Goal: Task Accomplishment & Management: Manage account settings

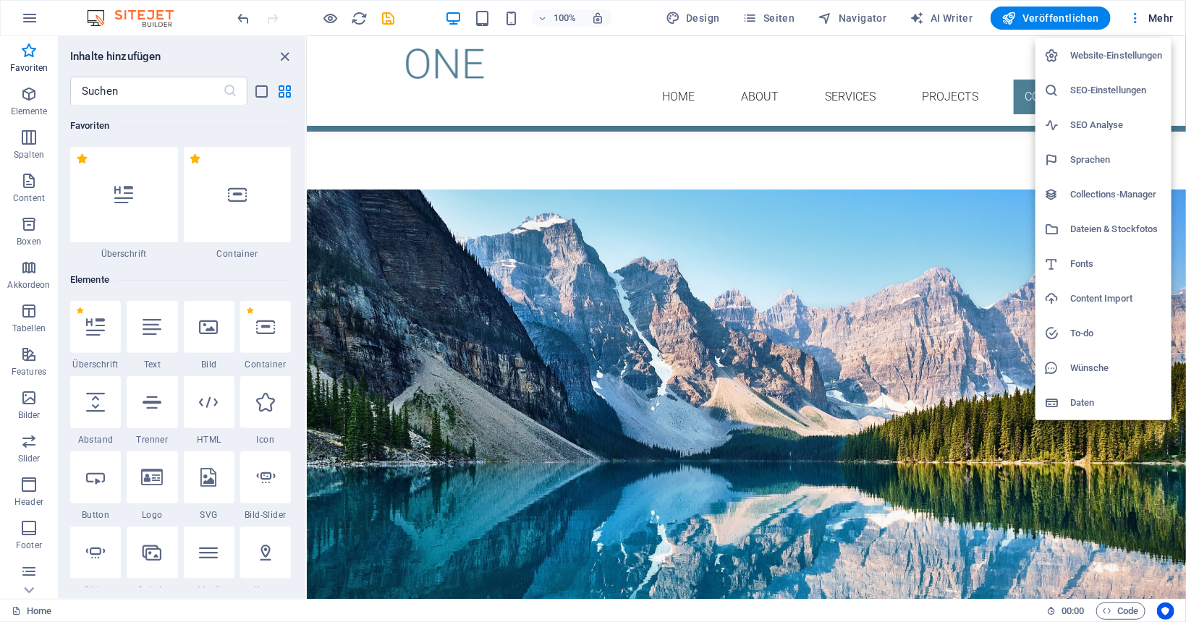
scroll to position [2580, 0]
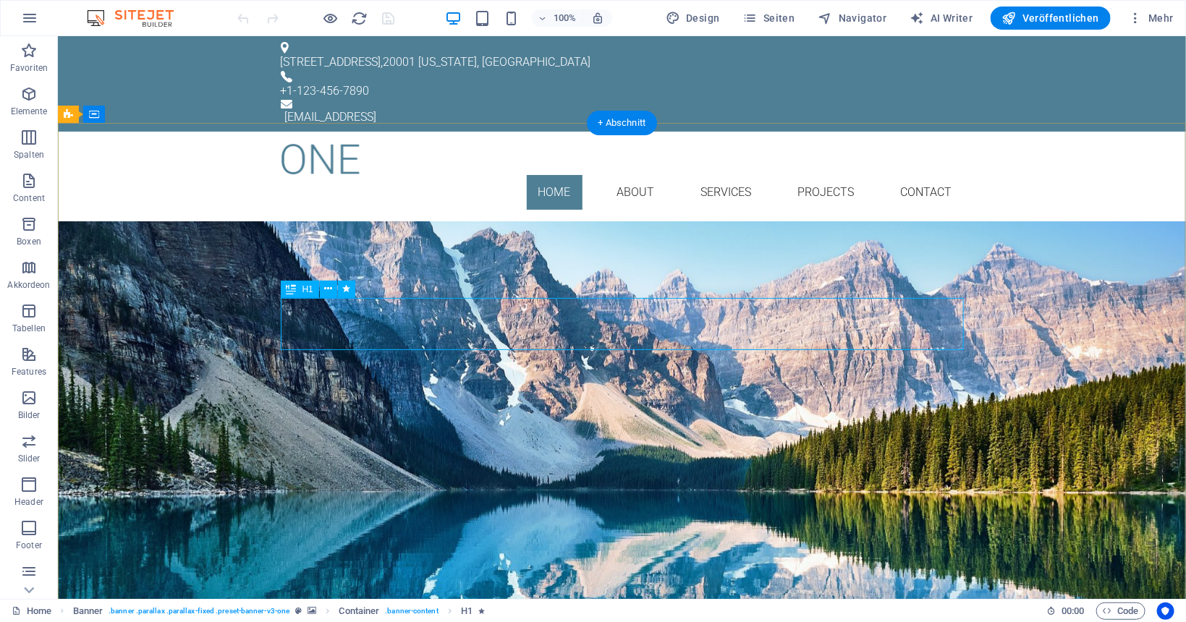
click at [519, 331] on div "Your Title goes here" at bounding box center [621, 305] width 683 height 52
click at [1004, 306] on div "Your Title goes here Lorem ipsum dolor sit amet, consetetur sadipscing elitr, s…" at bounding box center [621, 357] width 1128 height 273
click at [686, 313] on div "Your Title goes here" at bounding box center [621, 305] width 683 height 52
click at [695, 317] on div "Your Title goes here" at bounding box center [621, 305] width 683 height 52
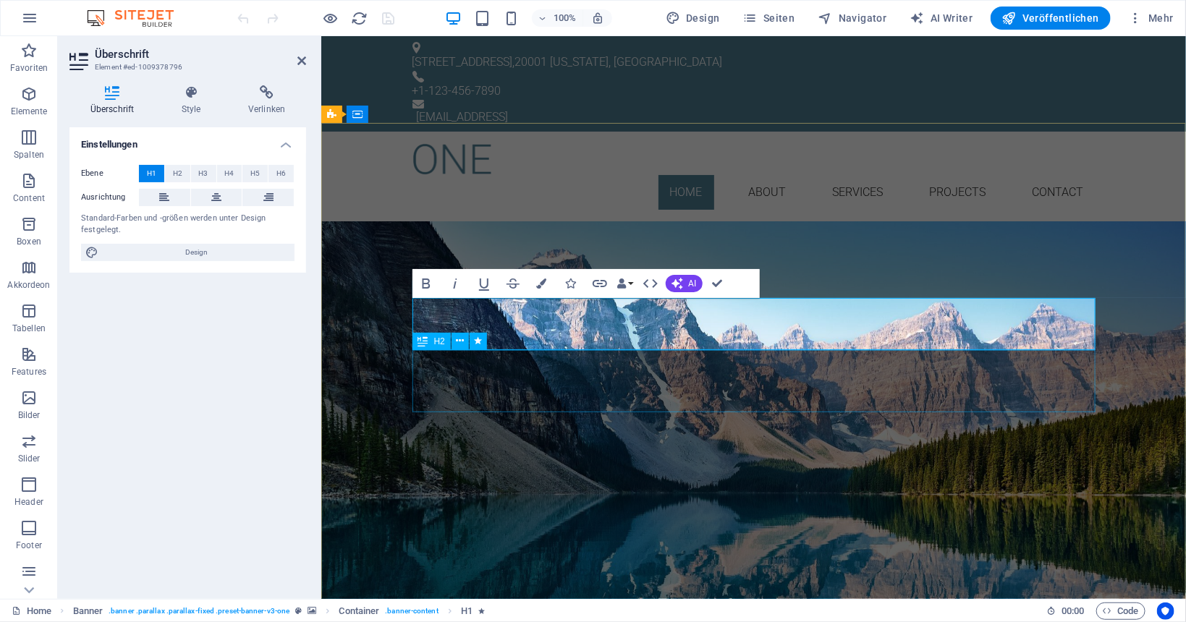
click at [703, 380] on div "Lorem ipsum dolor sit amet, consetetur sadipscing elitr, sed diam nonumy eirmod…" at bounding box center [753, 362] width 683 height 62
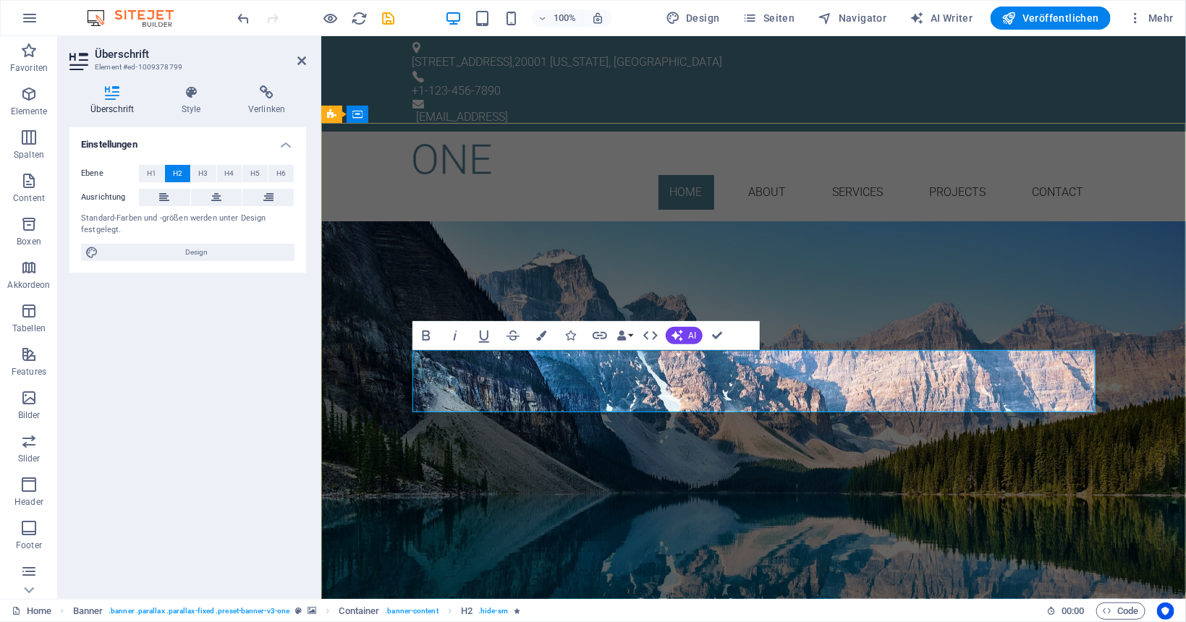
click at [589, 381] on h2 "Financing · Crypto · Asset Trading · Real Estate Connecting Capital and Opportu…" at bounding box center [753, 362] width 683 height 62
drag, startPoint x: 540, startPoint y: 365, endPoint x: 966, endPoint y: 365, distance: 426.2
click at [966, 365] on span "Financing · Crypto · Asset Trading · Real Estate Connecting Capital and Opportu…" at bounding box center [753, 362] width 448 height 56
click at [485, 335] on icon "button" at bounding box center [483, 335] width 17 height 17
click at [533, 389] on span "Financing · Crypto · Asset Trading · Real Estate Connecting Capital and Opportu…" at bounding box center [753, 362] width 448 height 56
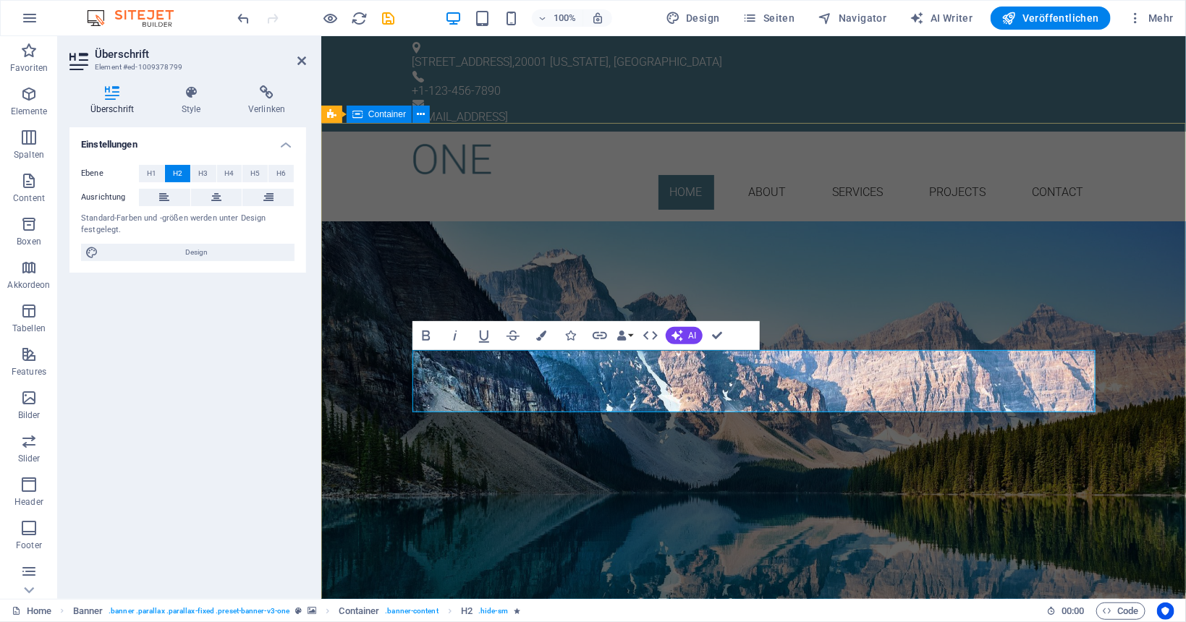
click at [941, 251] on div "LINK ALLIANCE LIMITED Financing · Crypto · Asset Trading · Real Estate "Connect…" at bounding box center [753, 357] width 865 height 273
click at [1185, 251] on div "LINK ALLIANCE LIMITED Financing · Crypto · Asset Trading · Real Estate "Connect…" at bounding box center [753, 357] width 865 height 273
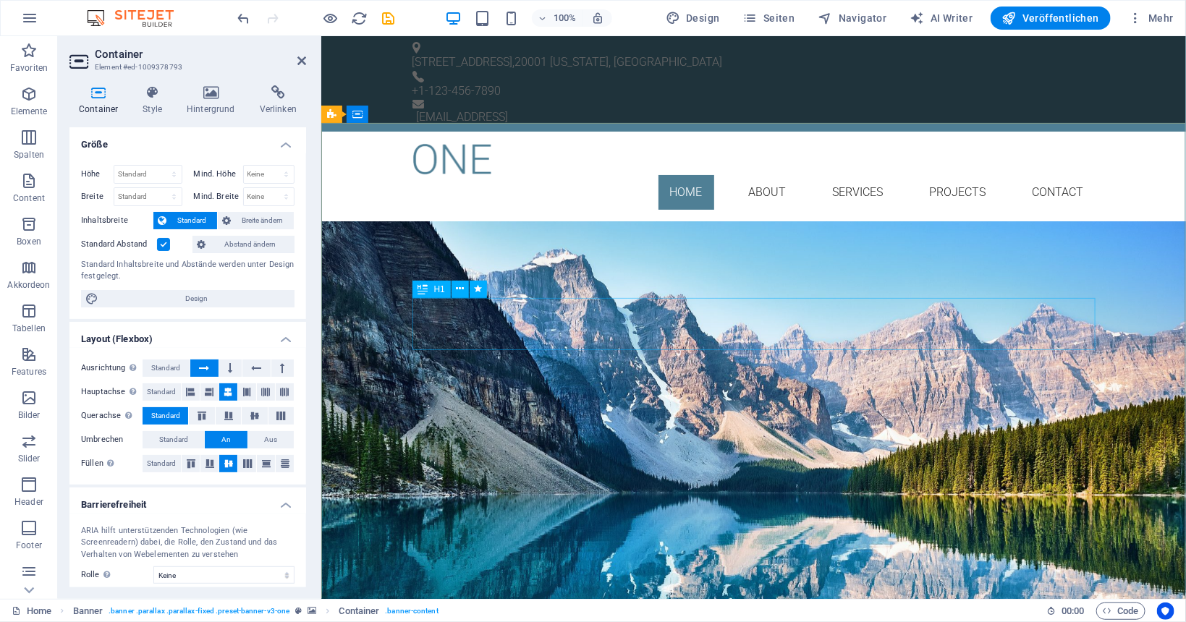
click at [849, 308] on div "LINK ALLIANCE LIMITED" at bounding box center [753, 305] width 683 height 52
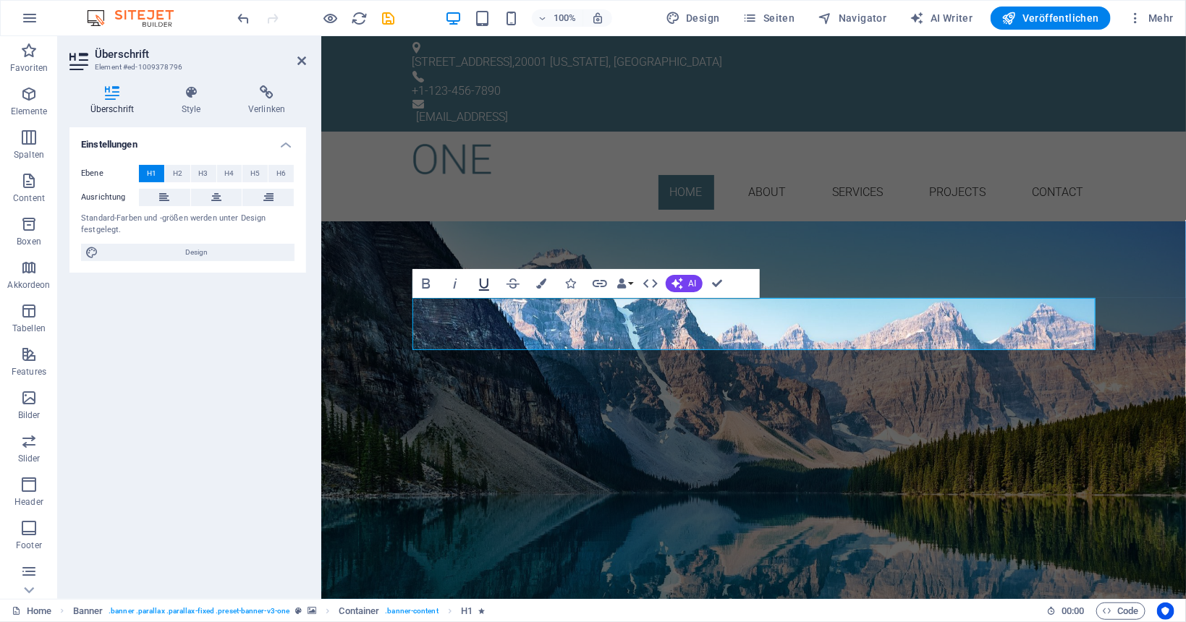
click at [483, 283] on icon "button" at bounding box center [483, 283] width 17 height 17
click at [698, 370] on div "Financing · Crypto · Asset Trading · Real Estate "Connecting Capital and Opport…" at bounding box center [753, 362] width 683 height 62
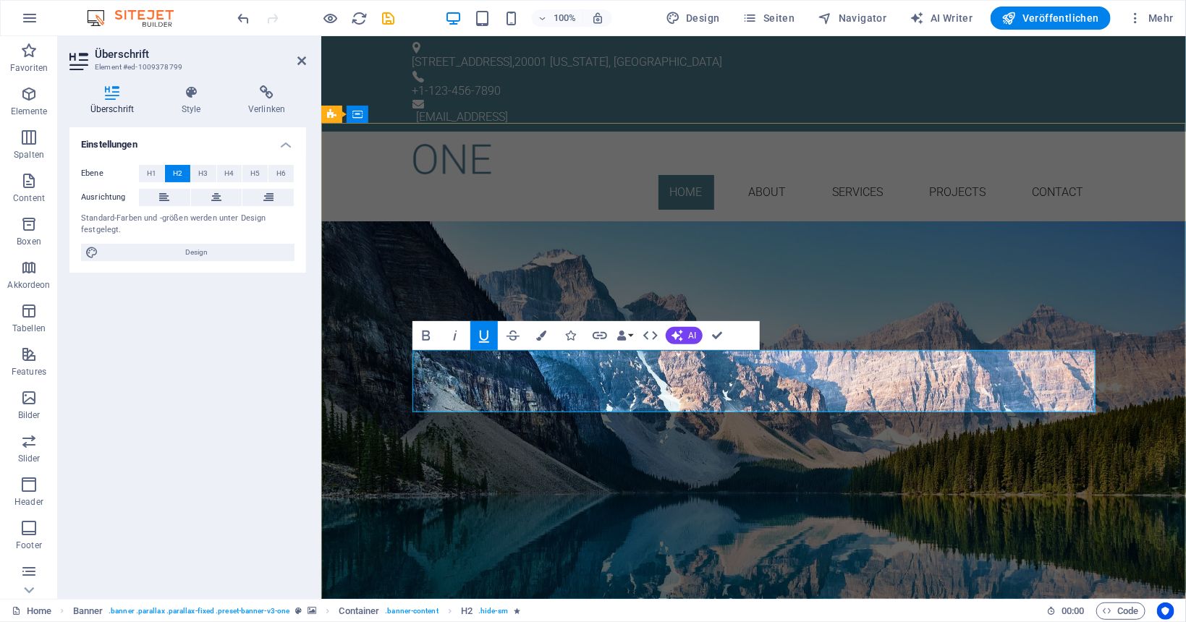
click at [907, 358] on u "Financing · Crypto · Asset Trading · Real Estate" at bounding box center [752, 346] width 429 height 25
drag, startPoint x: 964, startPoint y: 370, endPoint x: 537, endPoint y: 369, distance: 426.9
click at [537, 369] on h2 "Financing · Crypto · Asset Trading · Real Estate "Connecting Capital and Opport…" at bounding box center [753, 362] width 683 height 62
click at [489, 337] on icon "button" at bounding box center [483, 335] width 17 height 17
click at [618, 493] on div "LINK ALLIANCE LIMITED Financing · Crypto · Asset Trading · Real Estate "Connect…" at bounding box center [753, 357] width 865 height 273
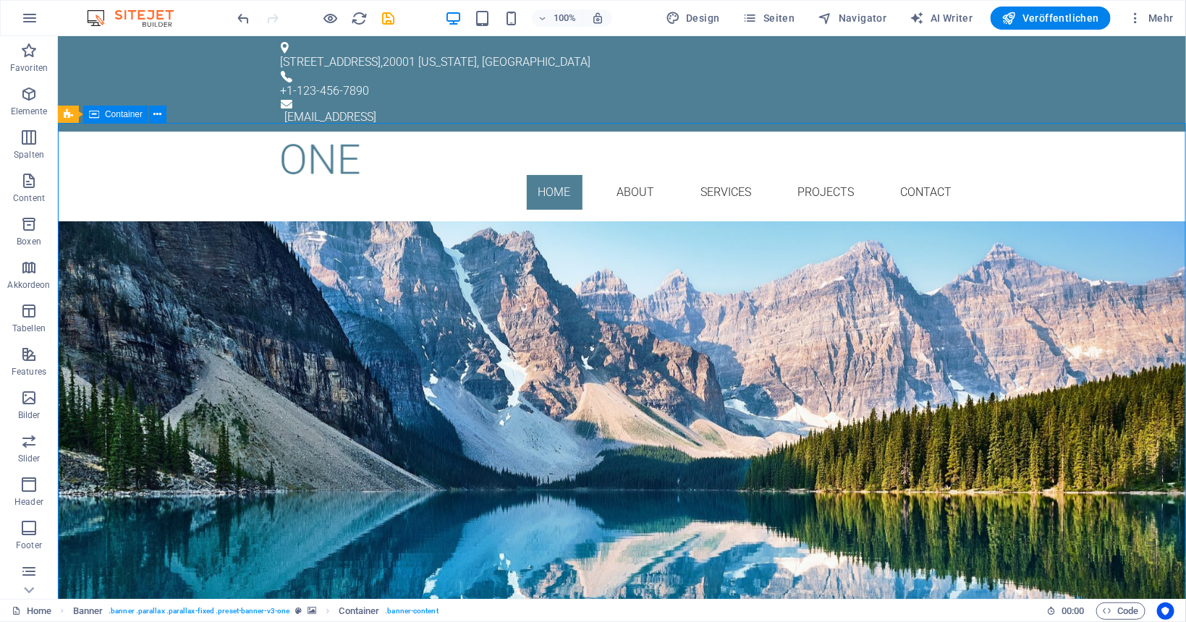
click at [618, 493] on div "LINK ALLIANCE LIMITED Financing · Crypto · Asset Trading · Real Estate "Connect…" at bounding box center [621, 357] width 1128 height 273
click at [1155, 15] on span "Mehr" at bounding box center [1151, 18] width 46 height 14
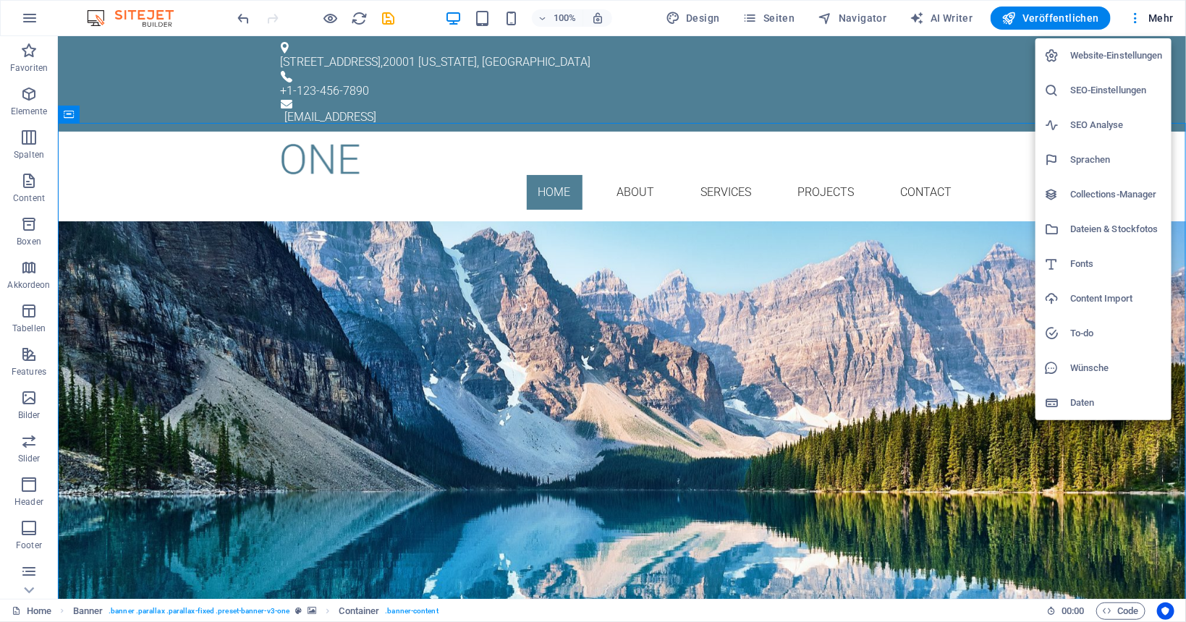
click at [1129, 64] on li "Website-Einstellungen" at bounding box center [1103, 55] width 136 height 35
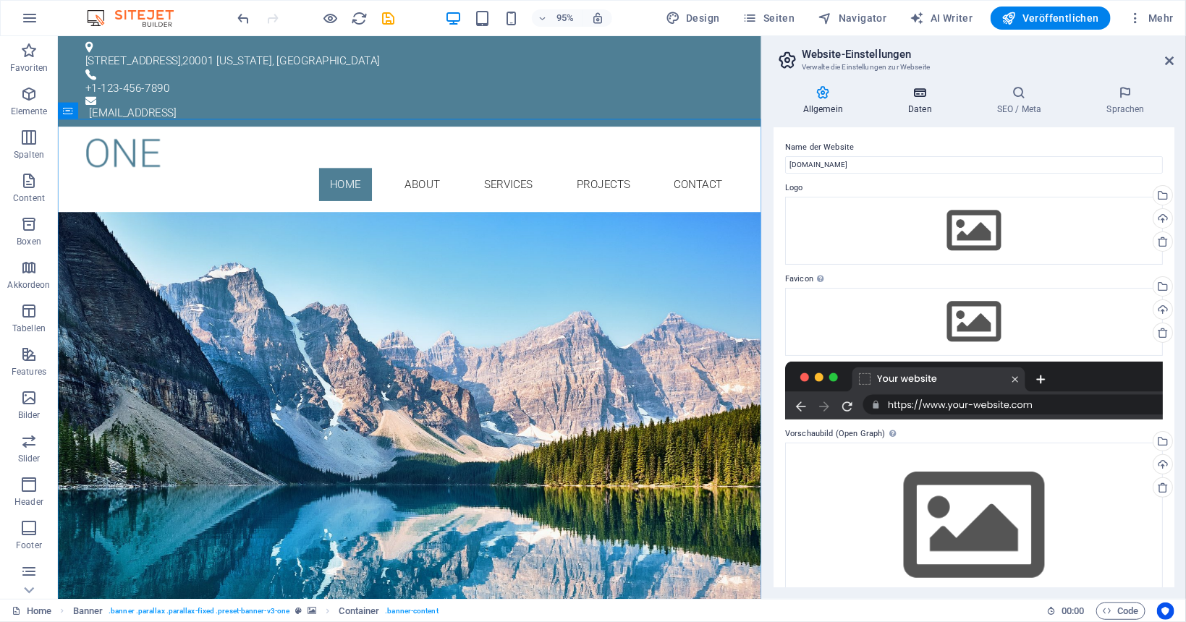
click at [917, 104] on h4 "Daten" at bounding box center [922, 100] width 89 height 30
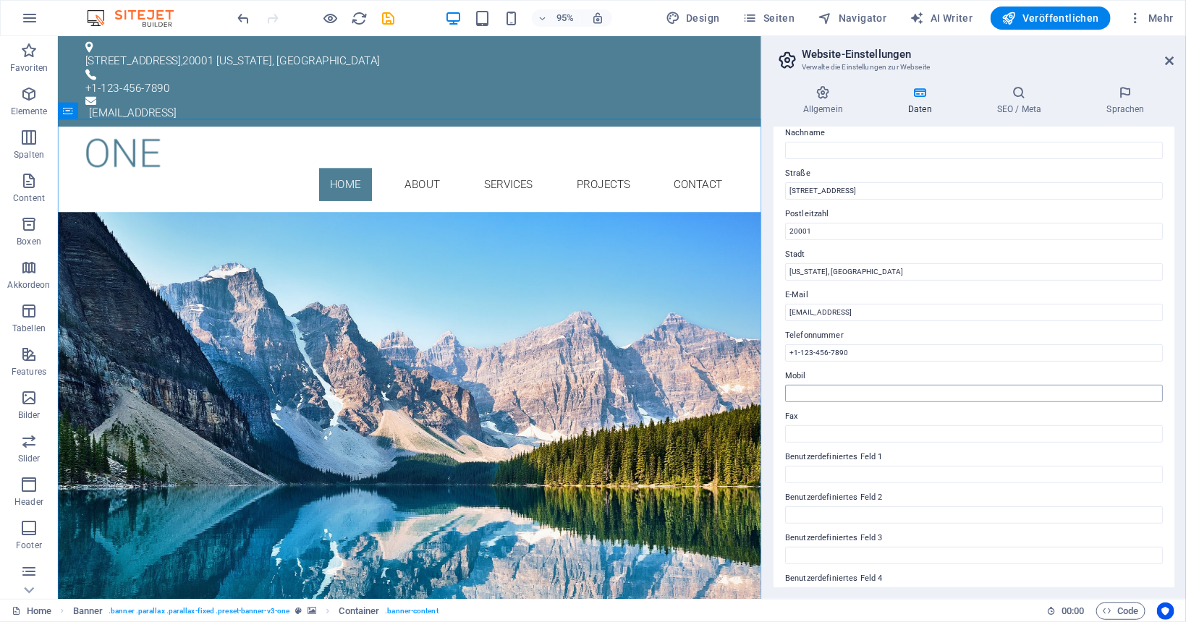
scroll to position [69, 0]
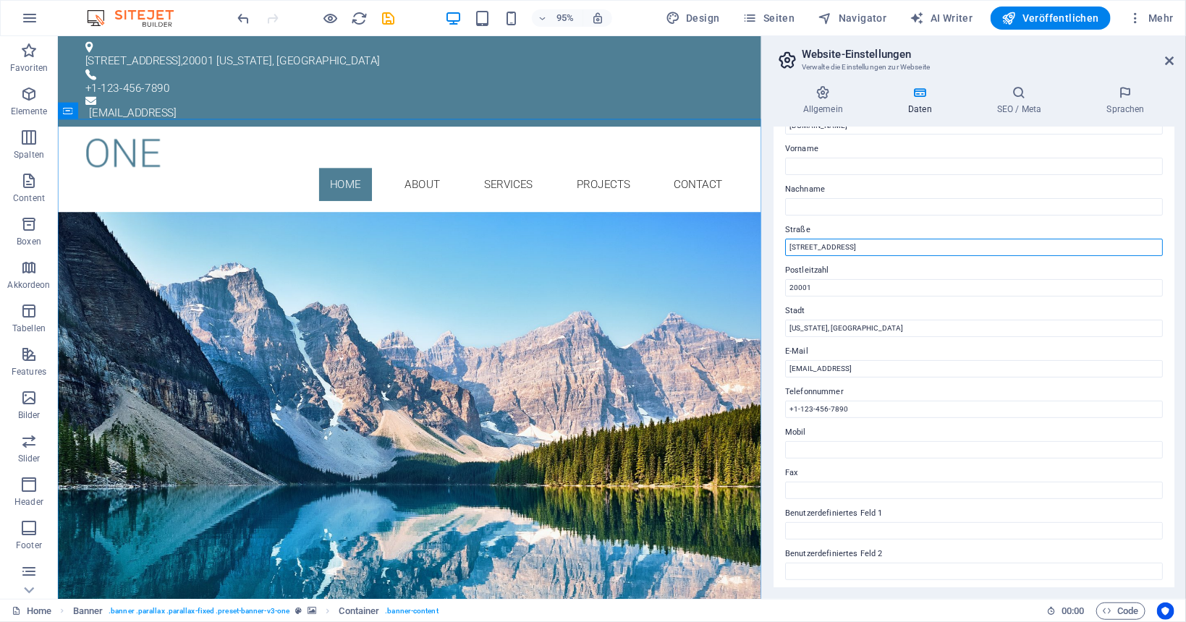
click at [859, 246] on input "[STREET_ADDRESS]" at bounding box center [974, 247] width 378 height 17
drag, startPoint x: 859, startPoint y: 247, endPoint x: 765, endPoint y: 248, distance: 94.1
click at [785, 248] on input "[STREET_ADDRESS]" at bounding box center [974, 247] width 378 height 17
paste input "CHEONG SUN TOWER, 116-118 WING LOK STREET, SHEUNG WAN, HONG KONG"
drag, startPoint x: 1055, startPoint y: 245, endPoint x: 1006, endPoint y: 251, distance: 48.8
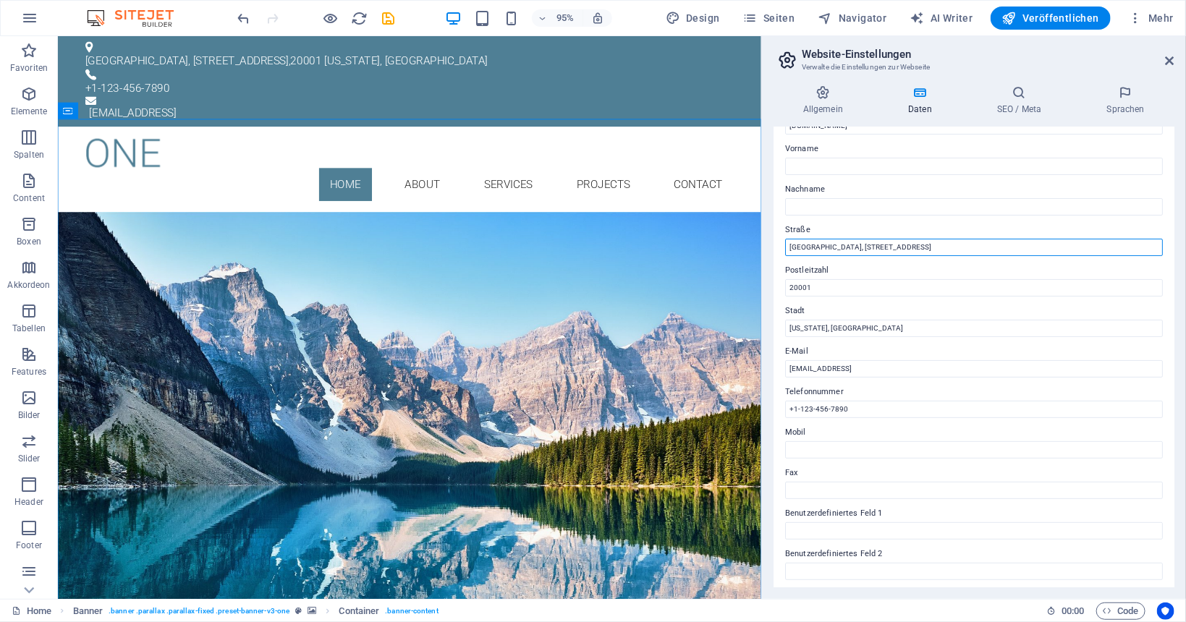
click at [1006, 251] on input "CHEONG SUN TOWER, 116-118 WING LOK STREET, SHEUNG WAN, HONG KONG" at bounding box center [974, 247] width 378 height 17
type input "CHEONG SUN TOWER, 116-118 WING LOK STREET, SHEUNG WAN, HONG KONG"
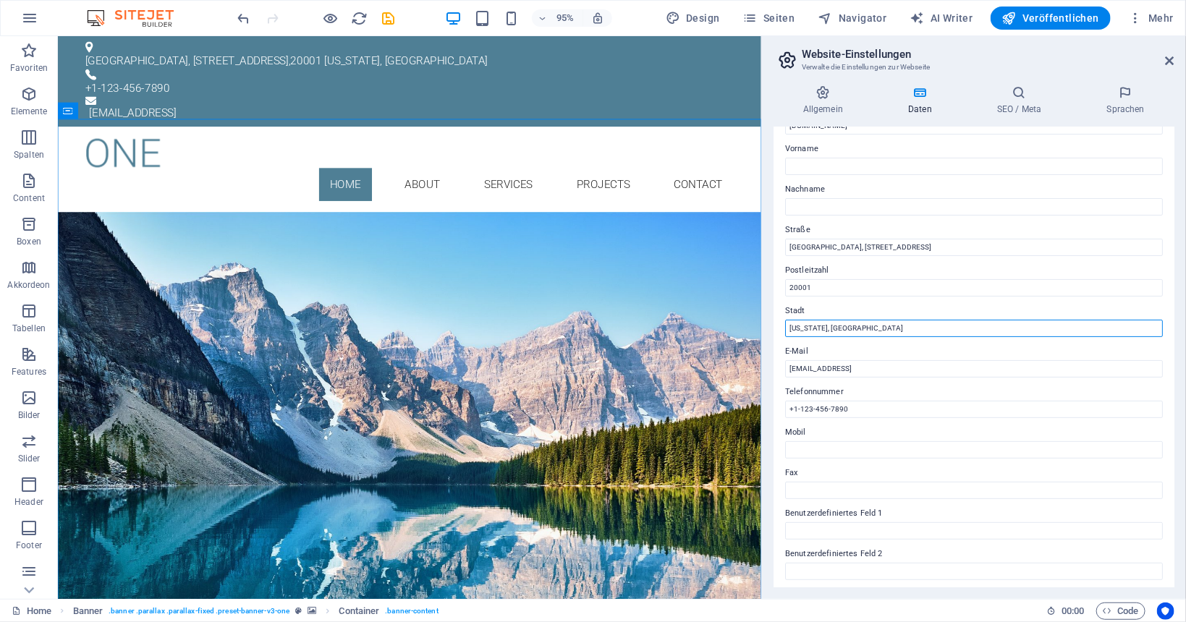
drag, startPoint x: 868, startPoint y: 326, endPoint x: 759, endPoint y: 326, distance: 109.3
click at [785, 326] on input "[US_STATE], [GEOGRAPHIC_DATA]" at bounding box center [974, 328] width 378 height 17
paste input "HONG KONG"
type input "HONG KONG"
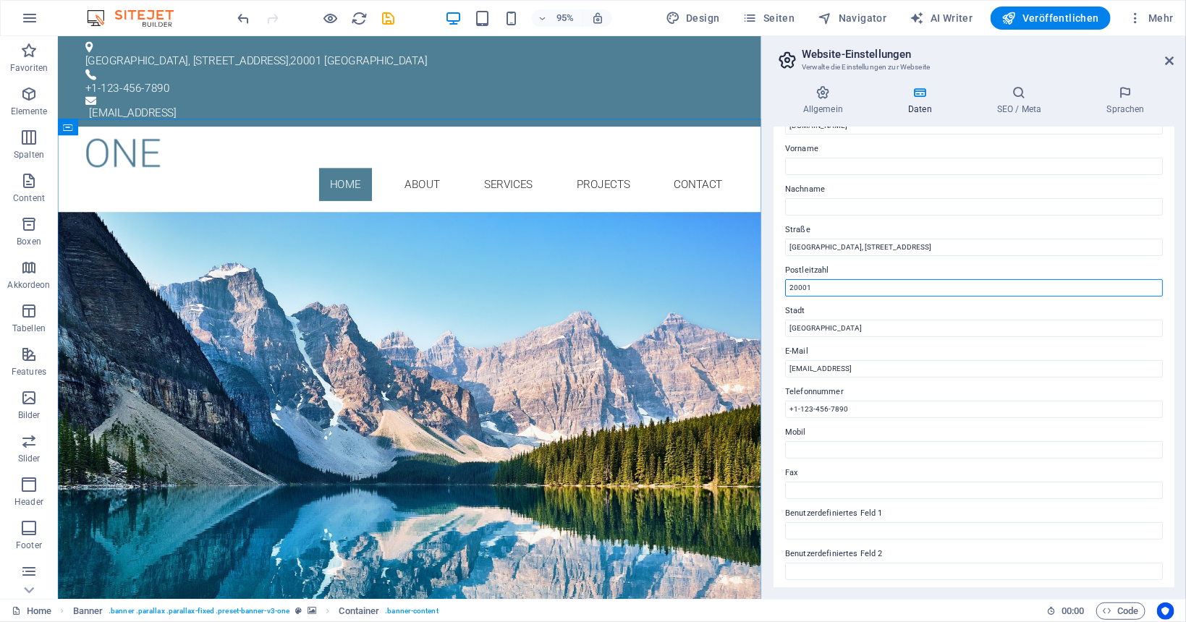
drag, startPoint x: 837, startPoint y: 286, endPoint x: 748, endPoint y: 288, distance: 89.0
click at [785, 288] on input "20001" at bounding box center [974, 287] width 378 height 17
type input "00000"
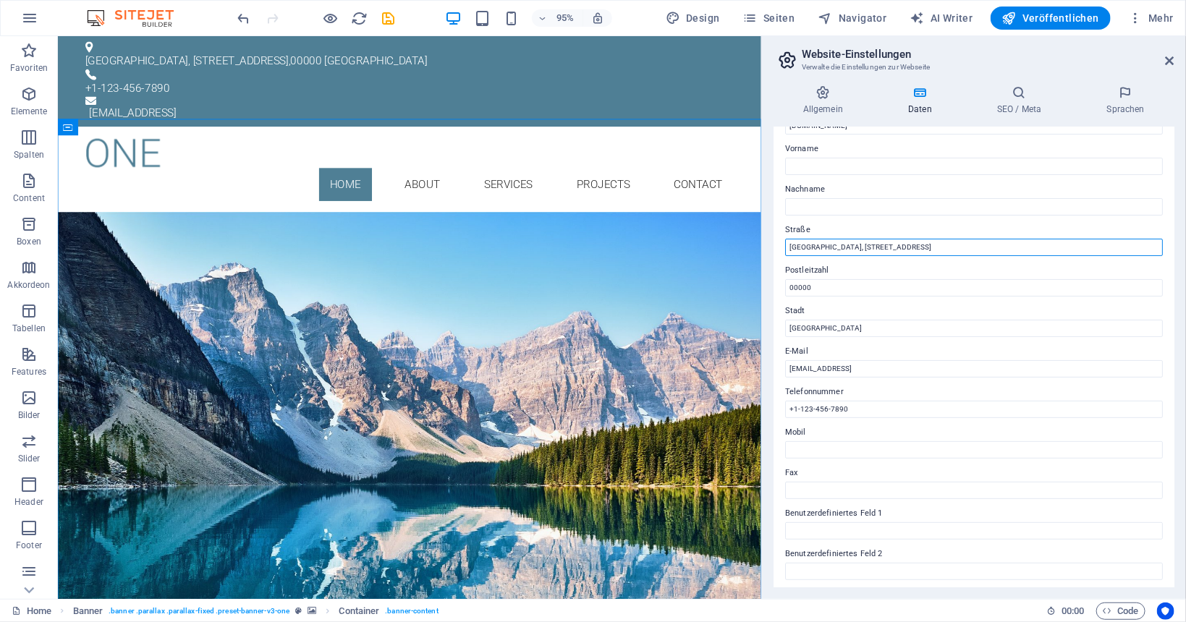
drag, startPoint x: 1065, startPoint y: 247, endPoint x: 954, endPoint y: 247, distance: 110.7
click at [954, 247] on input "CHEONG SUN TOWER, 116-118 WING LOK STREET, SHEUNG WAN, HONG KONG" at bounding box center [974, 247] width 378 height 17
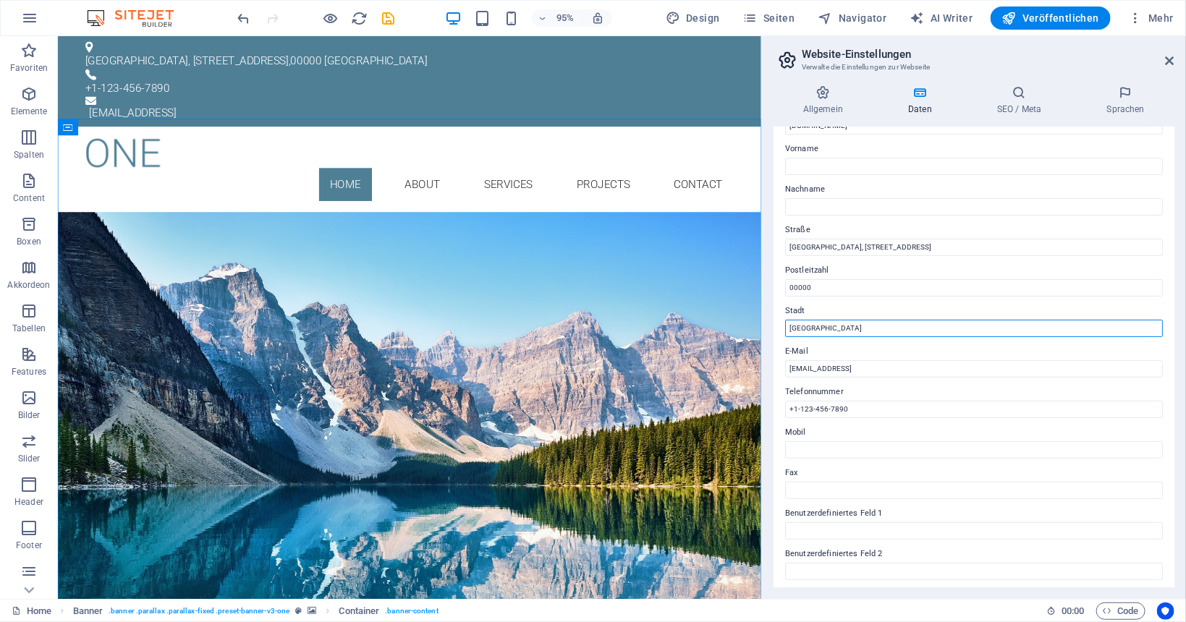
drag, startPoint x: 902, startPoint y: 326, endPoint x: 763, endPoint y: 321, distance: 139.0
click at [785, 321] on input "HONG KONG" at bounding box center [974, 328] width 378 height 17
paste input "SHEUNG WAN,"
type input "SHEUNG WAN, HONG KONG"
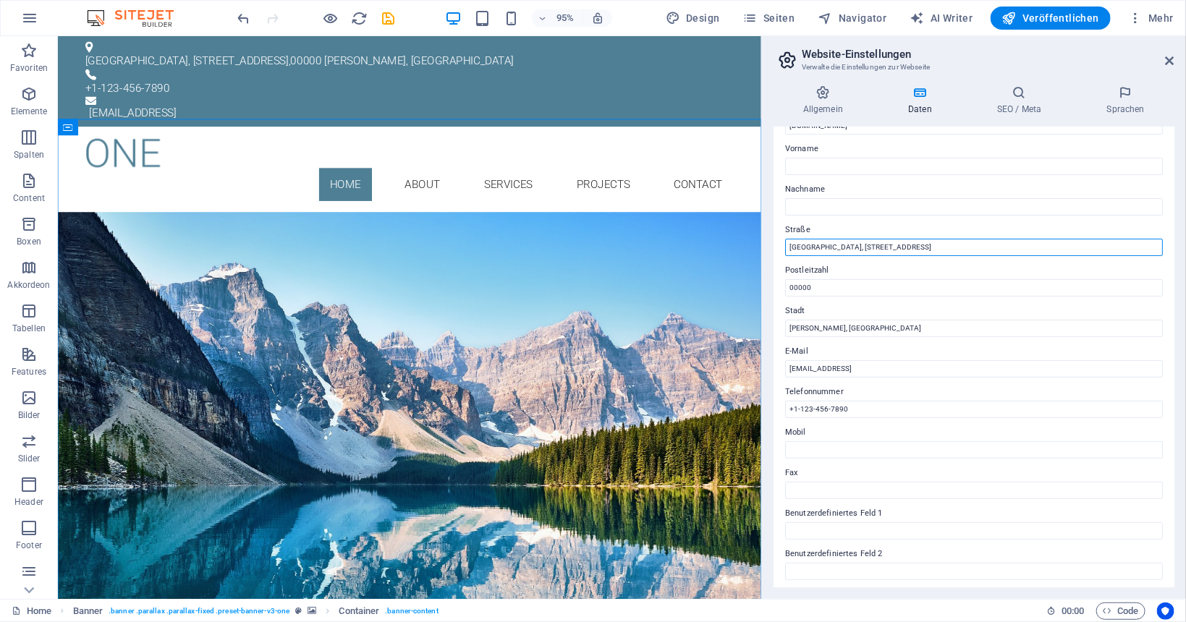
drag, startPoint x: 1068, startPoint y: 248, endPoint x: 954, endPoint y: 249, distance: 113.6
click at [954, 249] on input "CHEONG SUN TOWER, 116-118 WING LOK STREET, SHEUNG WAN, HONG KONG" at bounding box center [974, 247] width 378 height 17
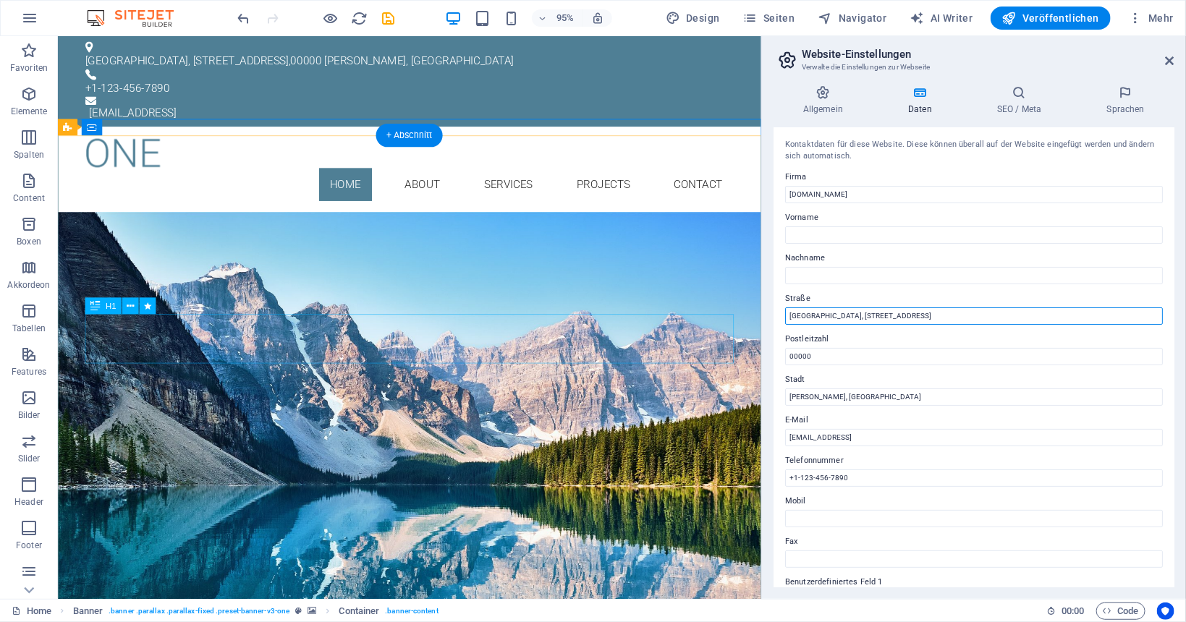
type input "CHEONG SUN TOWER, 116-118 WING LOK STREET"
click at [603, 331] on div "LINK ALLIANCE LIMITED" at bounding box center [427, 305] width 683 height 52
click at [622, 331] on div "LINK ALLIANCE LIMITED" at bounding box center [427, 305] width 683 height 52
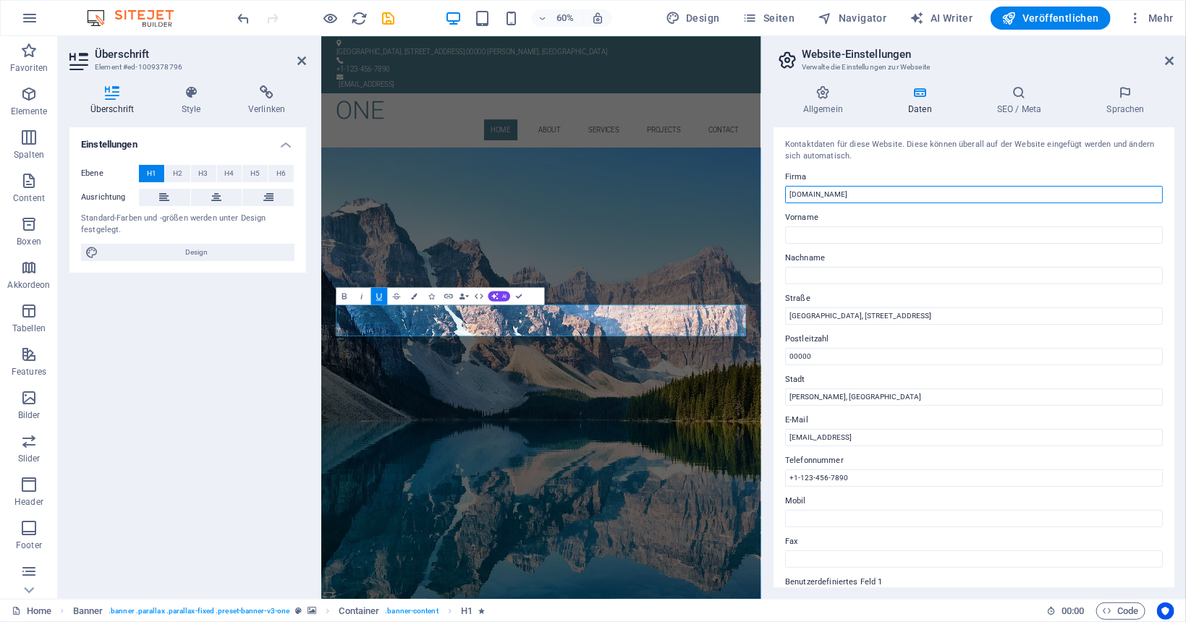
click at [882, 195] on input "[DOMAIN_NAME]" at bounding box center [974, 194] width 378 height 17
drag, startPoint x: 892, startPoint y: 191, endPoint x: 770, endPoint y: 190, distance: 122.3
click at [785, 190] on input "[DOMAIN_NAME]" at bounding box center [974, 194] width 378 height 17
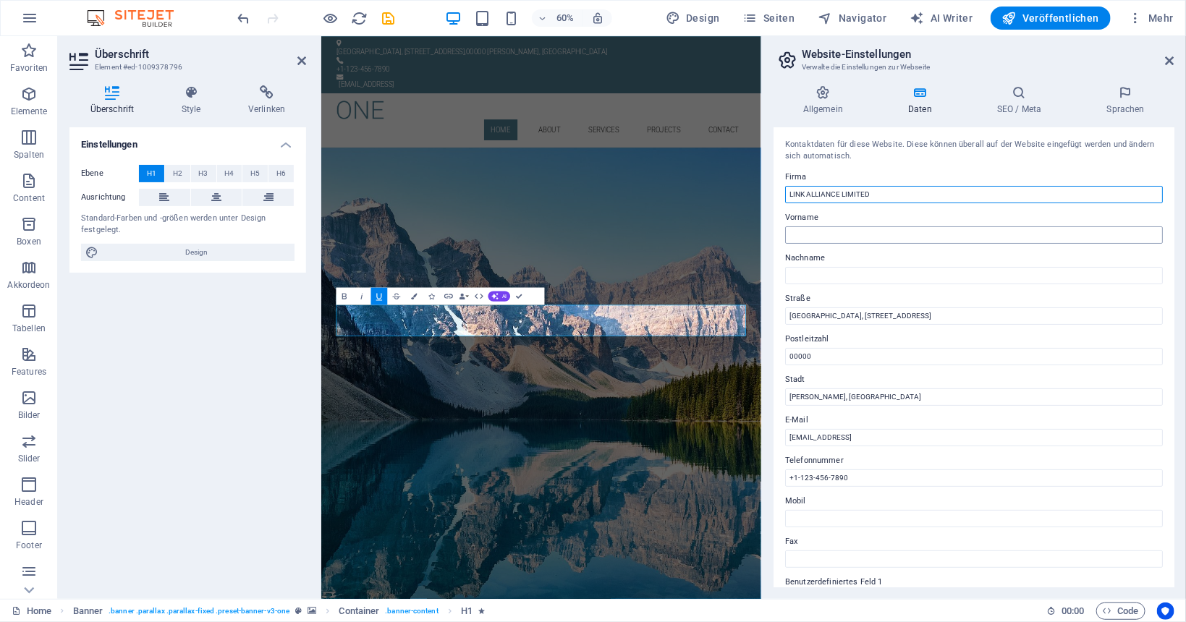
type input "LINK ALLIANCE LIMITED"
click at [839, 237] on input "Vorname" at bounding box center [974, 234] width 378 height 17
click at [805, 493] on div "LINK ALLIANCE LIMITED Financing · Crypto · Asset Trading · Real Estate "Connect…" at bounding box center [687, 357] width 733 height 273
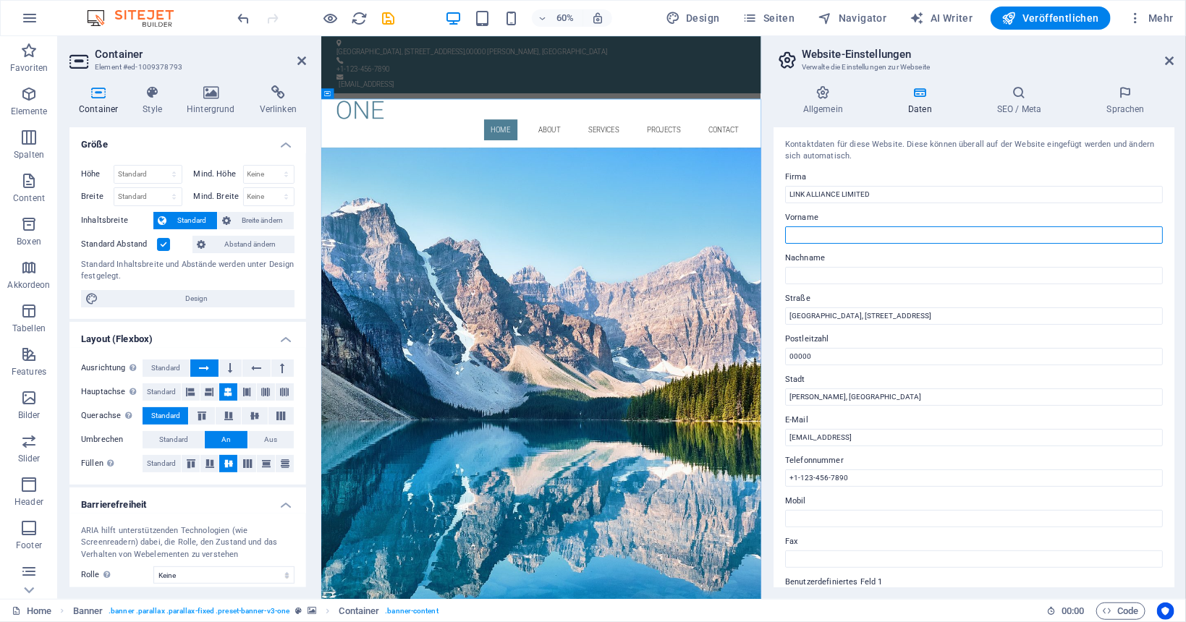
click at [849, 229] on input "Vorname" at bounding box center [974, 234] width 378 height 17
type input "Foedus Vinculum"
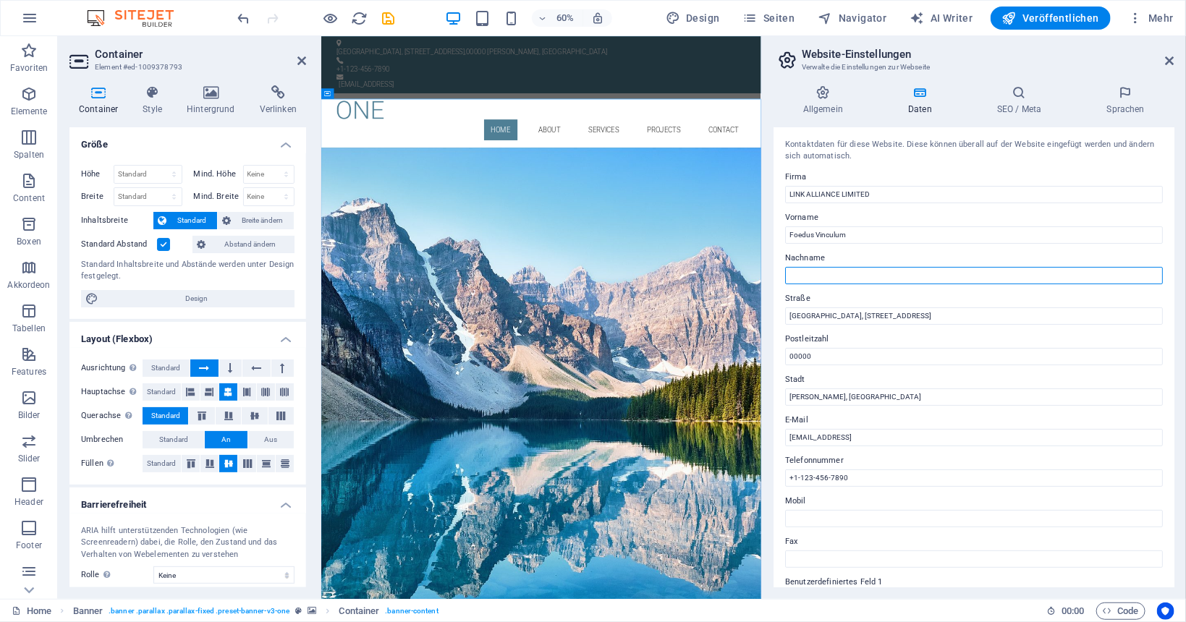
click at [842, 273] on input "Nachname" at bounding box center [974, 275] width 378 height 17
paste input "Foedus Vinculum"
drag, startPoint x: 816, startPoint y: 275, endPoint x: 742, endPoint y: 272, distance: 73.9
click at [785, 272] on input "Foedus Vinculum" at bounding box center [974, 275] width 378 height 17
type input "Vinculum"
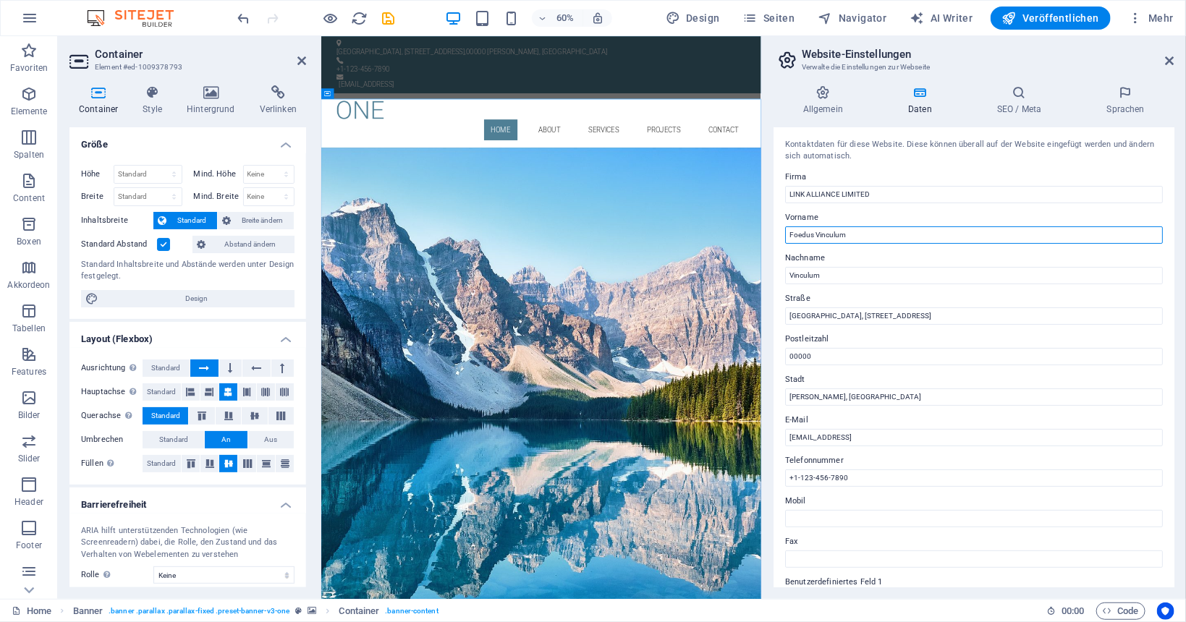
drag, startPoint x: 862, startPoint y: 233, endPoint x: 813, endPoint y: 233, distance: 48.5
click at [813, 233] on input "Foedus Vinculum" at bounding box center [974, 234] width 378 height 17
type input "Foedus"
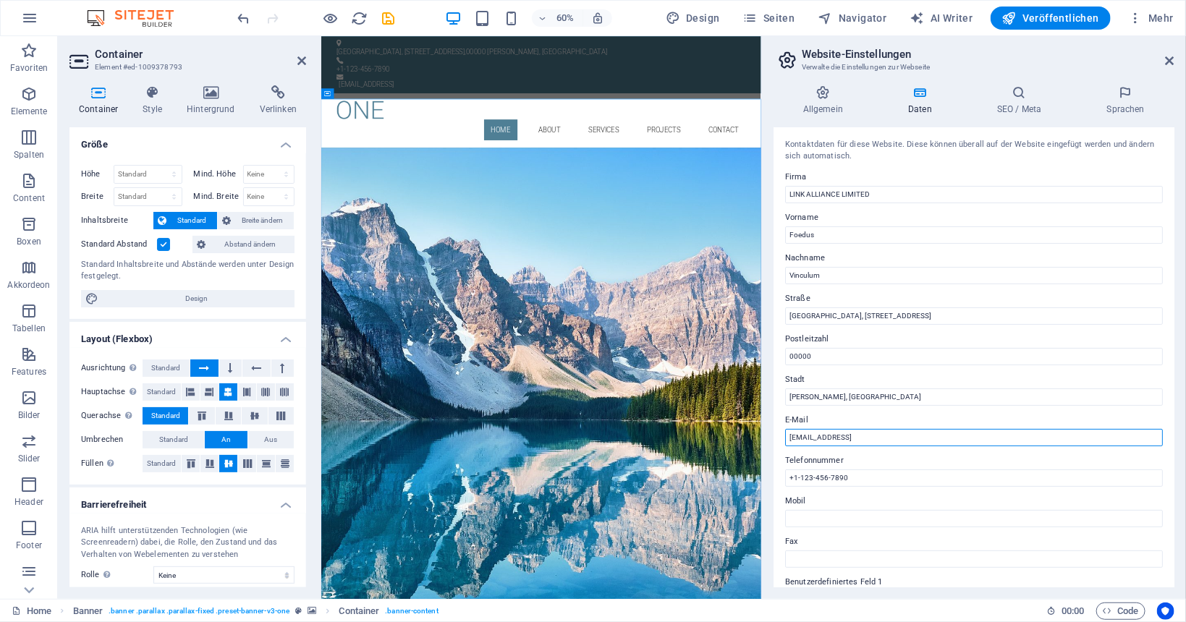
click at [975, 437] on input "[EMAIL_ADDRESS]" at bounding box center [974, 437] width 378 height 17
drag, startPoint x: 970, startPoint y: 436, endPoint x: 747, endPoint y: 440, distance: 223.6
click at [785, 440] on input "[EMAIL_ADDRESS]" at bounding box center [974, 437] width 378 height 17
paste input "info@link-alliance.limited"
type input "info@link-alliance.limited"
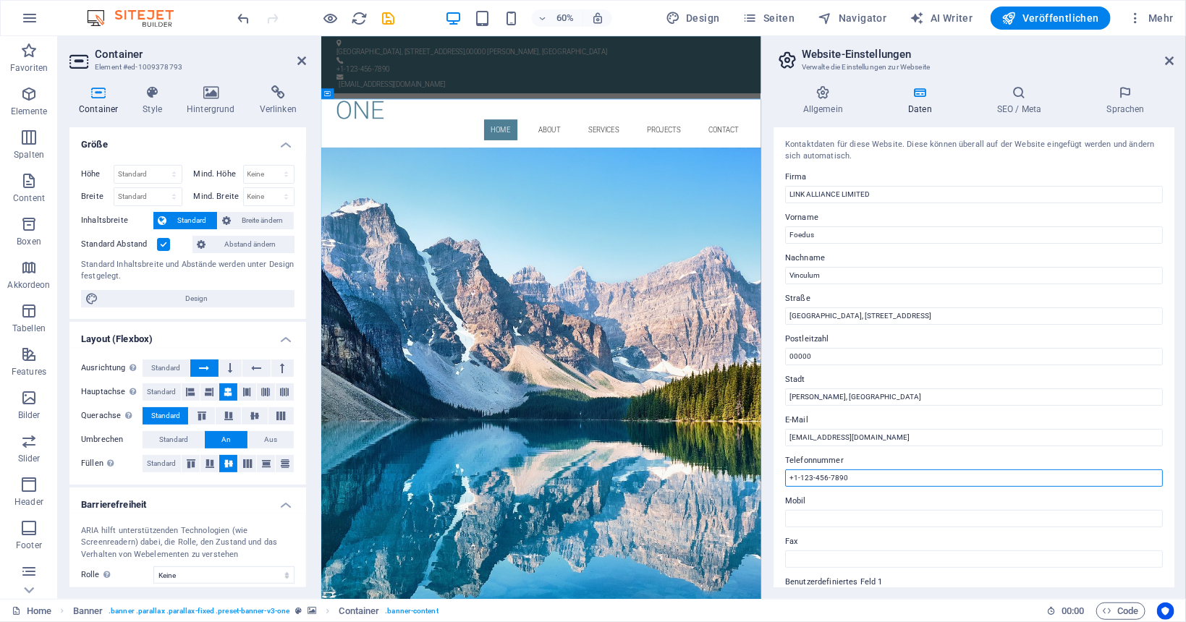
drag, startPoint x: 853, startPoint y: 478, endPoint x: 775, endPoint y: 484, distance: 78.4
click at [785, 484] on input "+1-123-456-7890" at bounding box center [974, 478] width 378 height 17
paste input "44 7546 789 626"
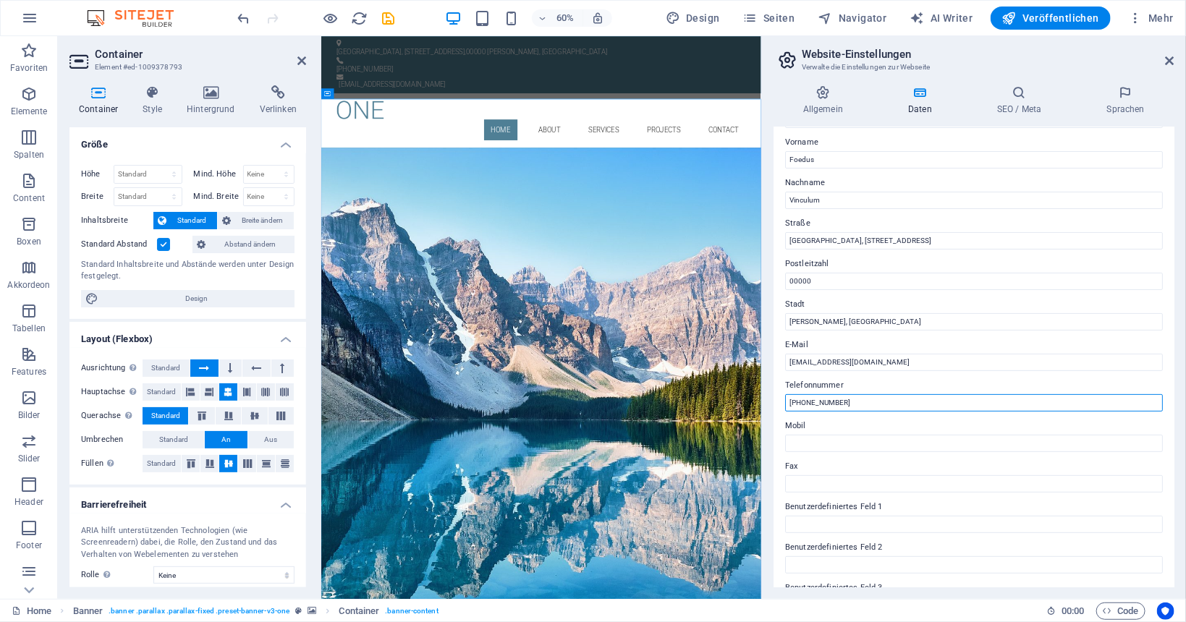
scroll to position [137, 0]
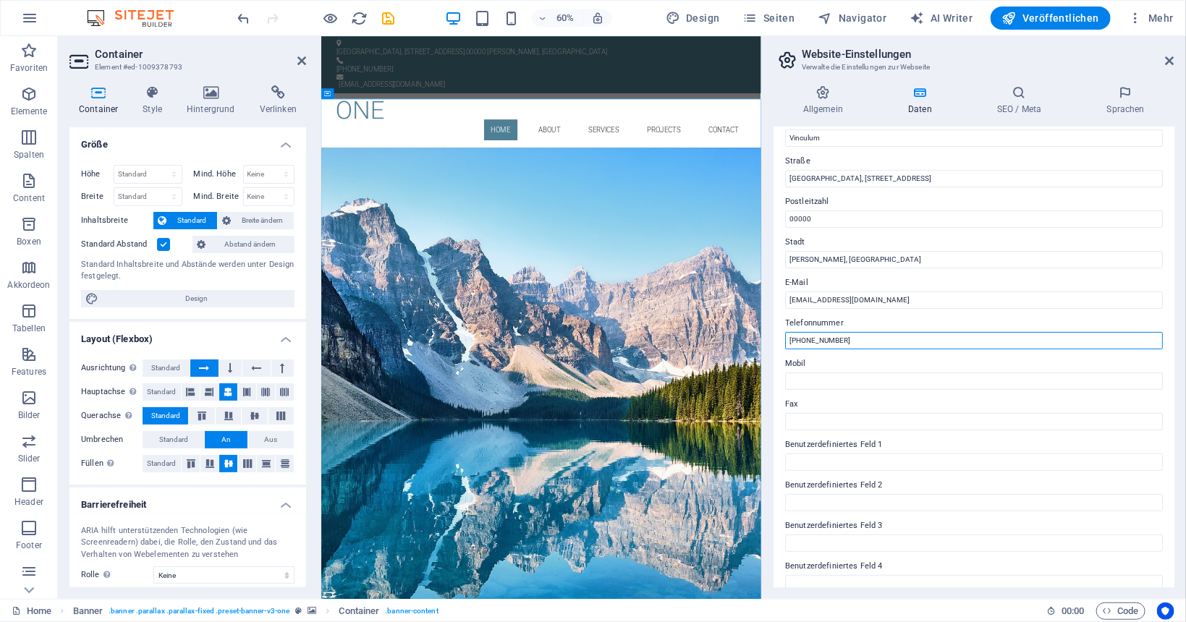
drag, startPoint x: 895, startPoint y: 340, endPoint x: 768, endPoint y: 339, distance: 126.6
click at [785, 339] on input "+44 7546 789 626" at bounding box center [974, 340] width 378 height 17
type input "+44 7546 789 626"
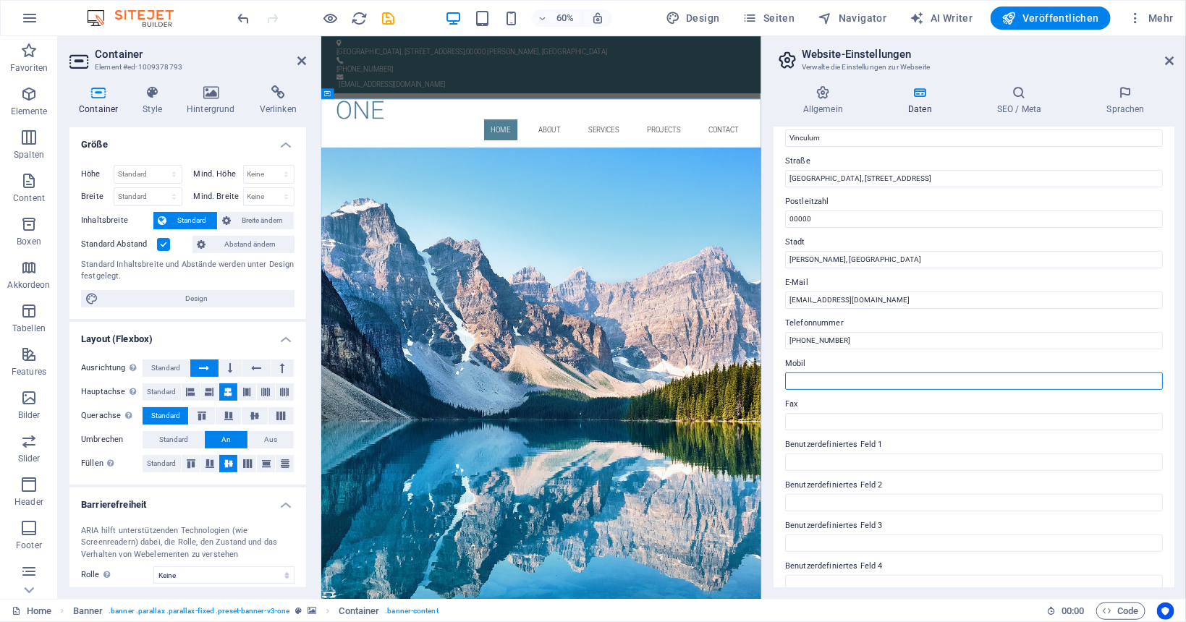
click at [822, 377] on input "Mobil" at bounding box center [974, 381] width 378 height 17
paste input "+44 7546 789 626"
type input "+44 7546 789 626"
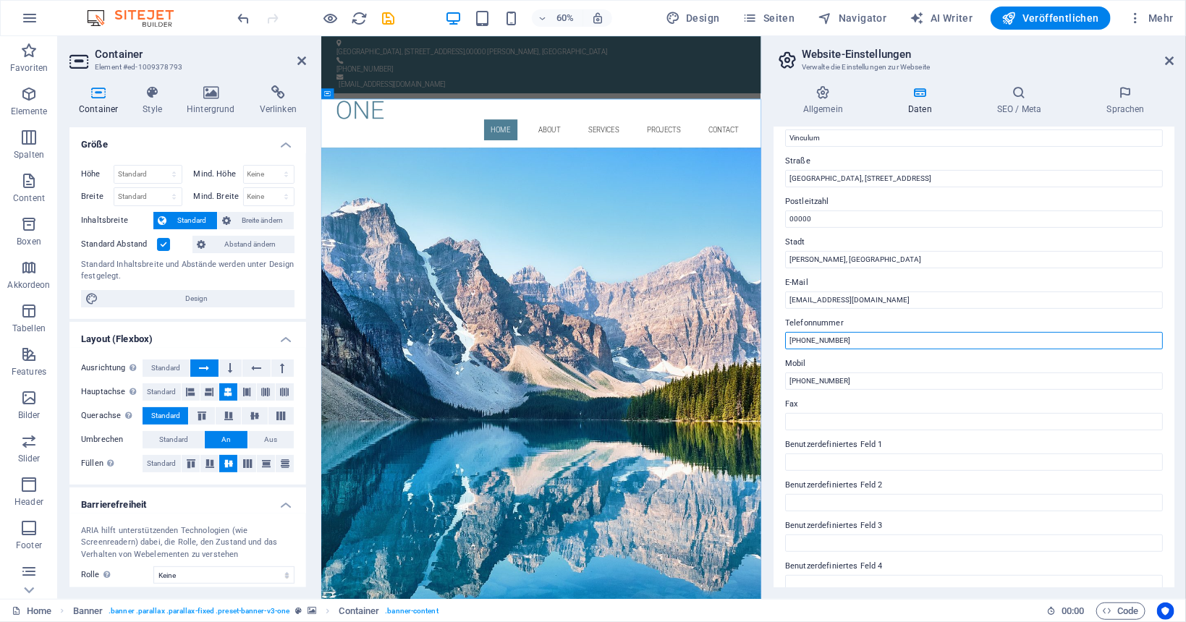
drag, startPoint x: 876, startPoint y: 337, endPoint x: 760, endPoint y: 330, distance: 116.7
click at [785, 332] on input "+44 7546 789 626" at bounding box center [974, 340] width 378 height 17
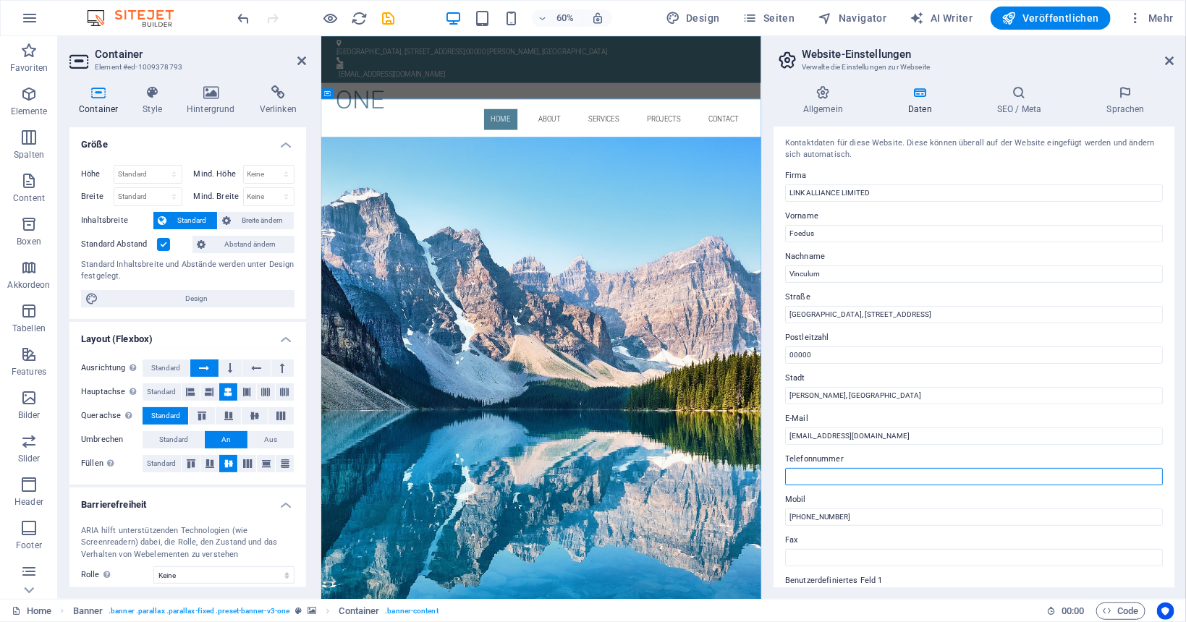
scroll to position [0, 0]
click at [1019, 102] on h4 "SEO / Meta" at bounding box center [1022, 100] width 110 height 30
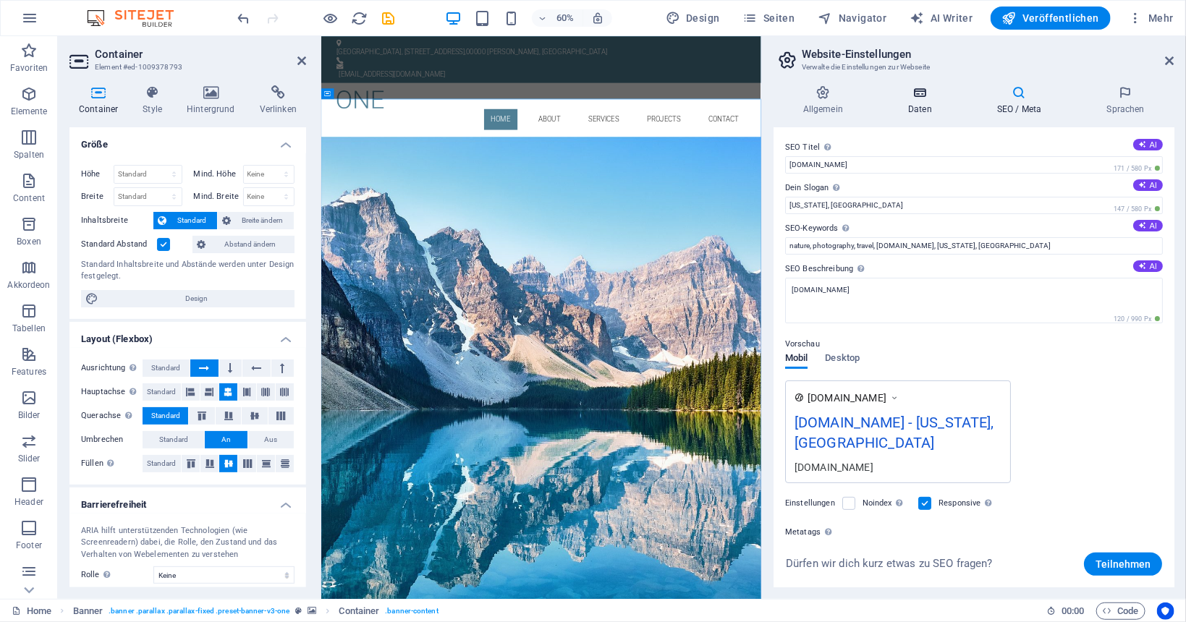
click at [925, 90] on icon at bounding box center [919, 92] width 83 height 14
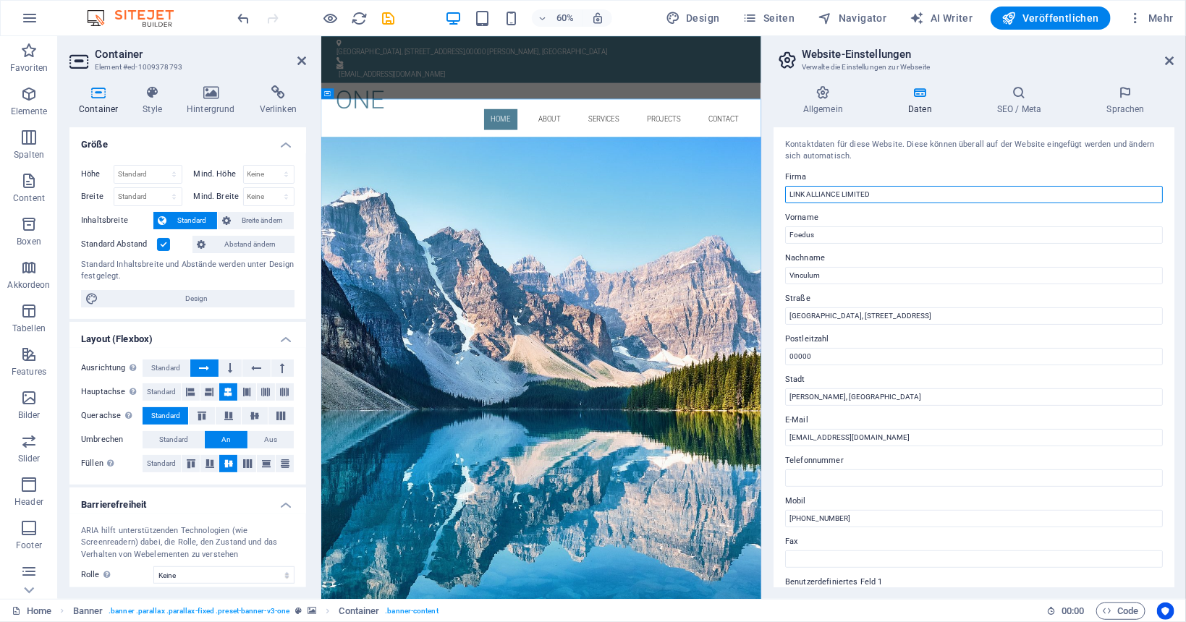
drag, startPoint x: 881, startPoint y: 195, endPoint x: 770, endPoint y: 192, distance: 111.5
click at [785, 192] on input "LINK ALLIANCE LIMITED" at bounding box center [974, 194] width 378 height 17
click at [1014, 101] on h4 "SEO / Meta" at bounding box center [1022, 100] width 110 height 30
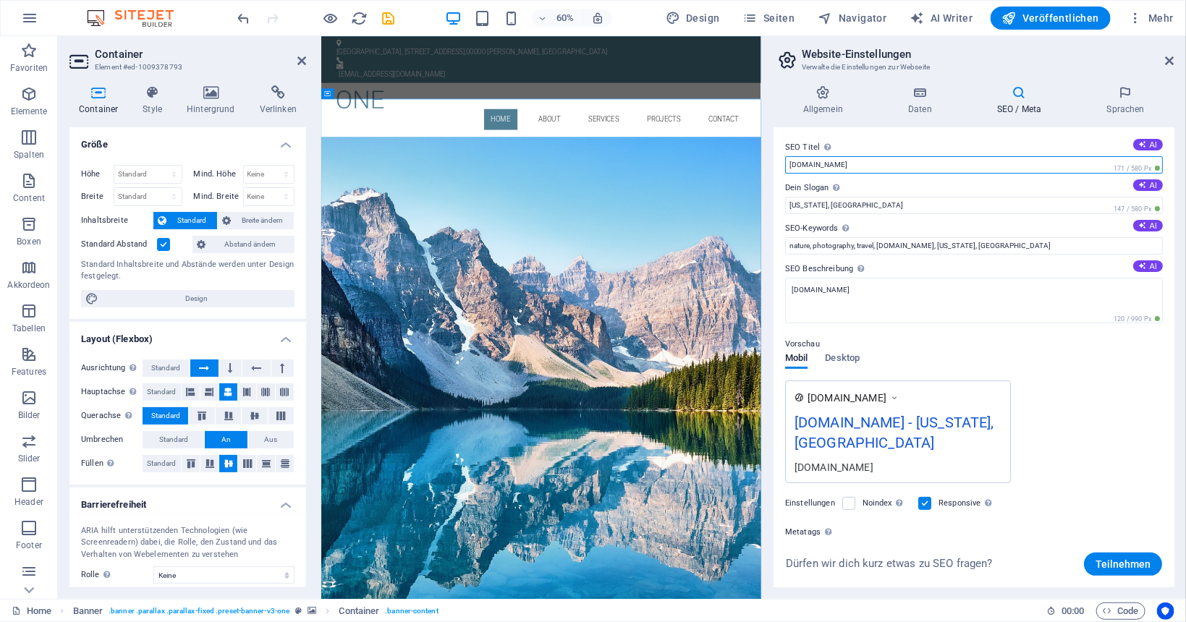
drag, startPoint x: 891, startPoint y: 161, endPoint x: 755, endPoint y: 158, distance: 136.1
click at [785, 158] on input "[DOMAIN_NAME]" at bounding box center [974, 164] width 378 height 17
paste input "LINK ALLIANCE LIMITED"
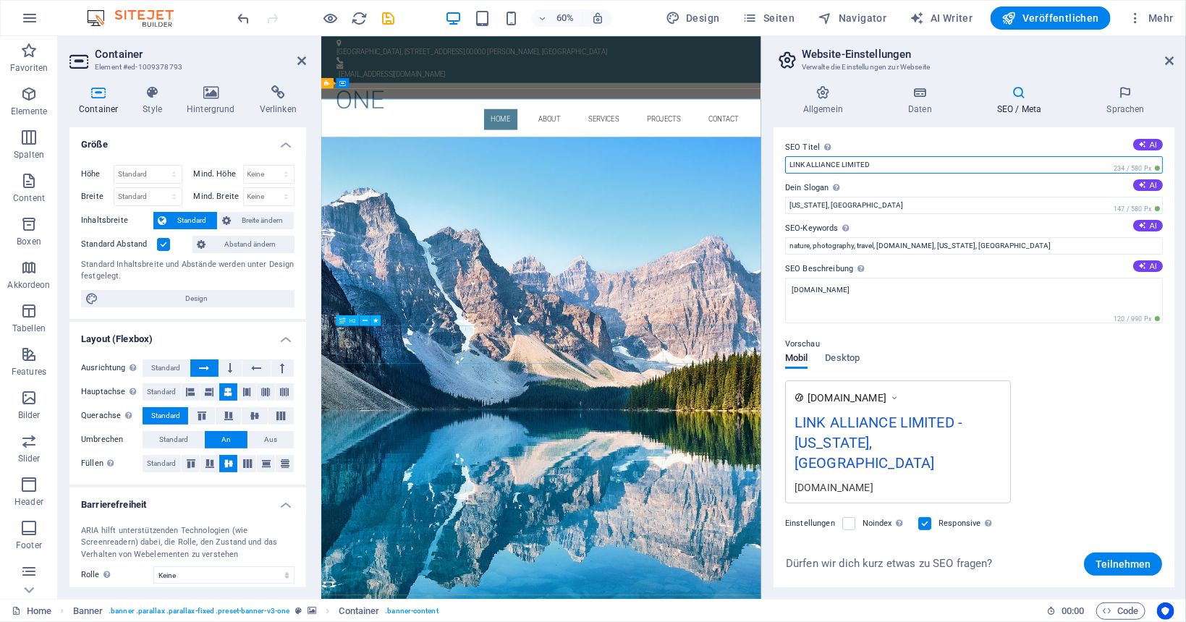
type input "LINK ALLIANCE LIMITED"
click at [904, 373] on div "Financing · Crypto · Asset Trading · Real Estate "Connecting Capital and Opport…" at bounding box center [687, 344] width 683 height 62
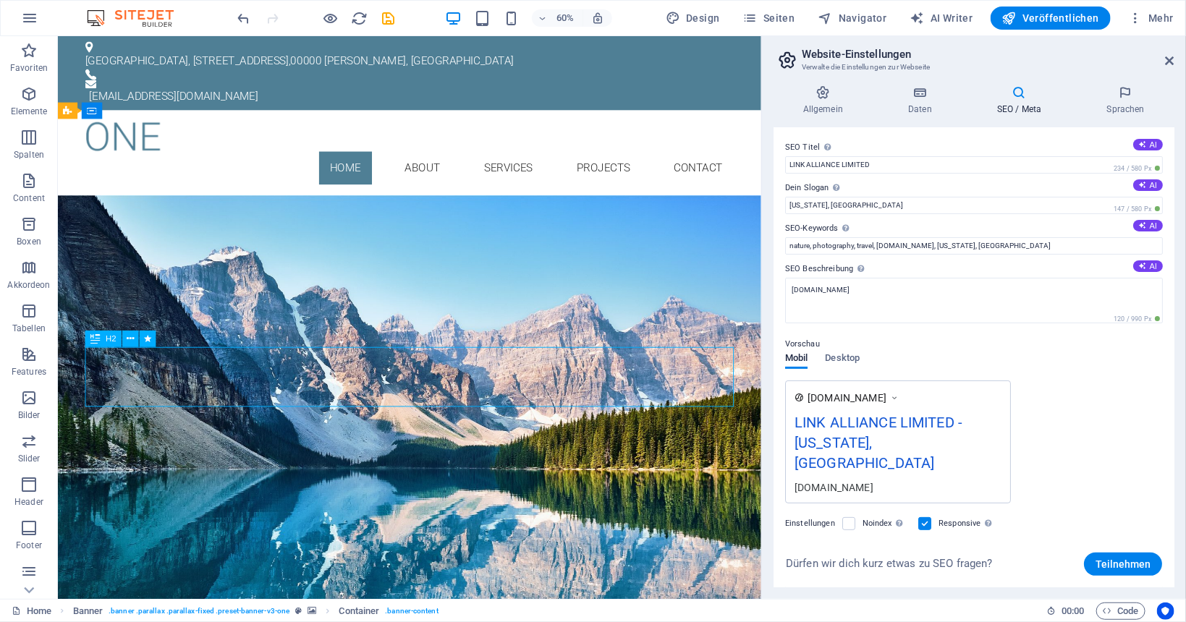
click at [641, 373] on div "Financing · Crypto · Asset Trading · Real Estate "Connecting Capital and Opport…" at bounding box center [427, 344] width 683 height 62
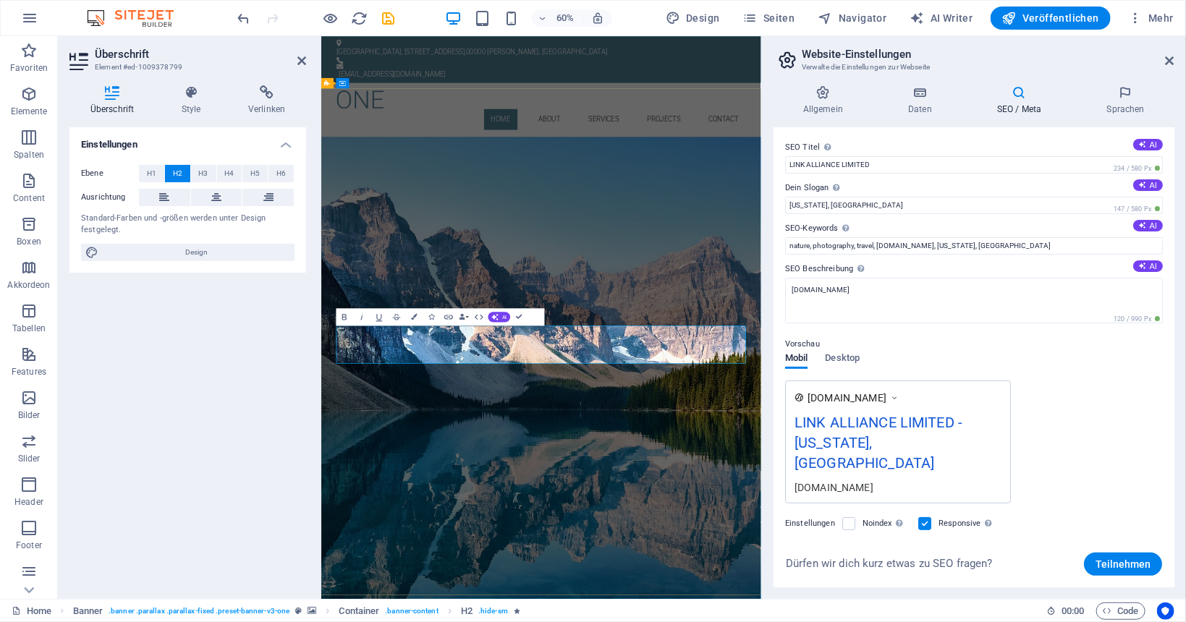
click at [859, 372] on span "Financing · Crypto · Asset Trading · Real Estate "Connecting Capital and Opport…" at bounding box center [687, 344] width 461 height 56
drag, startPoint x: 923, startPoint y: 569, endPoint x: 457, endPoint y: 576, distance: 465.3
click at [457, 376] on h2 "Financing · Crypto · Asset Trading · Real Estate "Connecting Capital and Opport…" at bounding box center [687, 344] width 683 height 62
copy span ""Connecting Capital and Opportunities Worldwide""
drag, startPoint x: 879, startPoint y: 199, endPoint x: 755, endPoint y: 203, distance: 124.5
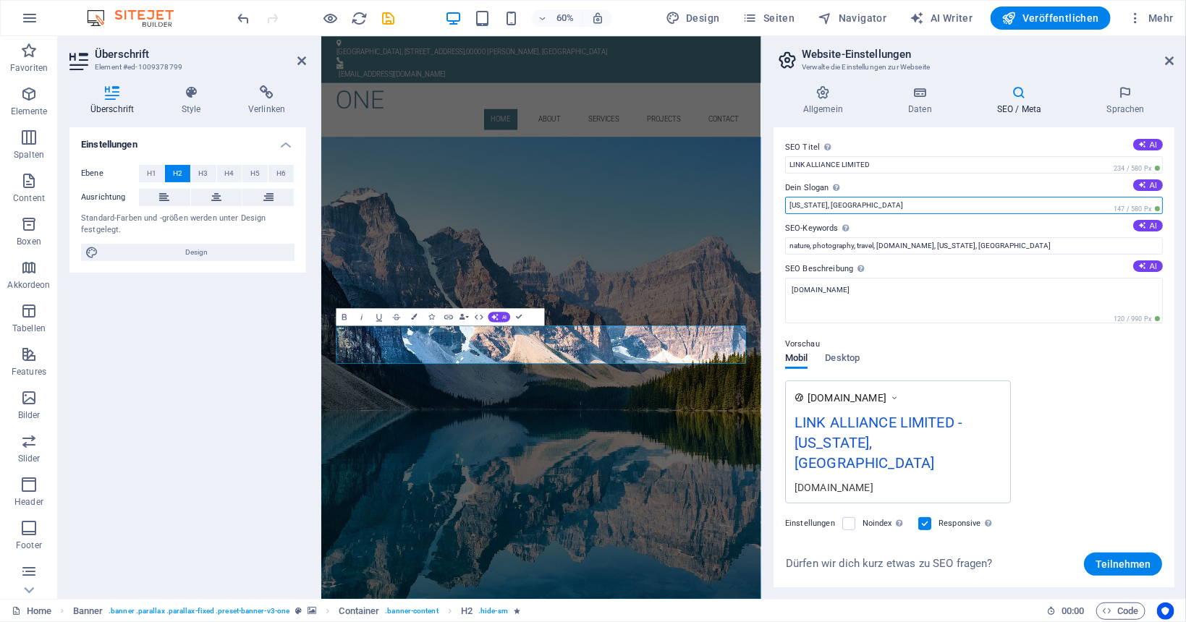
click at [785, 203] on input "[US_STATE], [GEOGRAPHIC_DATA]" at bounding box center [974, 205] width 378 height 17
type input ""Connecting Capital and Opportunities Worldwide""
click at [866, 372] on span "Financing · Crypto · Asset Trading · Real Estate "Connecting Capital and Opport…" at bounding box center [687, 344] width 461 height 56
click at [893, 372] on span "Financing · Crypto · Asset Trading · Real Estate "Connecting Capital and Opport…" at bounding box center [687, 344] width 461 height 56
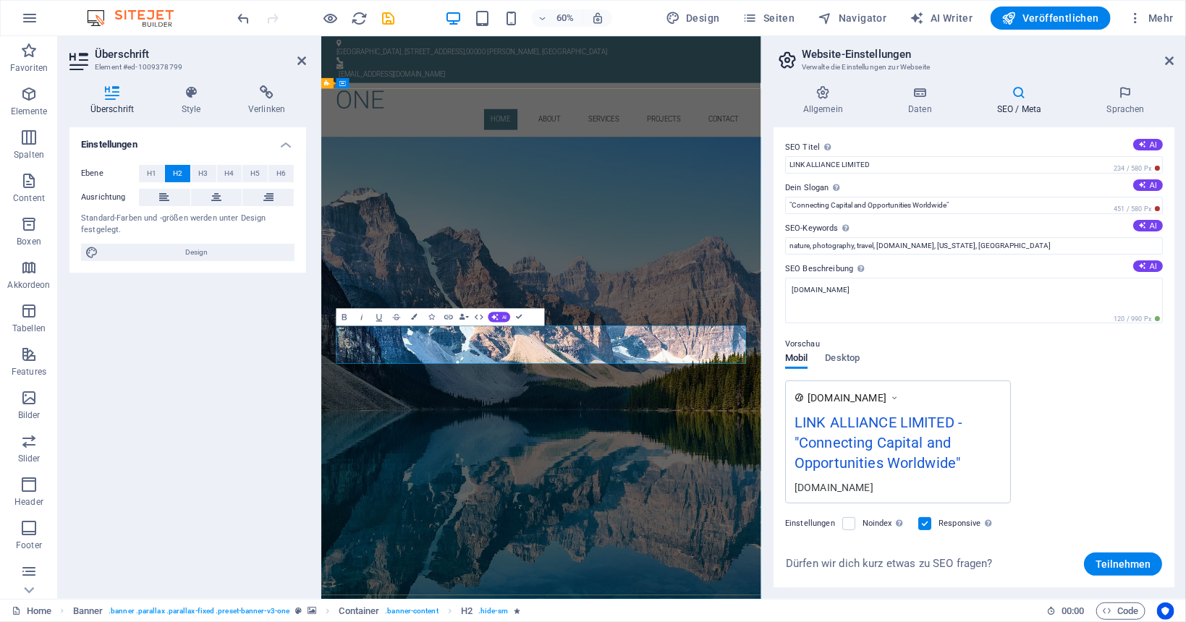
drag, startPoint x: 907, startPoint y: 533, endPoint x: 473, endPoint y: 543, distance: 433.5
click at [472, 376] on h2 "Financing · Crypto · Asset Trading · Real Estate "Connecting Capital and Opport…" at bounding box center [687, 344] width 683 height 62
copy span "Financing · Crypto · Asset Trading · Real Estate"
drag, startPoint x: 1002, startPoint y: 246, endPoint x: 739, endPoint y: 246, distance: 262.6
click at [785, 246] on input "nature, photography, travel, link-alliance.limited, Washington, DC" at bounding box center [974, 245] width 378 height 17
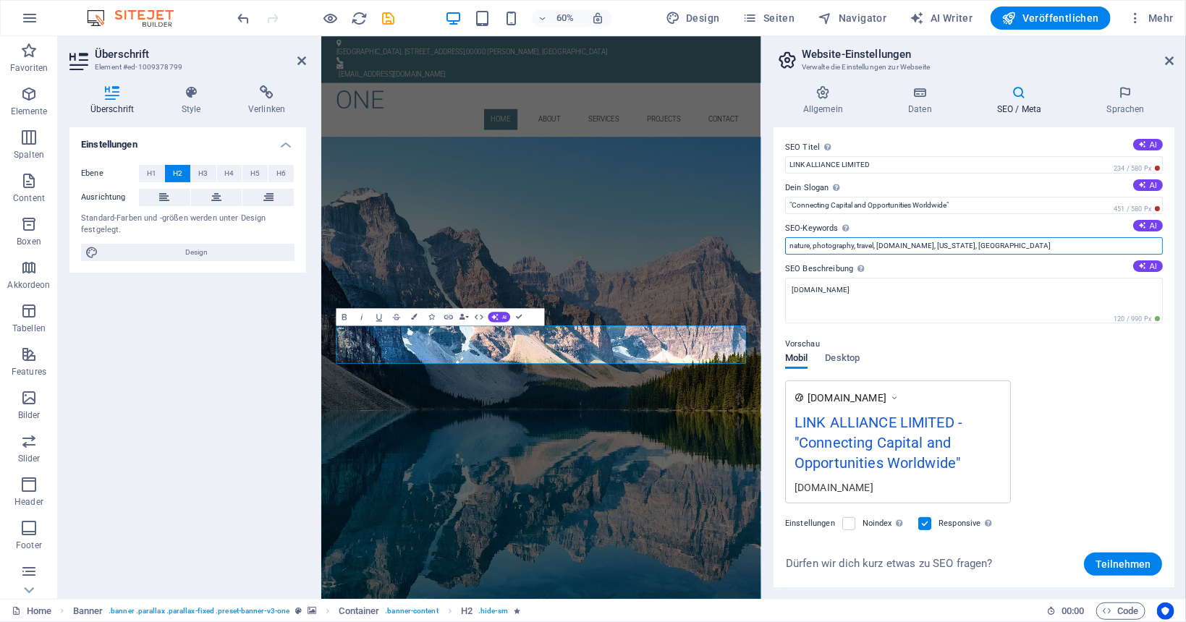
paste input "Financing · Crypto · Asset Trading · Real Estate"
click at [828, 238] on input "Financing · Crypto · Asset Trading · Real Estate" at bounding box center [974, 245] width 378 height 17
type input "Financing, Crypto, Asset Trading, Real Estate"
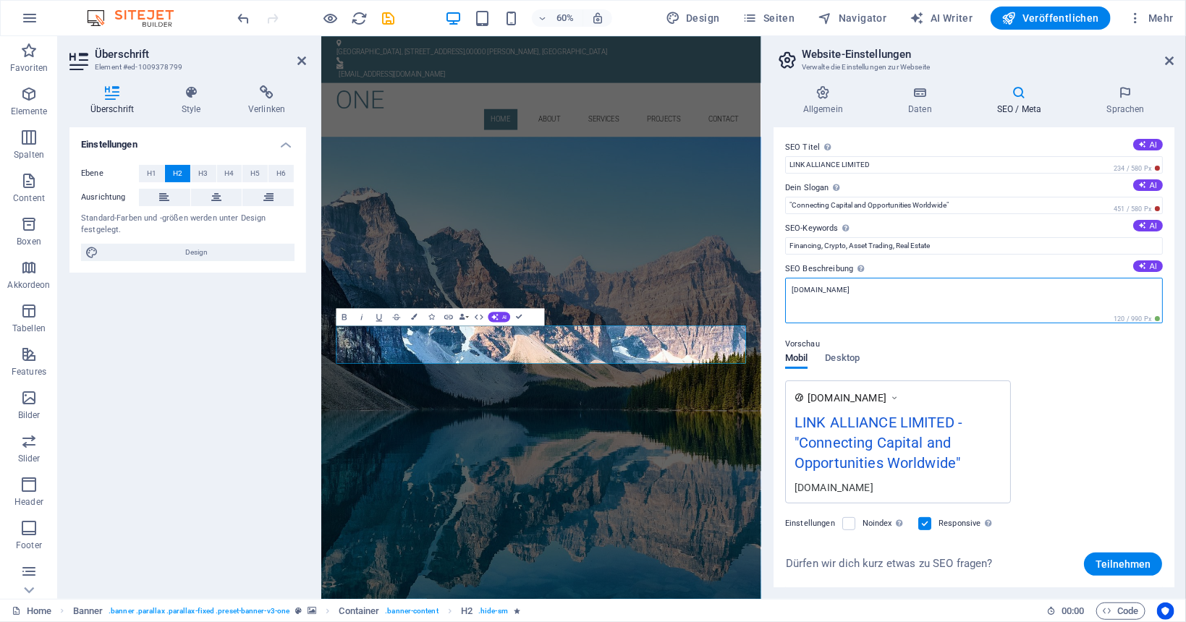
click at [956, 294] on textarea "[DOMAIN_NAME]" at bounding box center [974, 301] width 378 height 46
click at [1151, 268] on button "AI" at bounding box center [1148, 266] width 30 height 12
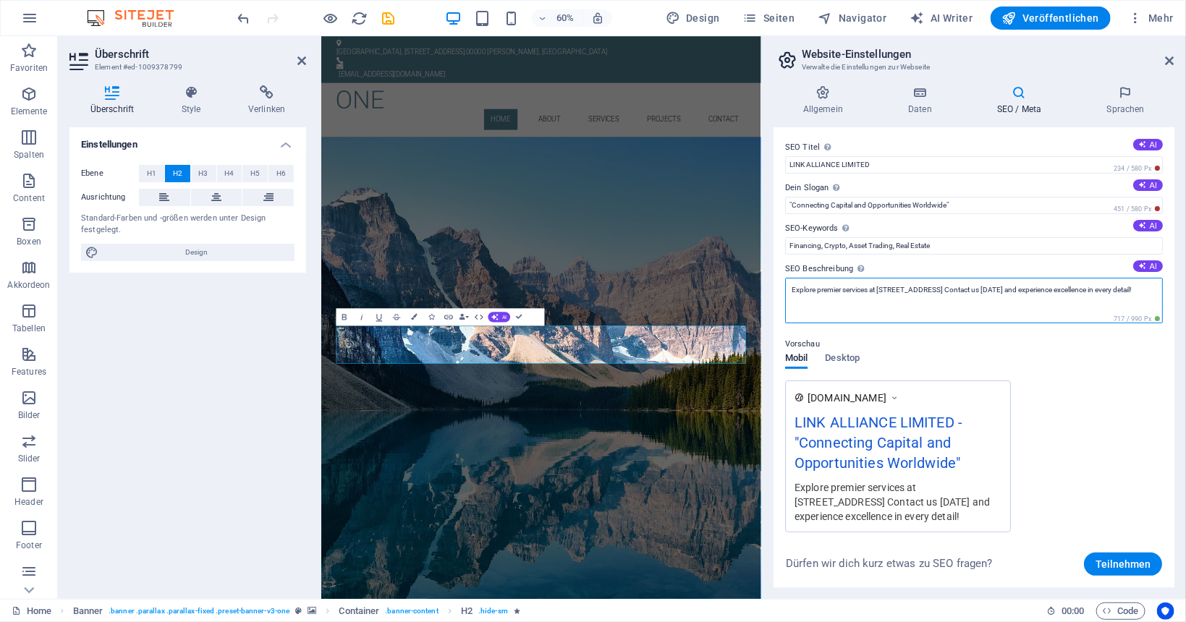
click at [860, 307] on textarea "Explore premier services at 2 Columbus Circle, NYC. Contact us today and experi…" at bounding box center [974, 301] width 378 height 46
click at [1055, 422] on div "www.example.com LINK ALLIANCE LIMITED - "Connecting Capital and Opportunities W…" at bounding box center [974, 457] width 378 height 152
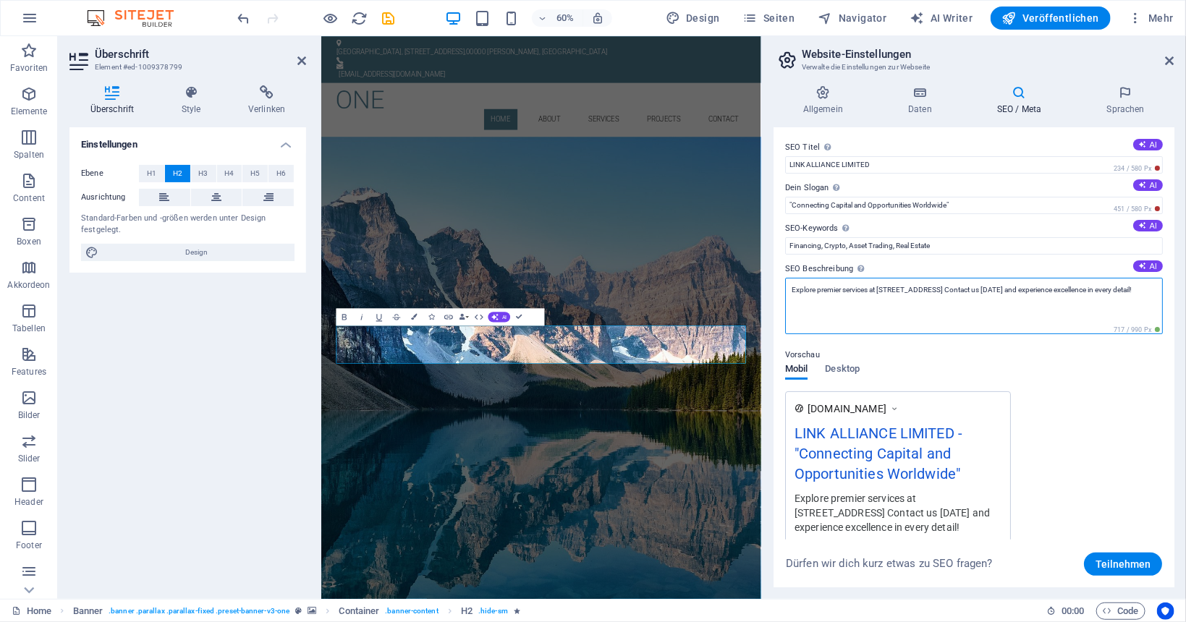
drag, startPoint x: 791, startPoint y: 290, endPoint x: 1158, endPoint y: 287, distance: 366.9
click at [1158, 287] on textarea "Explore premier services at 2 Columbus Circle, NYC. Contact us today and experi…" at bounding box center [974, 306] width 378 height 56
paste textarea "Link Alliance Limited ist ein internationales Unternehmen für Finanzierungen, K…"
type textarea "Link Alliance Limited ist ein internationales Unternehmen für Finanzierungen, K…"
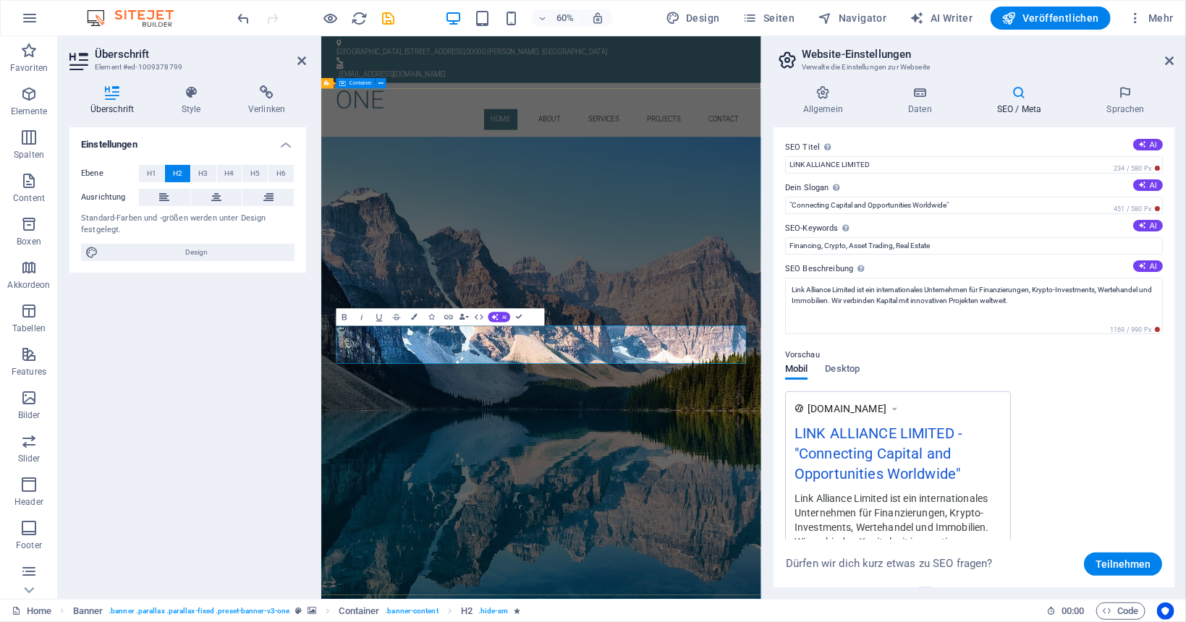
click at [795, 476] on div "LINK ALLIANCE LIMITED Financing · Crypto · Asset Trading · Real Estate "Connect…" at bounding box center [687, 339] width 733 height 273
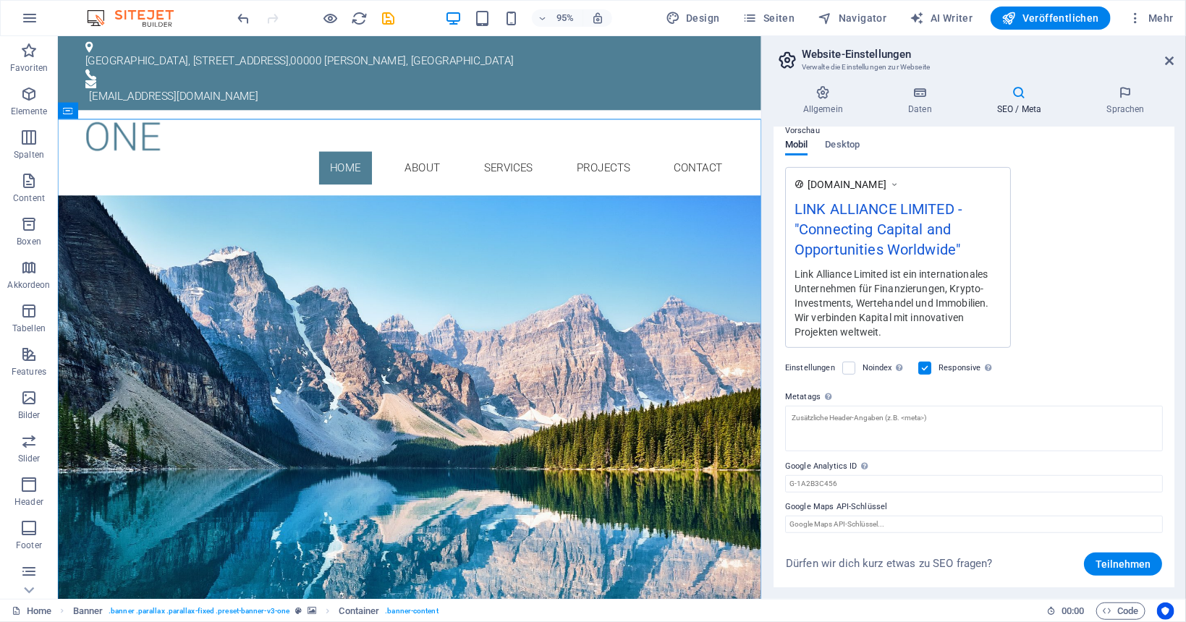
scroll to position [217, 0]
click at [1057, 381] on div "Einstellungen Noindex Weist Suchmaschinen an, diese Website aus Suchergebnissen…" at bounding box center [974, 364] width 378 height 41
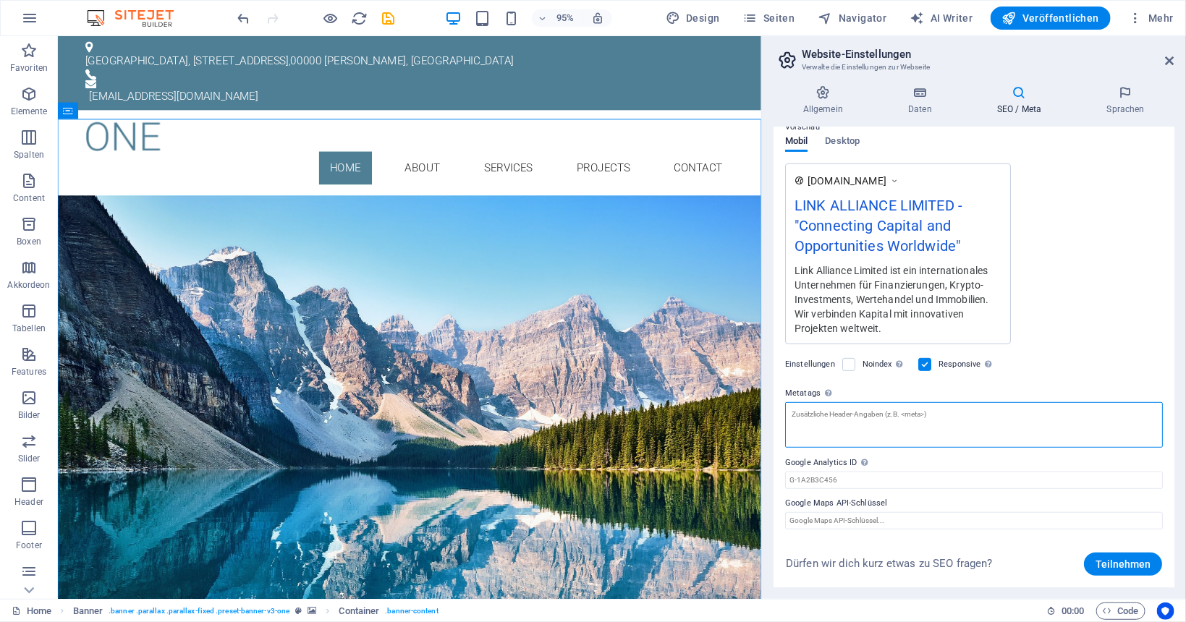
click at [841, 421] on textarea "Metatags Hier kannst du individuellen HTML-Code innerhalb des Tags einfügen. Be…" at bounding box center [974, 425] width 378 height 46
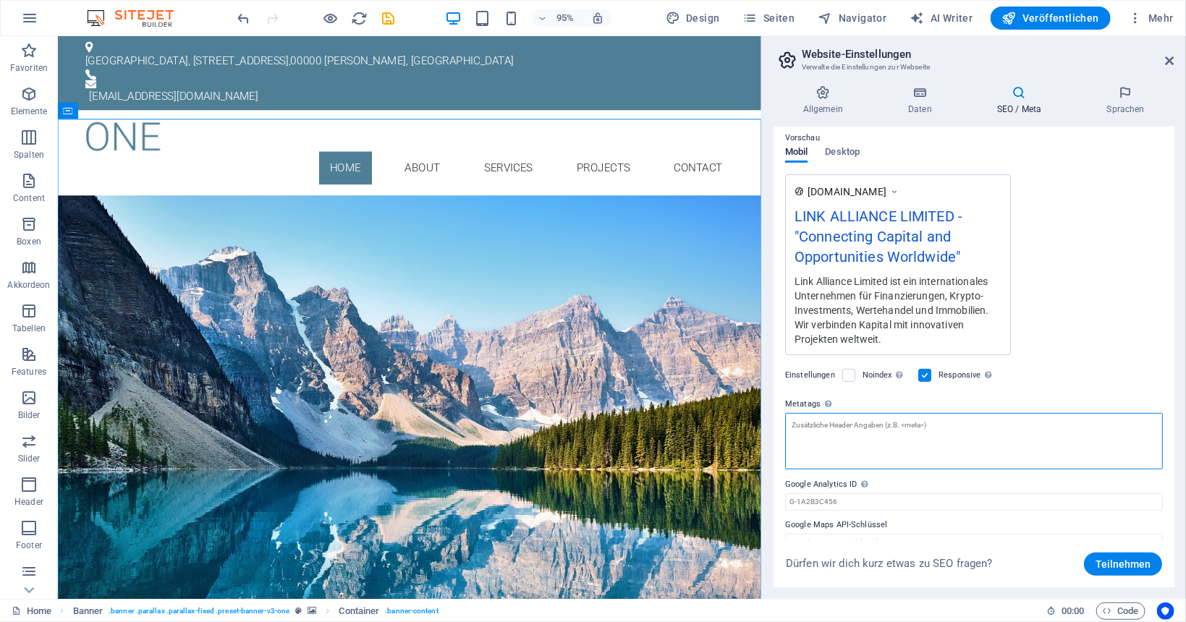
paste textarea "<title>Link Alliance Limited | Finanzierungen, Krypto, Wertehandel & Immobilien…"
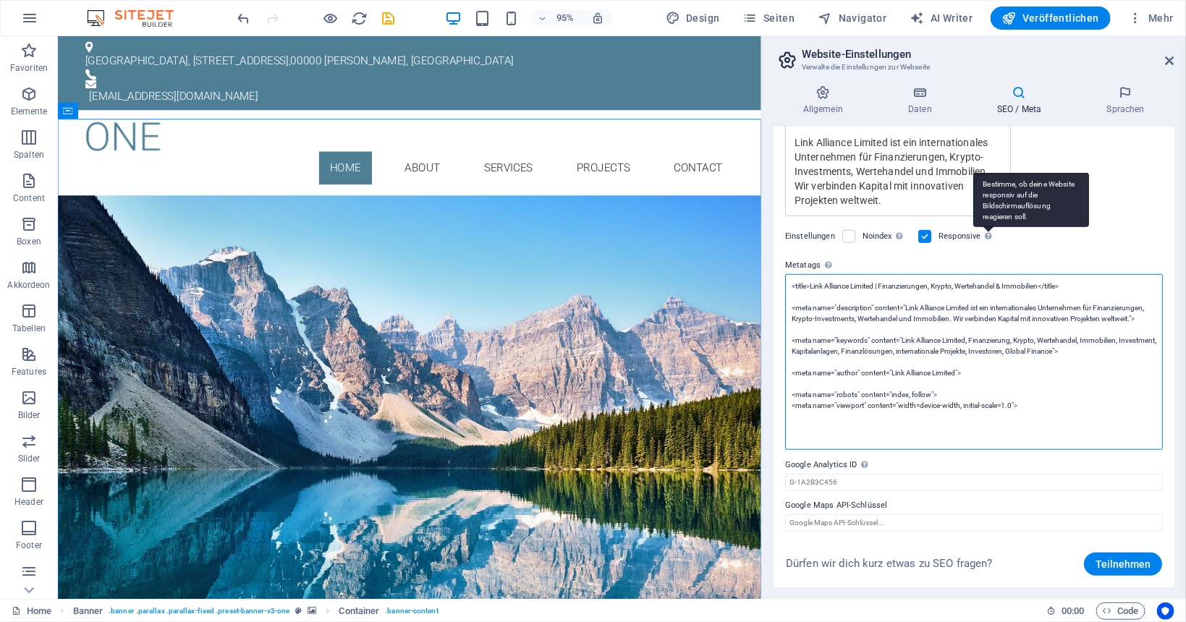
scroll to position [347, 0]
type textarea "<title>Link Alliance Limited | Finanzierungen, Krypto, Wertehandel & Immobilien…"
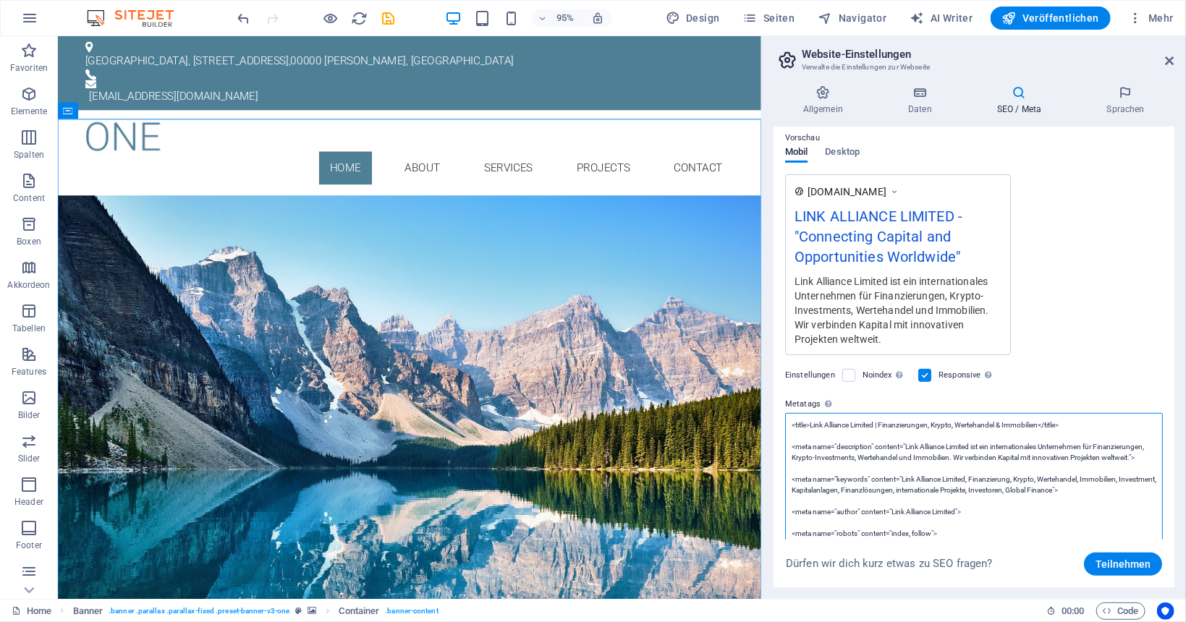
click at [0, 0] on lt-div at bounding box center [0, 0] width 0 height 0
select select "en-us"
type textarea "<title>Link Alliance Limited | Finanzierungen, Krypto, Wertehandel &amp; Immobi…"
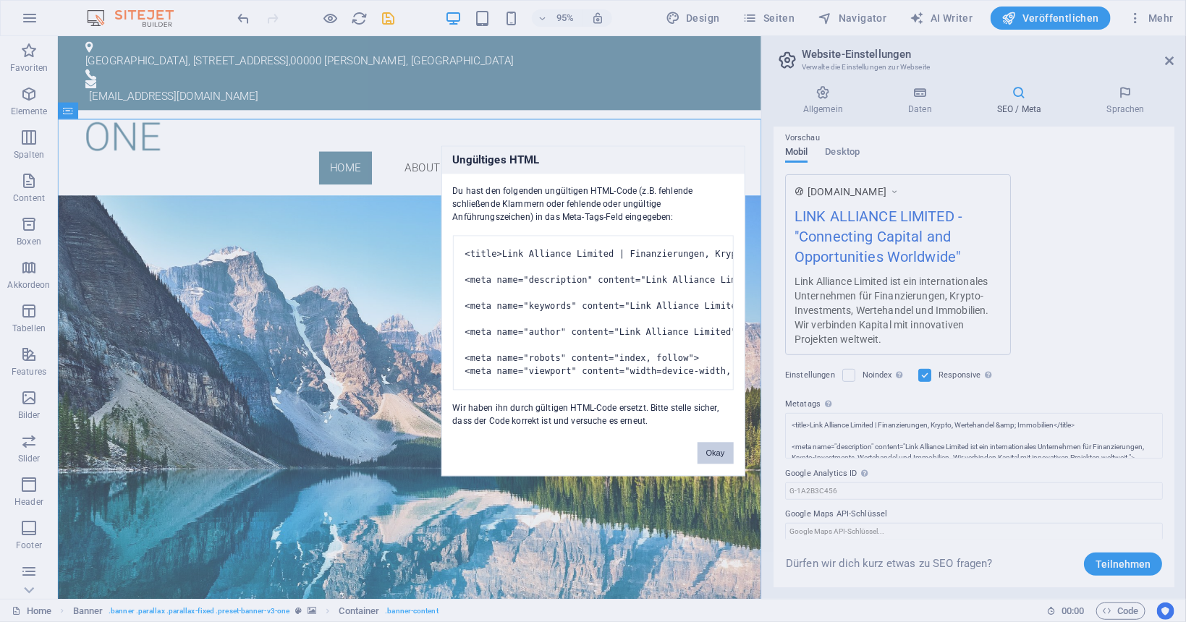
click at [1022, 571] on body "link-alliance.limited Home Favoriten Elemente Spalten Content Boxen Akkordeon T…" at bounding box center [593, 311] width 1186 height 622
click at [721, 465] on button "Okay" at bounding box center [715, 454] width 36 height 22
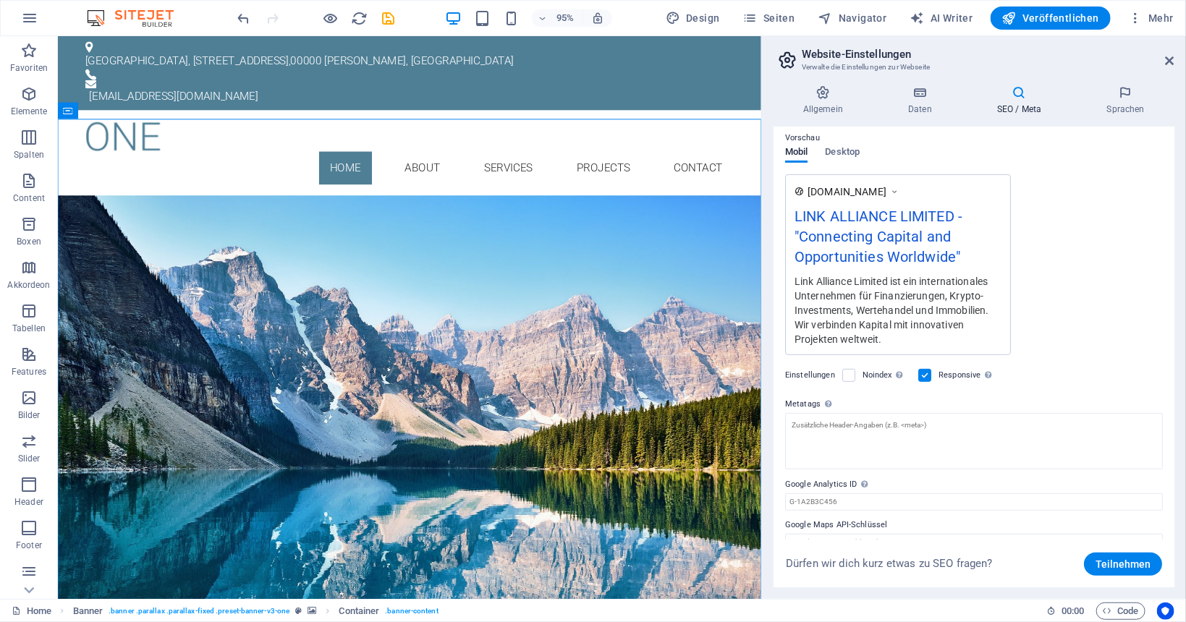
click at [1057, 335] on div "www.example.com LINK ALLIANCE LIMITED - "Connecting Capital and Opportunities W…" at bounding box center [974, 264] width 378 height 181
click at [1006, 425] on textarea "Metatags Hier kannst du individuellen HTML-Code innerhalb des Tags einfügen. Be…" at bounding box center [974, 441] width 378 height 56
paste textarea "<script type="application/ld+json"> { "@context": "https://schema.org", "@type"…"
click at [1062, 342] on div "www.example.com LINK ALLIANCE LIMITED - "Connecting Capital and Opportunities W…" at bounding box center [974, 264] width 378 height 181
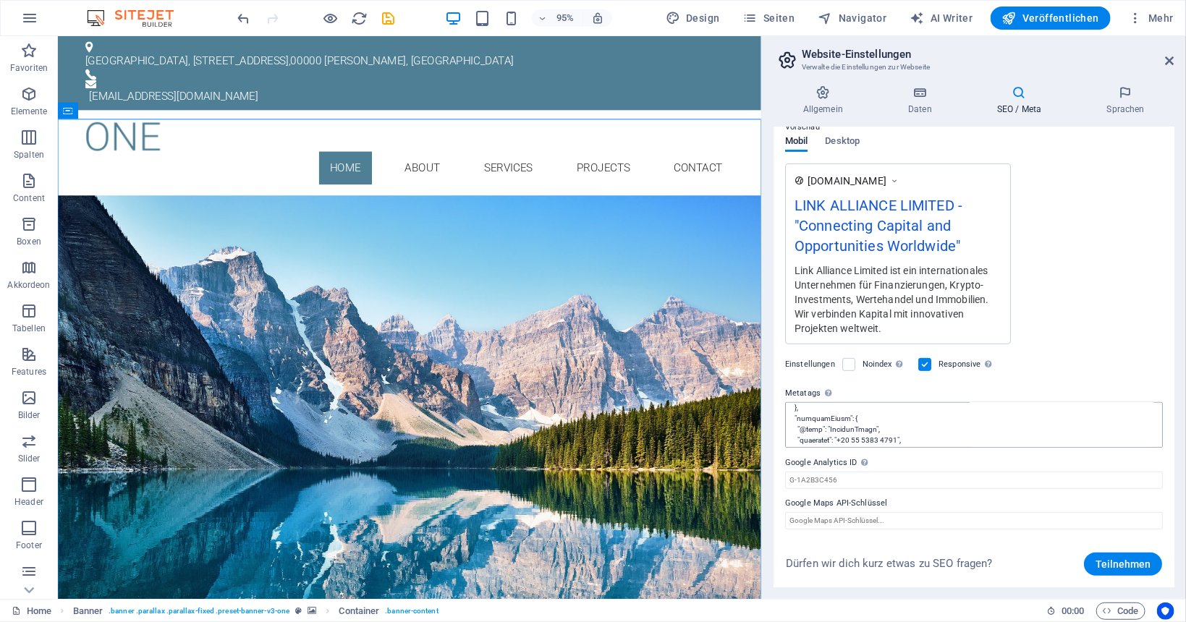
scroll to position [198, 0]
click at [884, 441] on textarea "Metatags Hier kannst du individuellen HTML-Code innerhalb des Tags einfügen. Be…" at bounding box center [974, 425] width 378 height 46
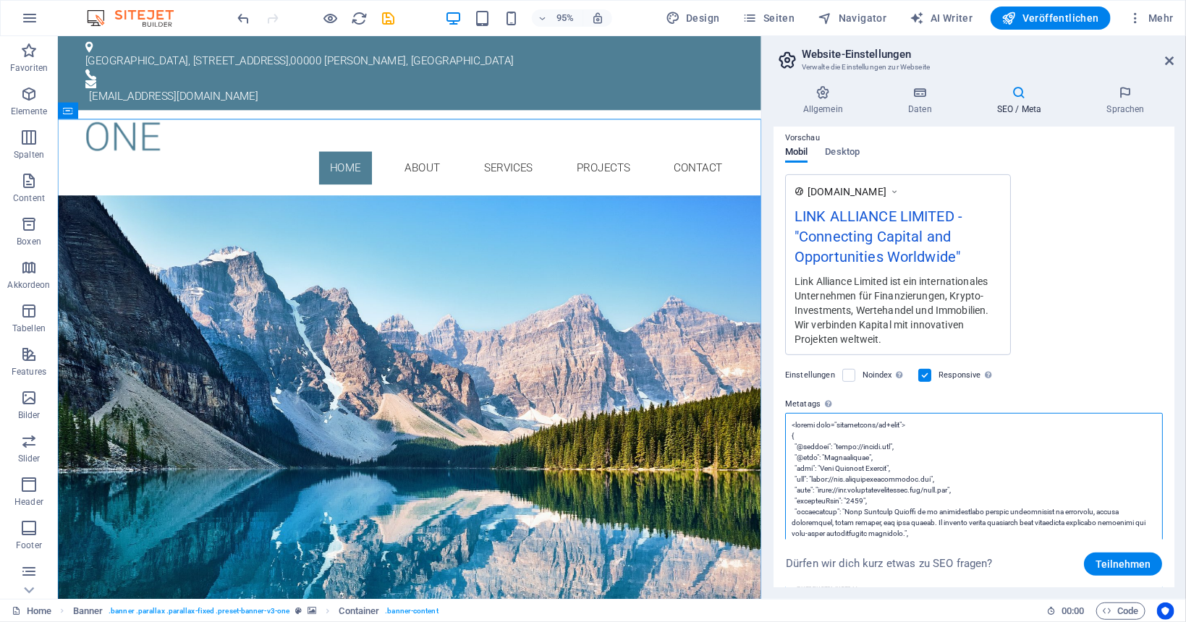
paste textarea "FinancialService", "name": "Link Alliance Limited", "legalName": "Link Alliance…"
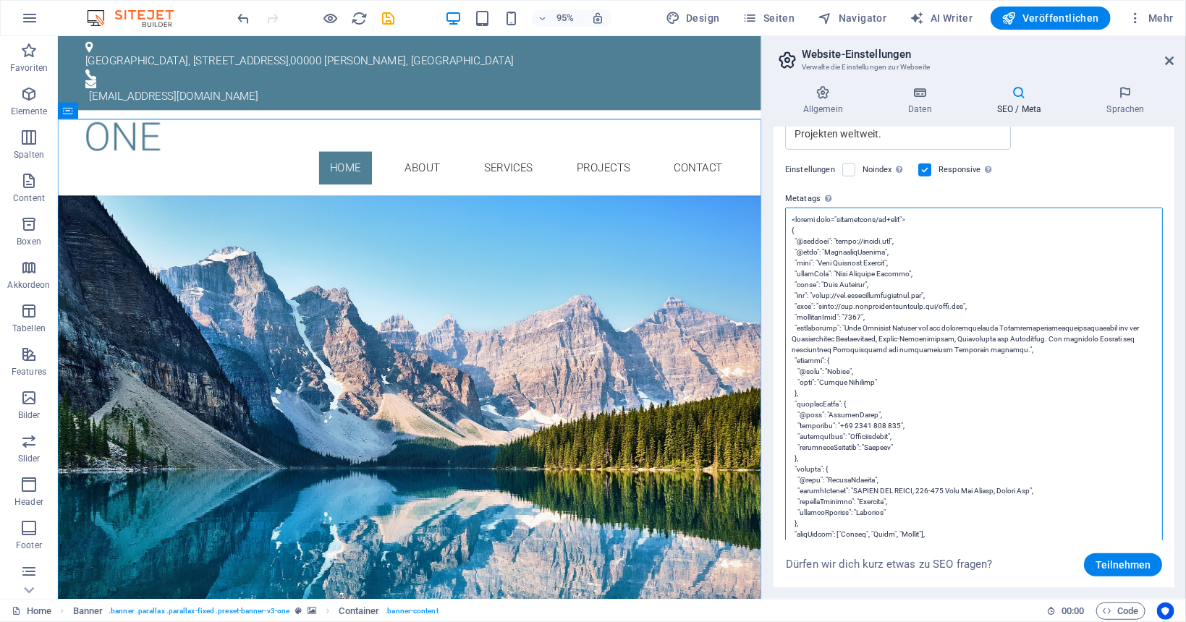
type textarea "<script type="application/ld+json"> { "@context": "https://schema.org", "@type"…"
click at [1072, 181] on div "SEO Titel Der Titel der Website - Das Erkennungsmerkmal in Suchmaschinen. AI LI…" at bounding box center [973, 357] width 401 height 460
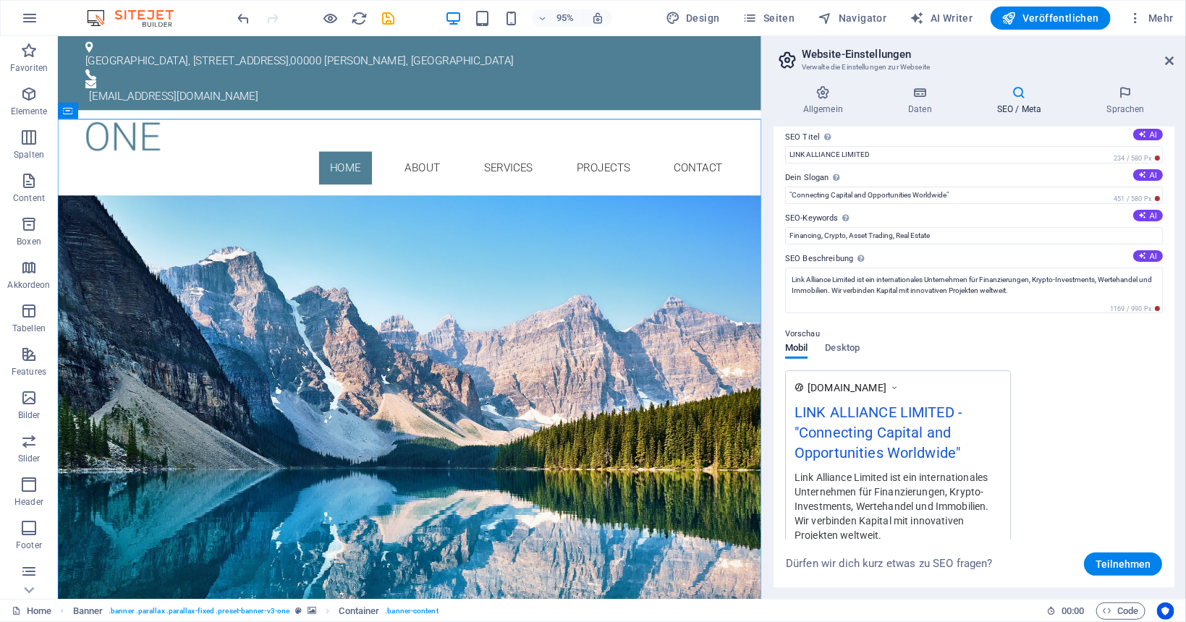
scroll to position [0, 0]
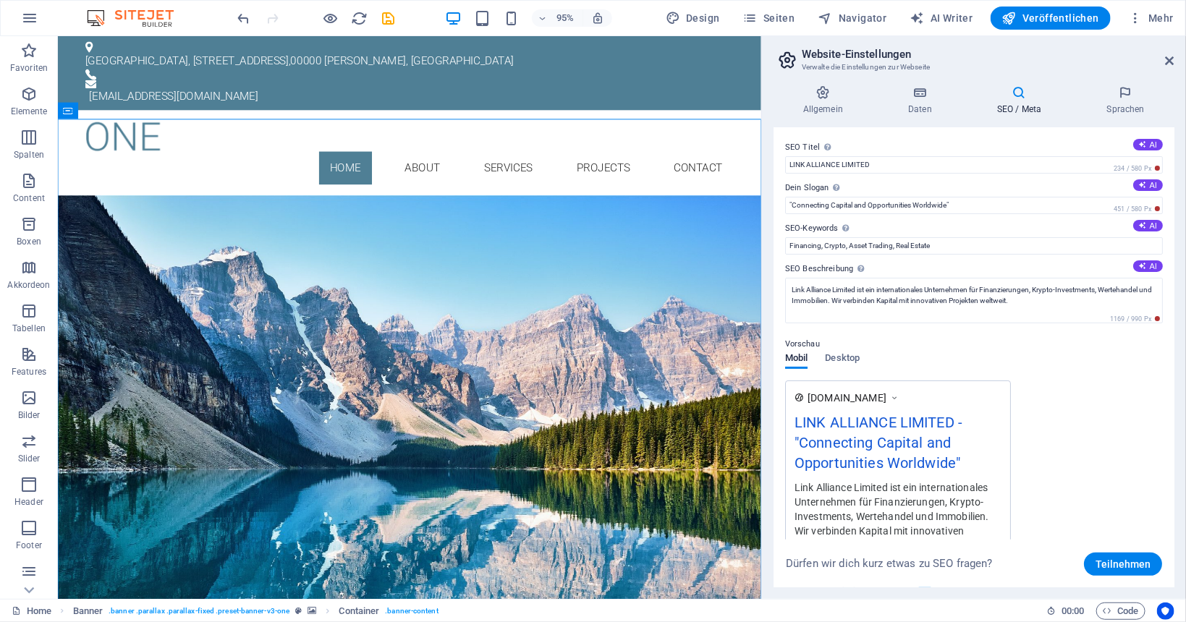
click at [1093, 418] on div "www.example.com LINK ALLIANCE LIMITED - "Connecting Capital and Opportunities W…" at bounding box center [974, 471] width 378 height 181
click at [1131, 98] on icon at bounding box center [1125, 92] width 97 height 14
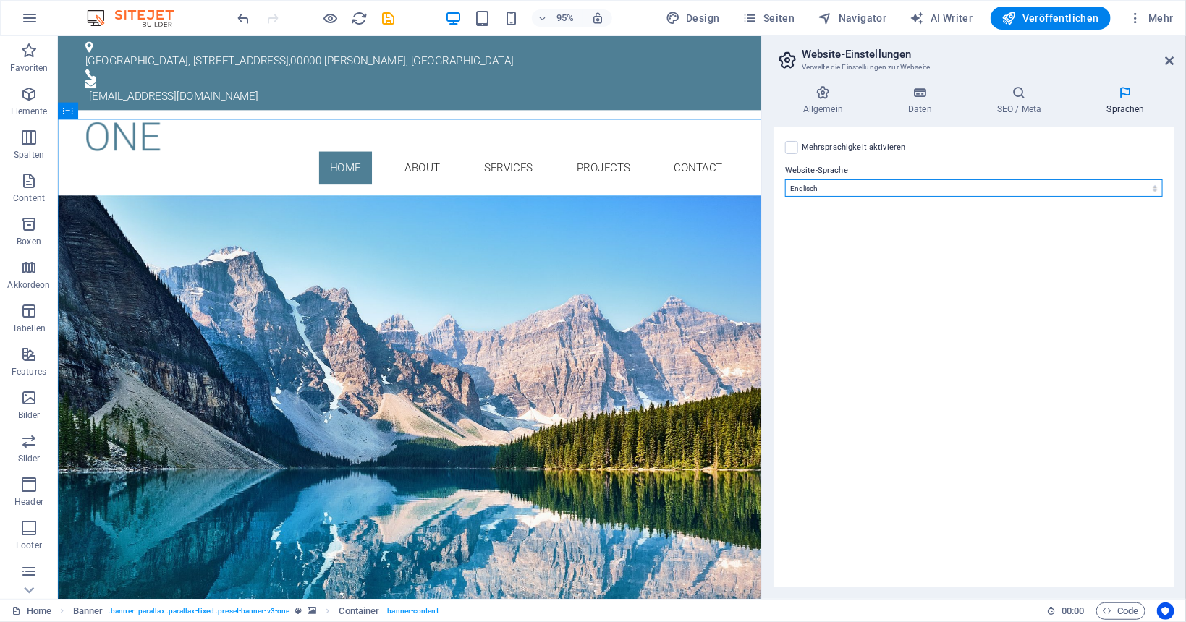
select select "31"
click option "Deutsch" at bounding box center [0, 0] width 0 height 0
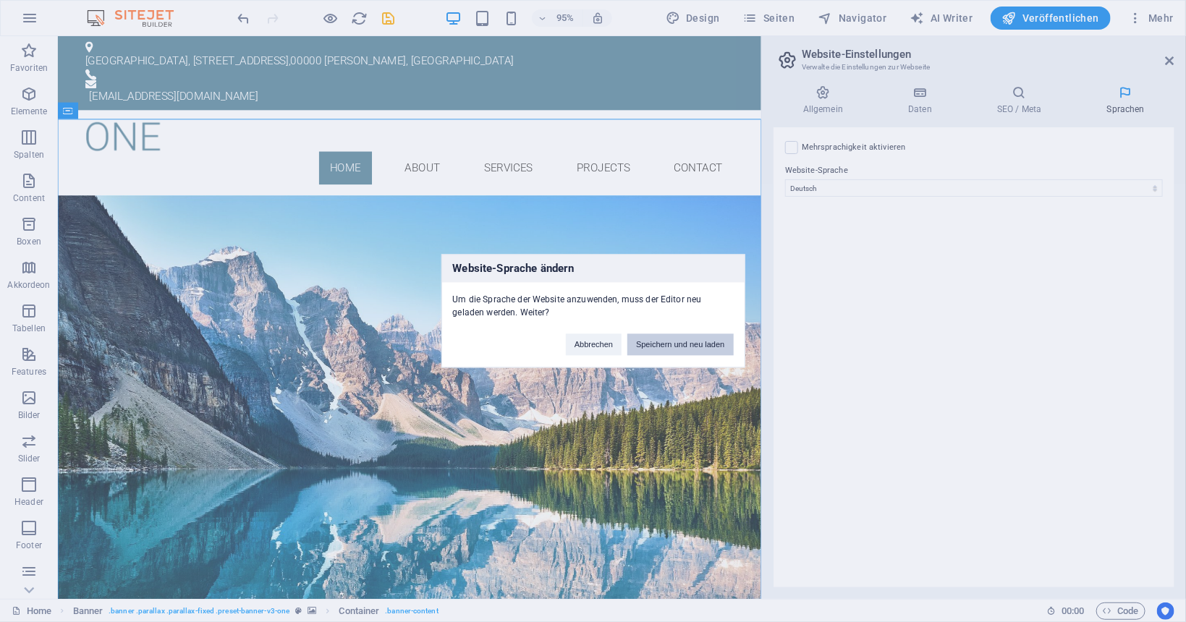
click at [664, 344] on button "Speichern und neu laden" at bounding box center [680, 345] width 106 height 22
checkbox input "false"
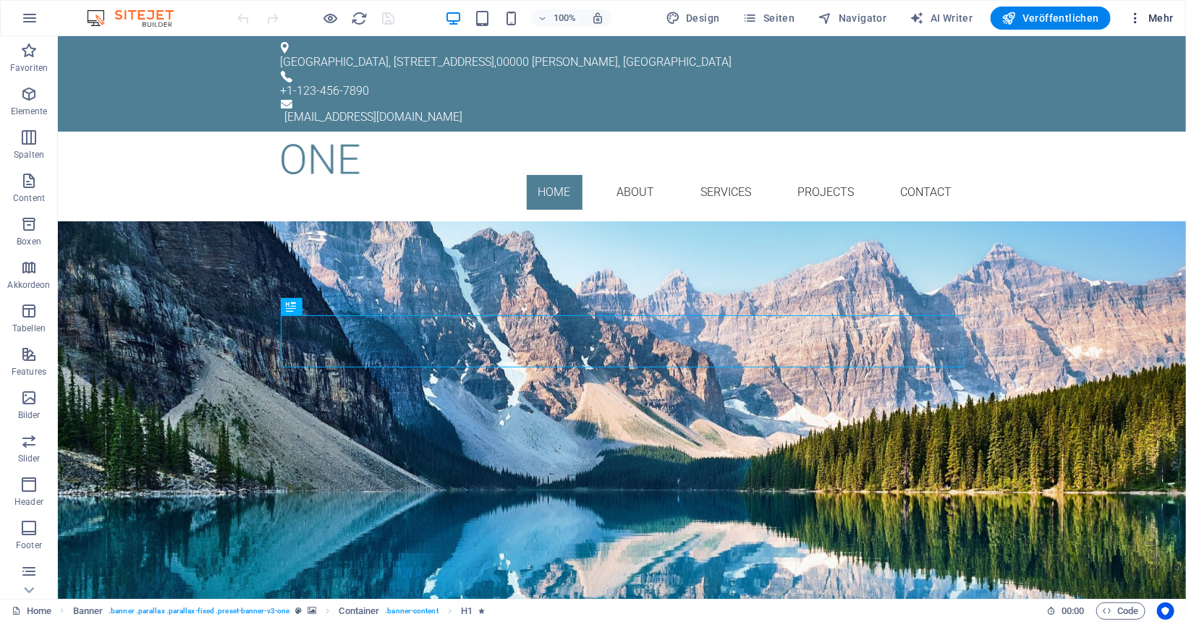
click at [1156, 16] on span "Mehr" at bounding box center [1151, 18] width 46 height 14
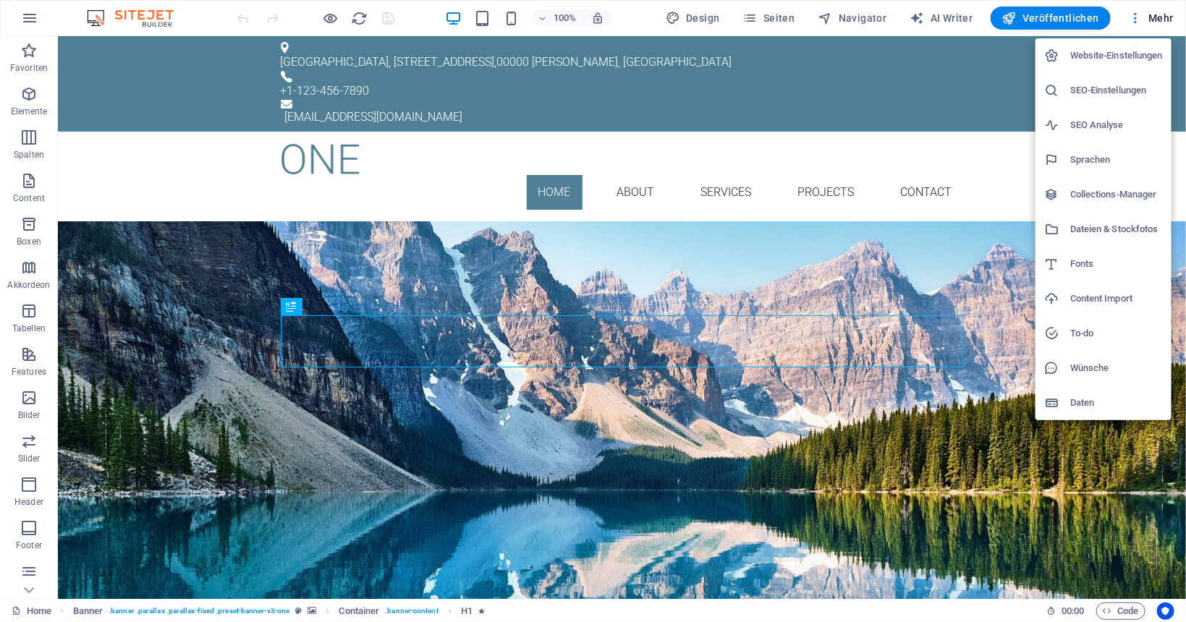
click at [1093, 89] on h6 "SEO-Einstellungen" at bounding box center [1116, 90] width 93 height 17
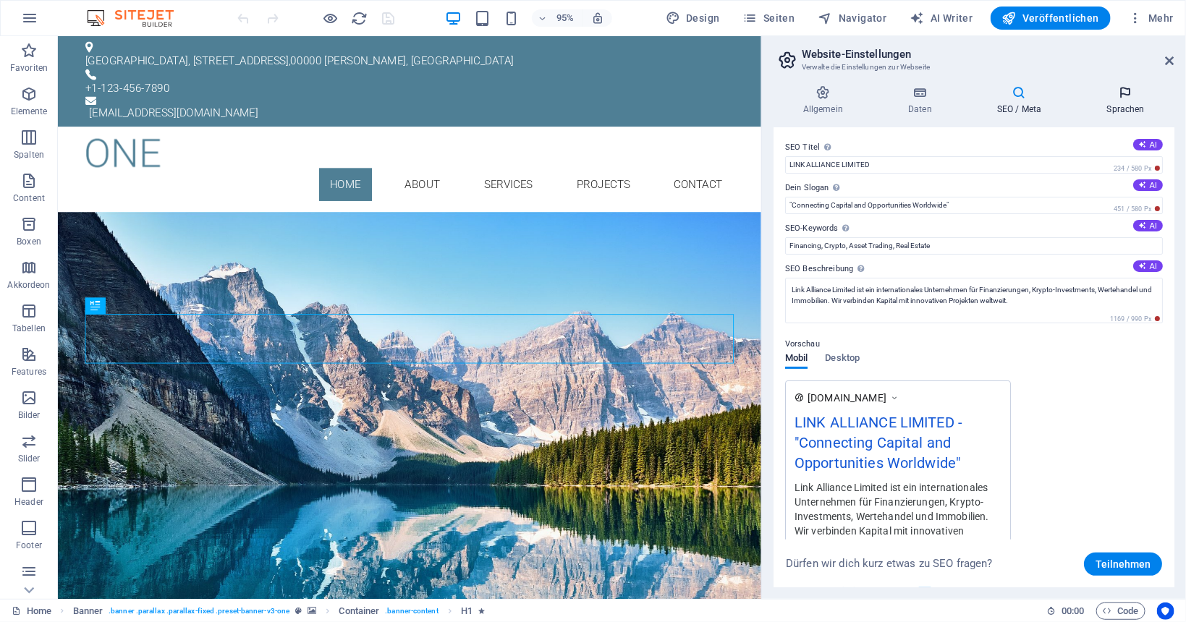
click at [1132, 109] on h4 "Sprachen" at bounding box center [1125, 100] width 97 height 30
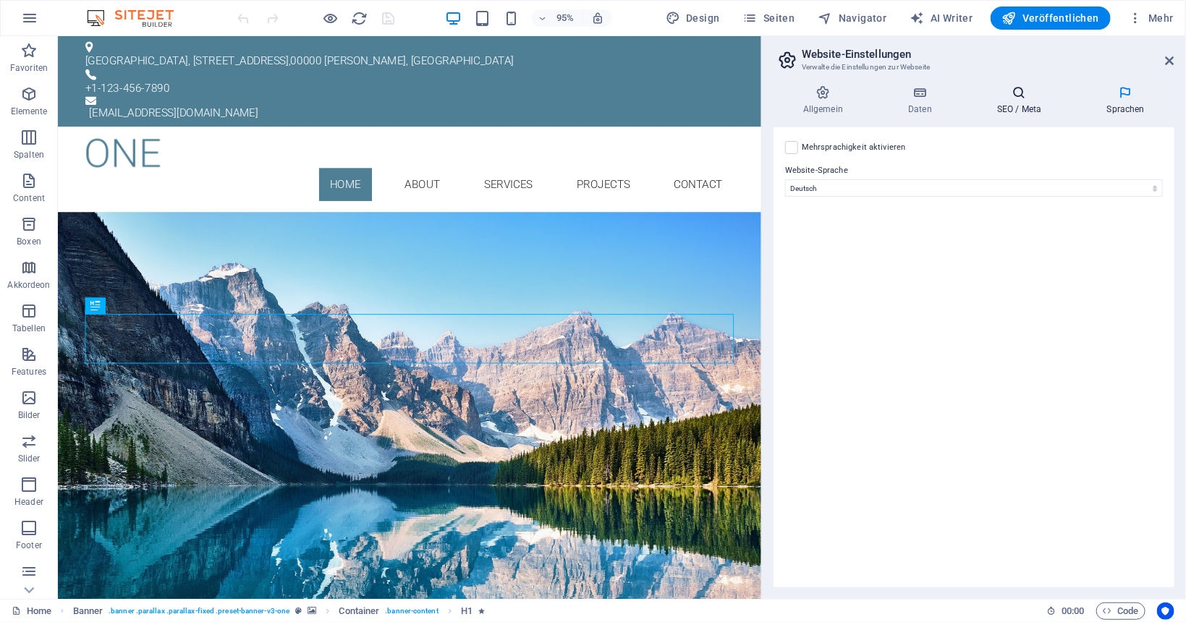
click at [1013, 97] on icon at bounding box center [1019, 92] width 104 height 14
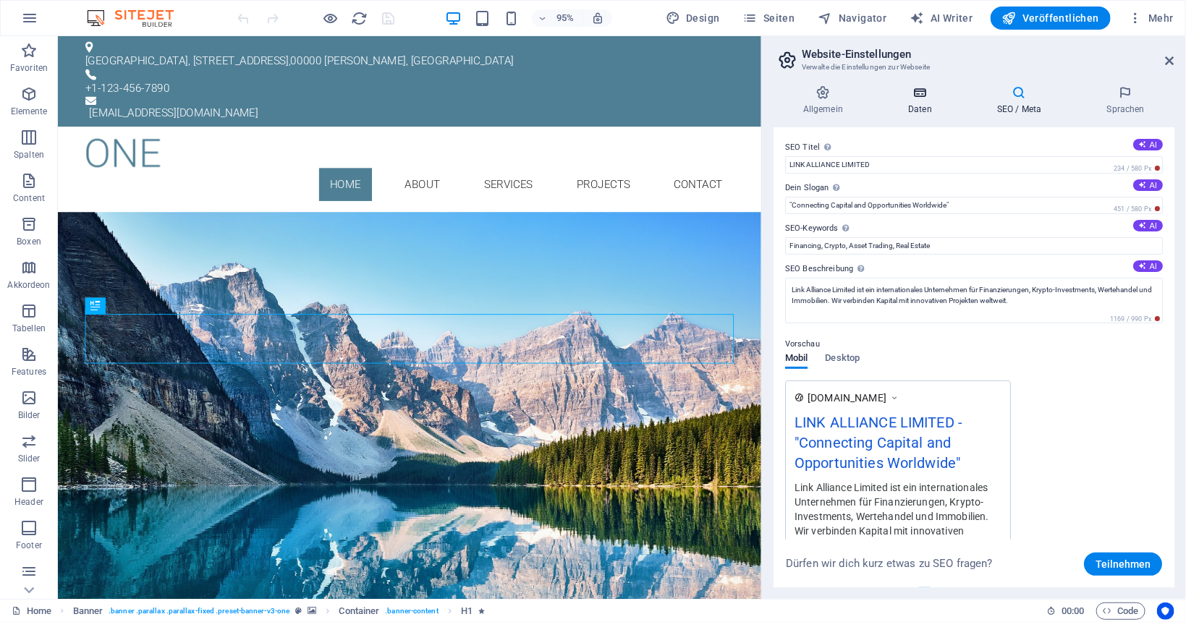
click at [922, 97] on icon at bounding box center [919, 92] width 83 height 14
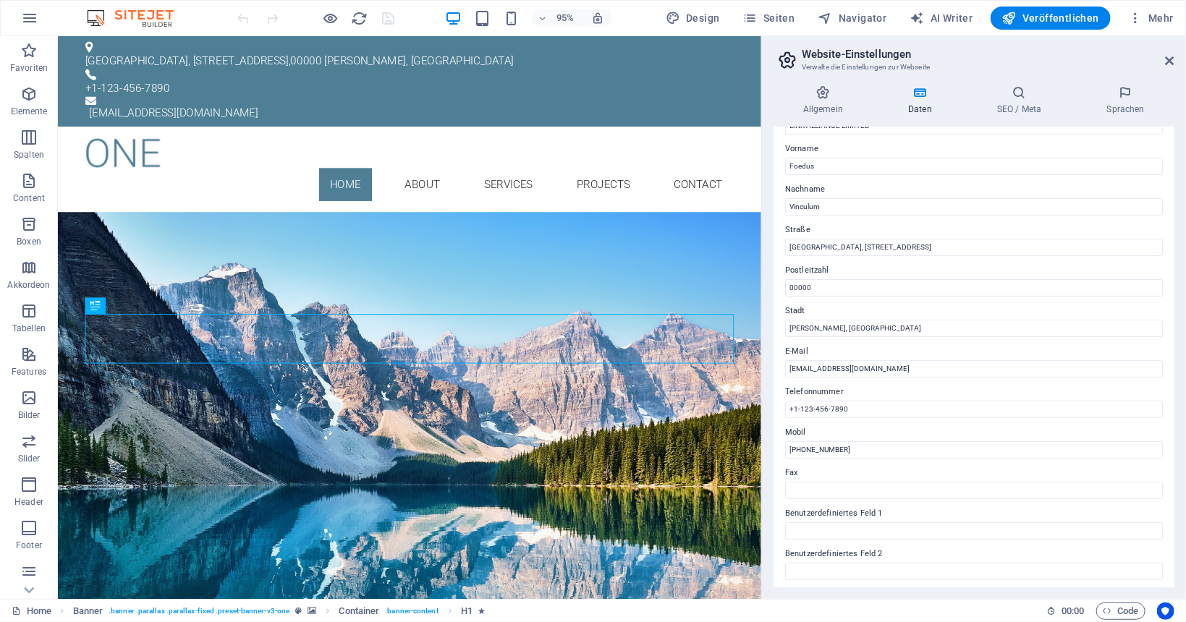
scroll to position [137, 0]
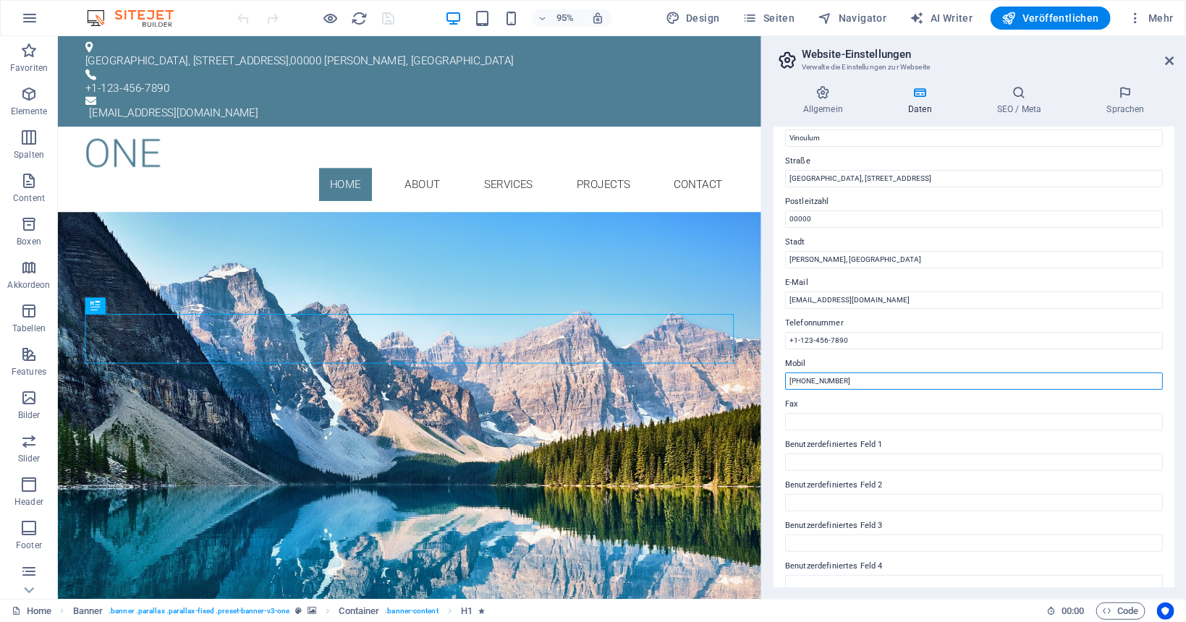
drag, startPoint x: 861, startPoint y: 373, endPoint x: 781, endPoint y: 376, distance: 80.3
click at [785, 376] on input "+44 7546 789 626" at bounding box center [974, 381] width 378 height 17
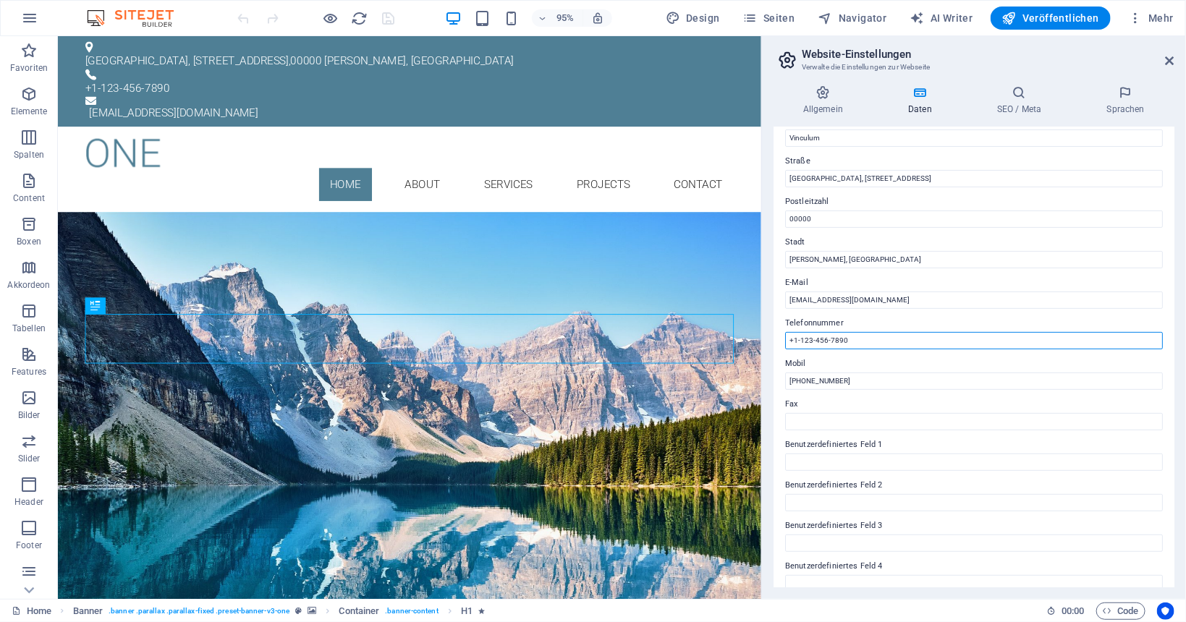
drag, startPoint x: 849, startPoint y: 337, endPoint x: 760, endPoint y: 332, distance: 89.1
click at [785, 332] on input "+1-123-456-7890" at bounding box center [974, 340] width 378 height 17
paste input "44 7546 789 626"
type input "+44 7546 789 626"
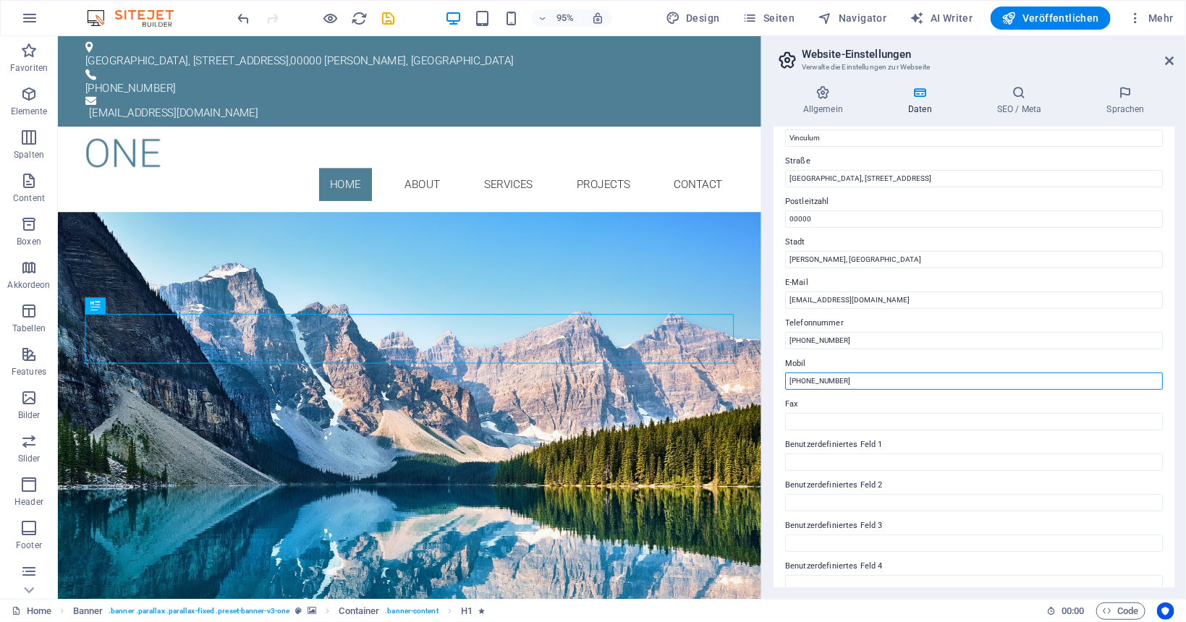
drag, startPoint x: 894, startPoint y: 382, endPoint x: 737, endPoint y: 376, distance: 157.1
click at [785, 376] on input "+44 7546 789 626" at bounding box center [974, 381] width 378 height 17
click at [945, 311] on div "Kontaktdaten für diese Website. Diese können überall auf der Website eingefügt …" at bounding box center [973, 357] width 401 height 460
click at [391, 17] on icon "save" at bounding box center [389, 18] width 17 height 17
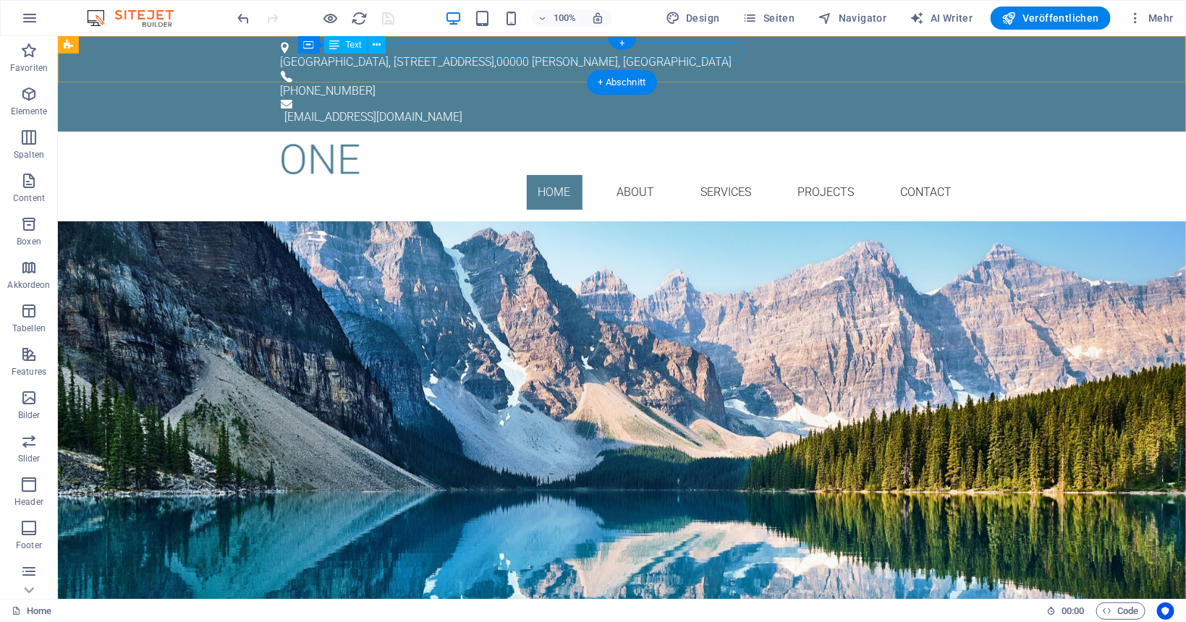
click at [506, 53] on div "CHEONG SUN TOWER, 116-118 WING LOK STREET , 00000 SHEUNG WAN, HONG KONG" at bounding box center [615, 61] width 671 height 17
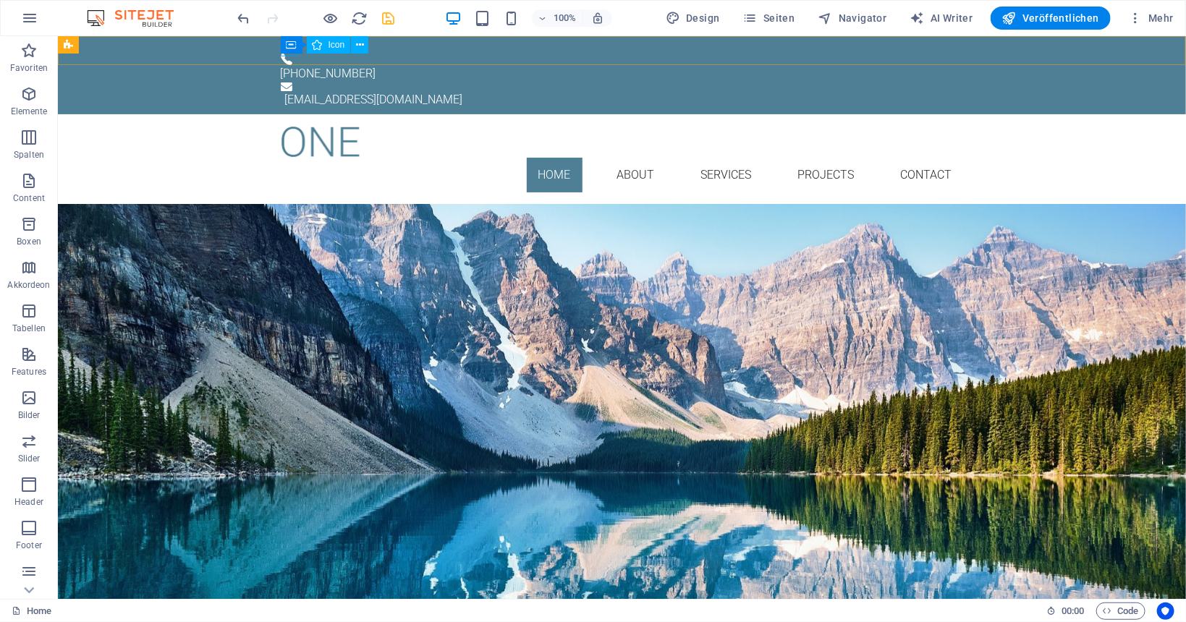
click at [285, 54] on div "Container Icon" at bounding box center [330, 45] width 98 height 18
click at [302, 43] on div "Container" at bounding box center [313, 44] width 65 height 17
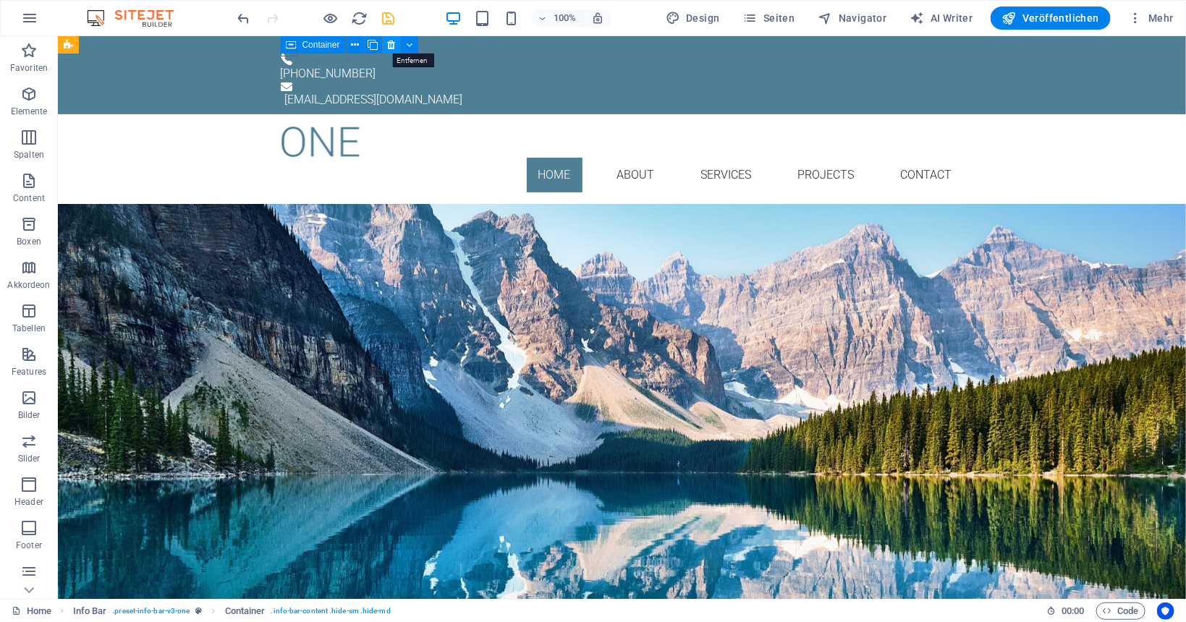
click at [392, 46] on icon at bounding box center [391, 45] width 8 height 15
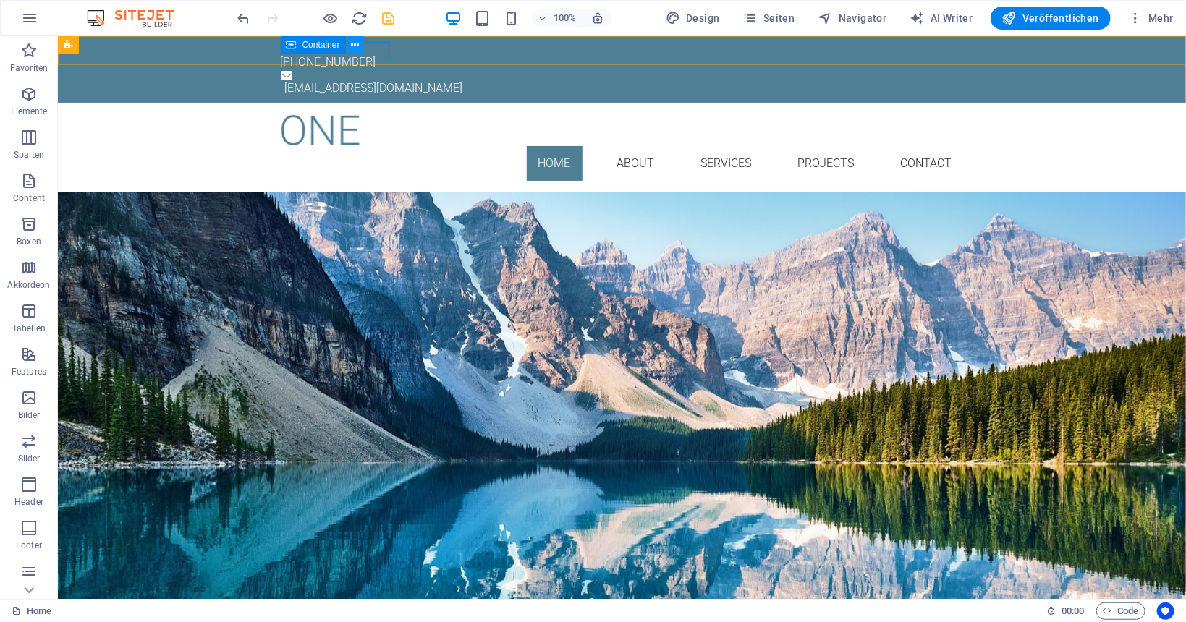
click at [359, 47] on button at bounding box center [355, 44] width 17 height 17
click at [287, 46] on icon at bounding box center [292, 44] width 10 height 17
click at [325, 45] on span "Container" at bounding box center [321, 45] width 38 height 9
click at [353, 45] on icon at bounding box center [355, 45] width 8 height 15
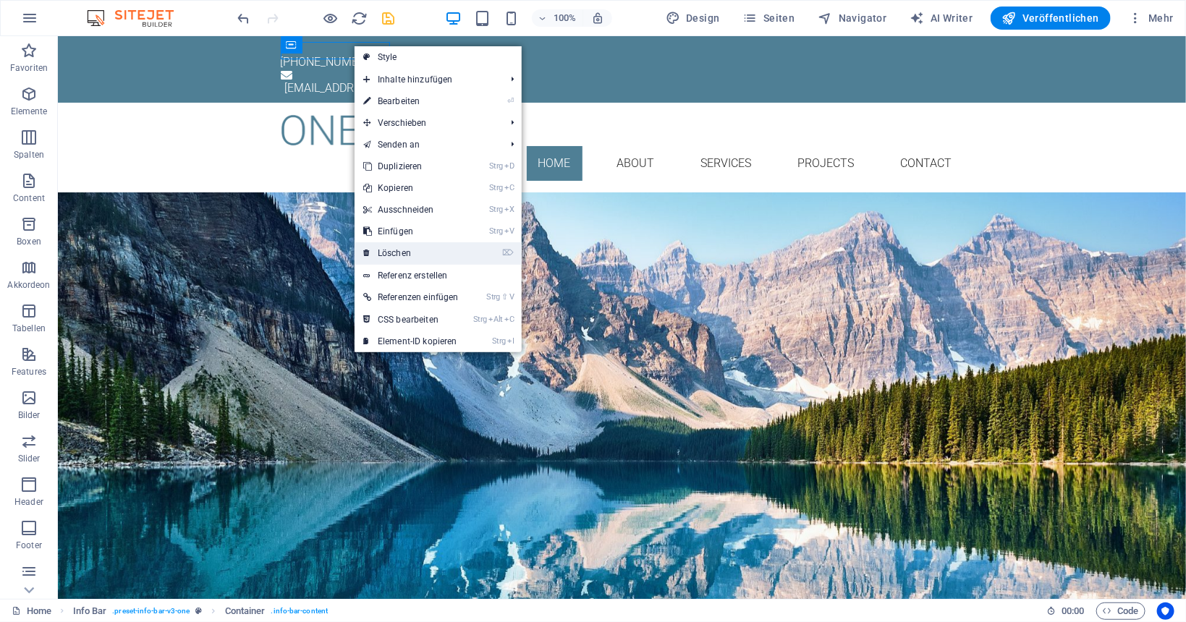
click at [395, 250] on link "⌦ Löschen" at bounding box center [411, 253] width 113 height 22
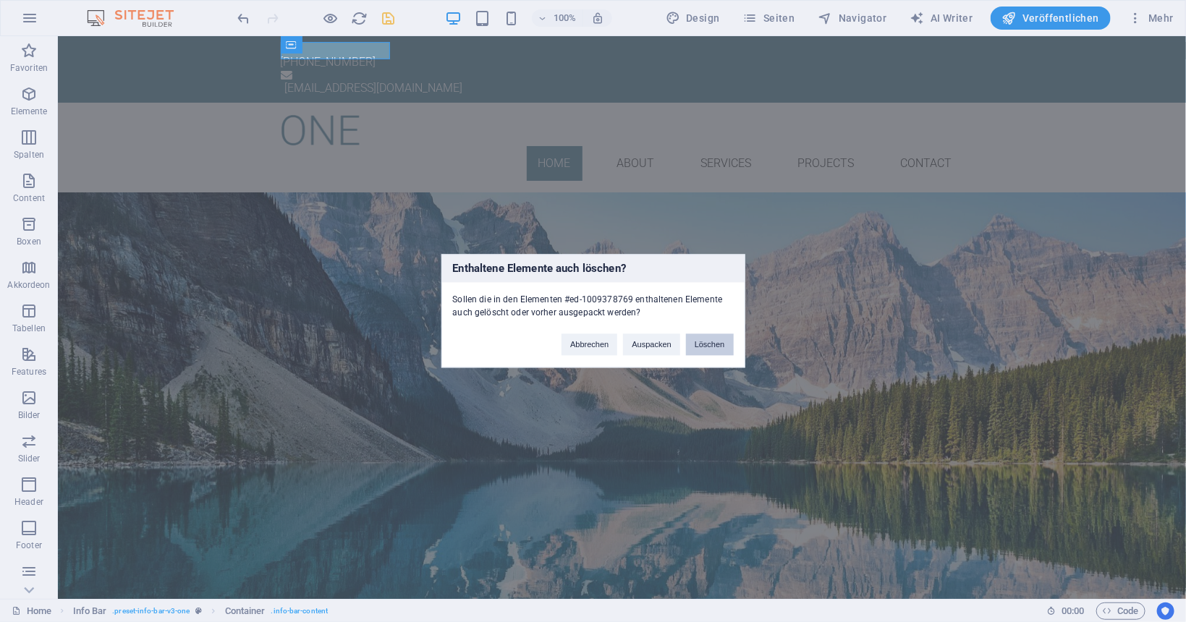
click at [715, 339] on button "Löschen" at bounding box center [710, 345] width 48 height 22
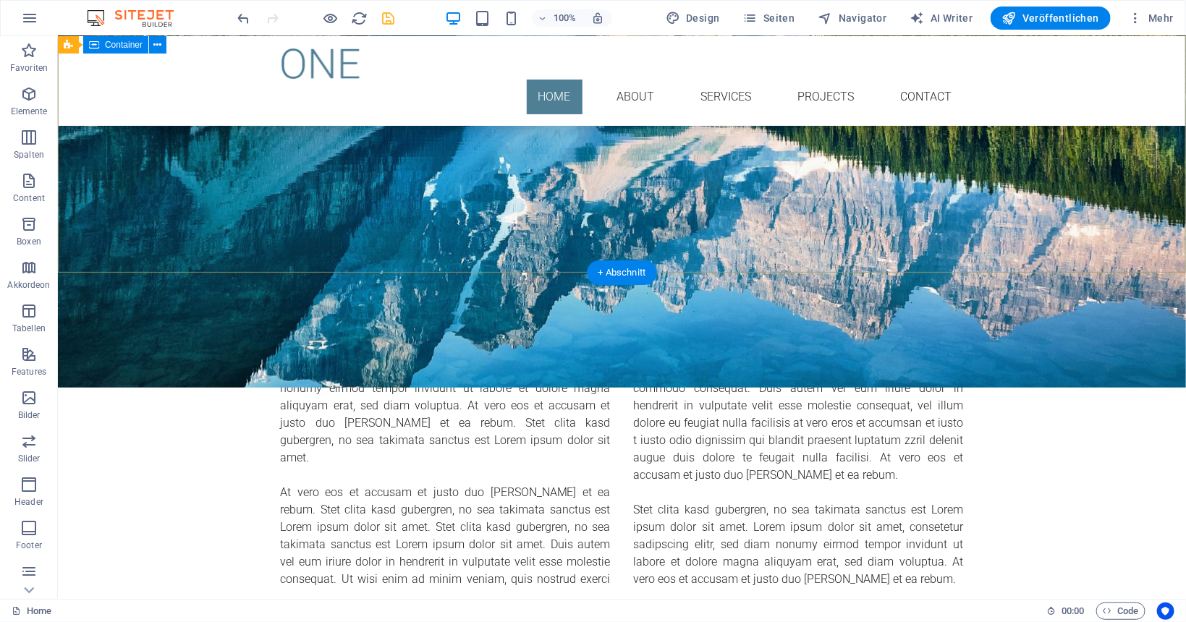
scroll to position [77, 0]
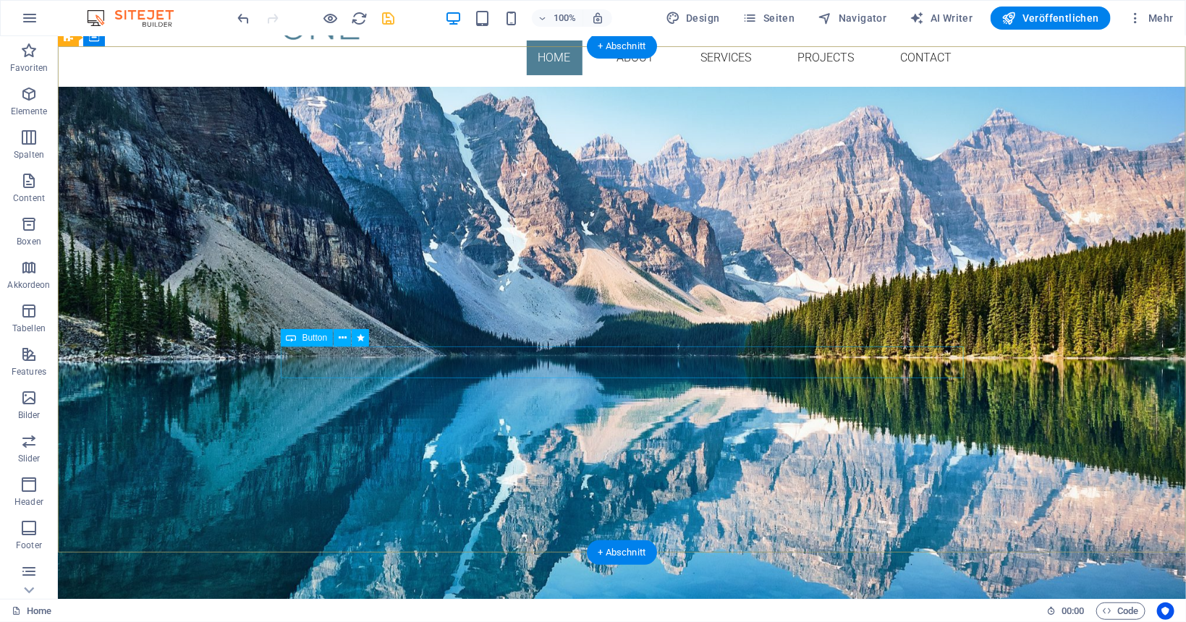
click at [629, 302] on div "Learn more" at bounding box center [621, 286] width 683 height 32
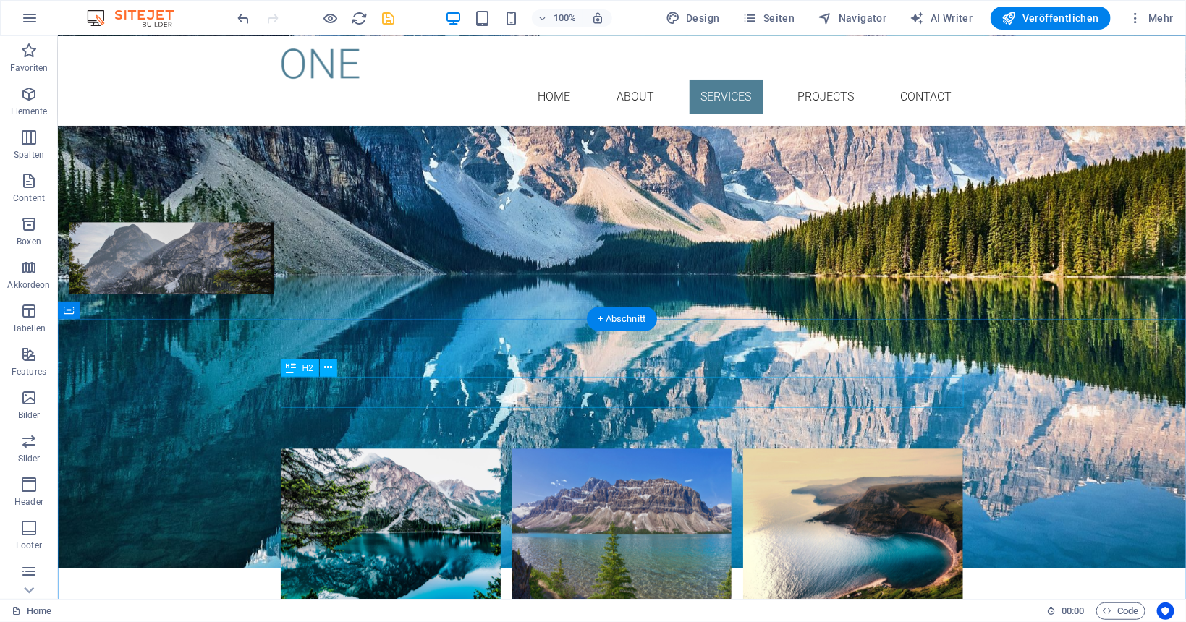
scroll to position [1227, 0]
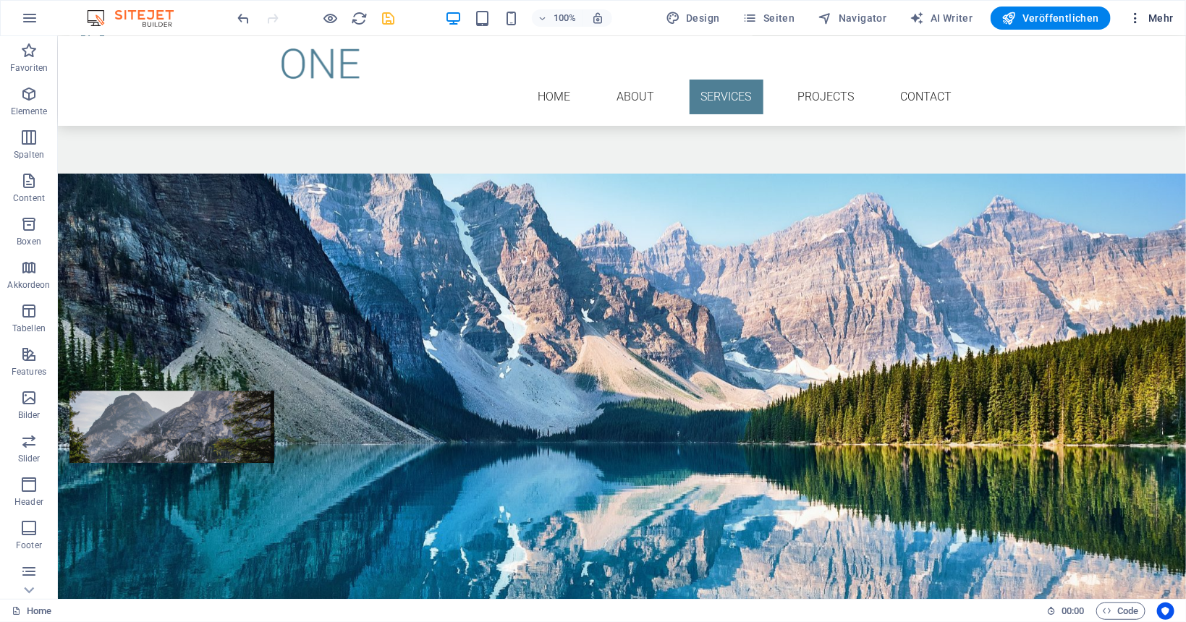
click at [1168, 14] on span "Mehr" at bounding box center [1151, 18] width 46 height 14
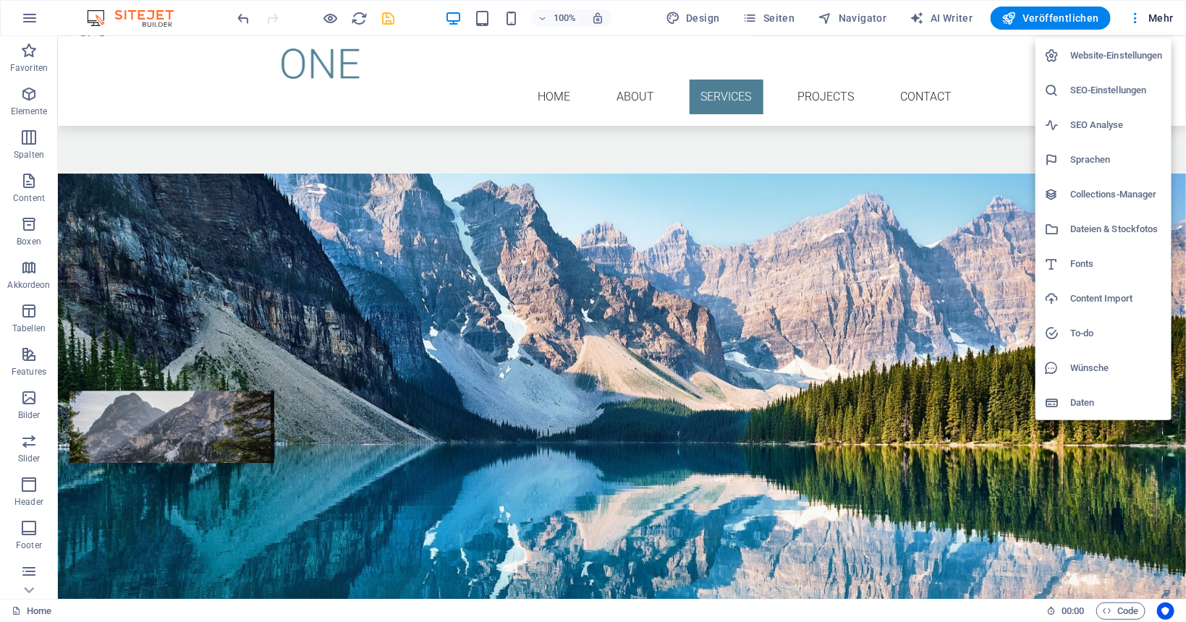
click at [781, 20] on div at bounding box center [593, 311] width 1186 height 622
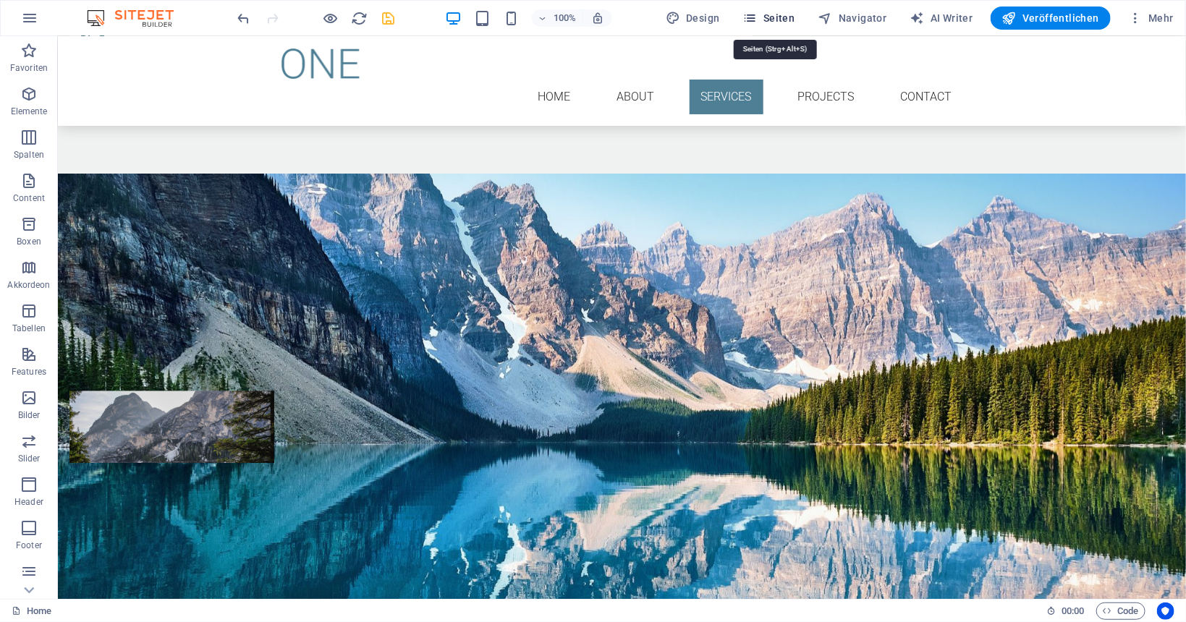
click at [758, 14] on icon "button" at bounding box center [750, 18] width 14 height 14
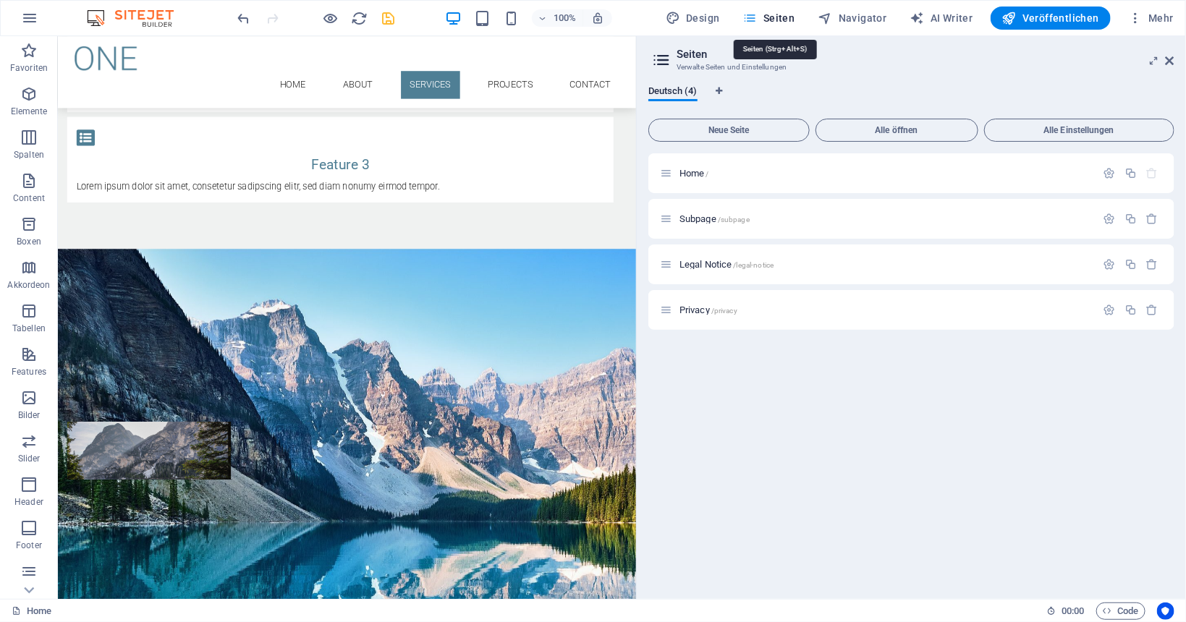
scroll to position [1353, 0]
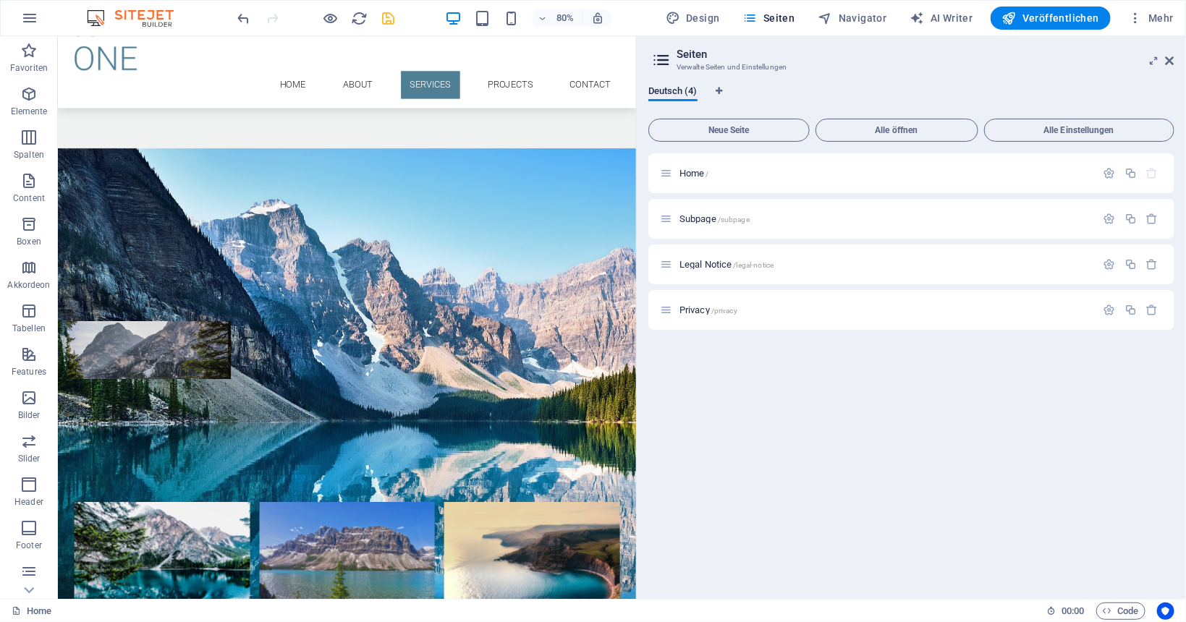
click at [797, 399] on div "Home / Subpage /subpage Legal Notice /legal-notice Privacy /privacy" at bounding box center [911, 370] width 526 height 434
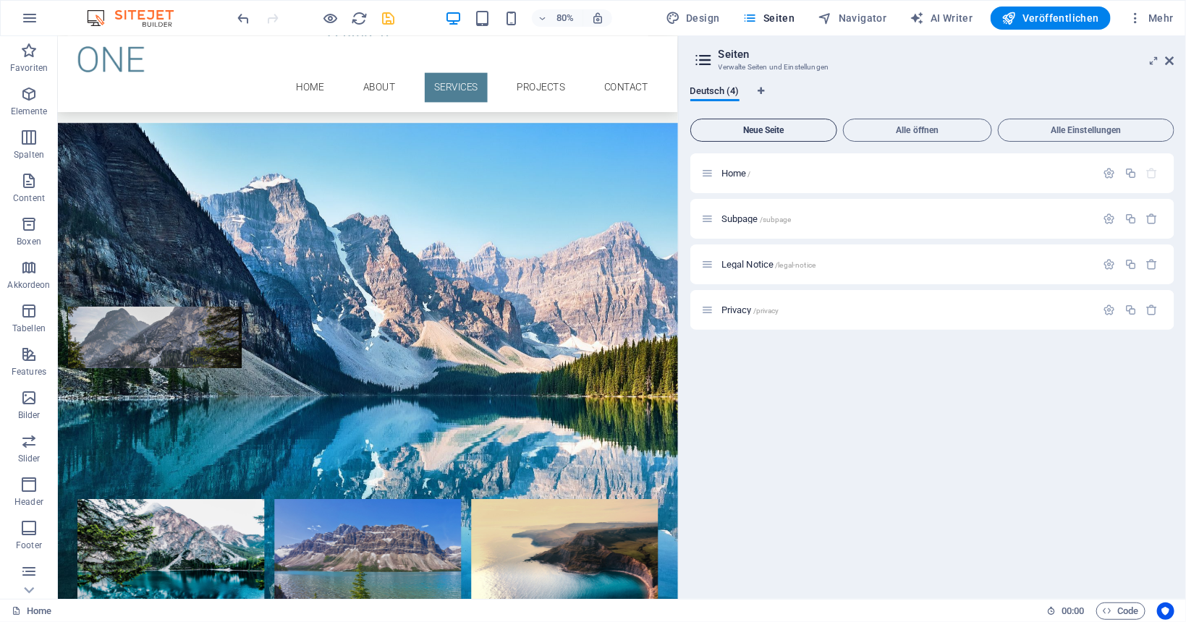
scroll to position [1227, 0]
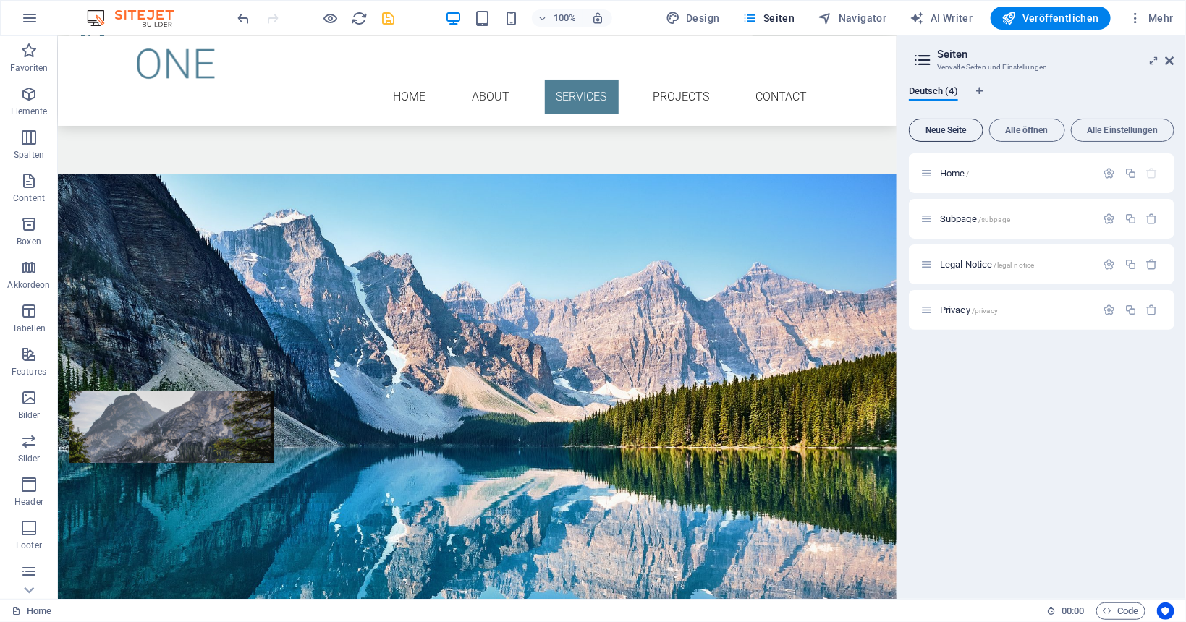
drag, startPoint x: 637, startPoint y: 101, endPoint x: 927, endPoint y: 119, distance: 290.0
click at [927, 119] on aside "Seiten Verwalte Seiten und Einstellungen Deutsch (4) Neue Seite Alle öffnen All…" at bounding box center [1040, 317] width 289 height 563
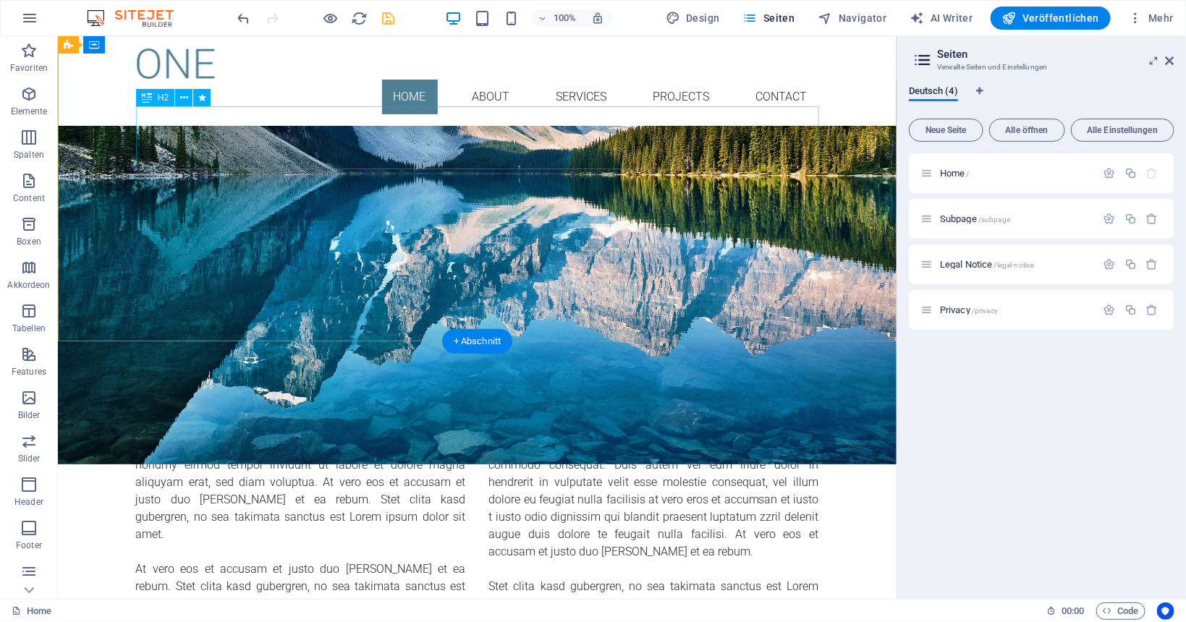
scroll to position [0, 0]
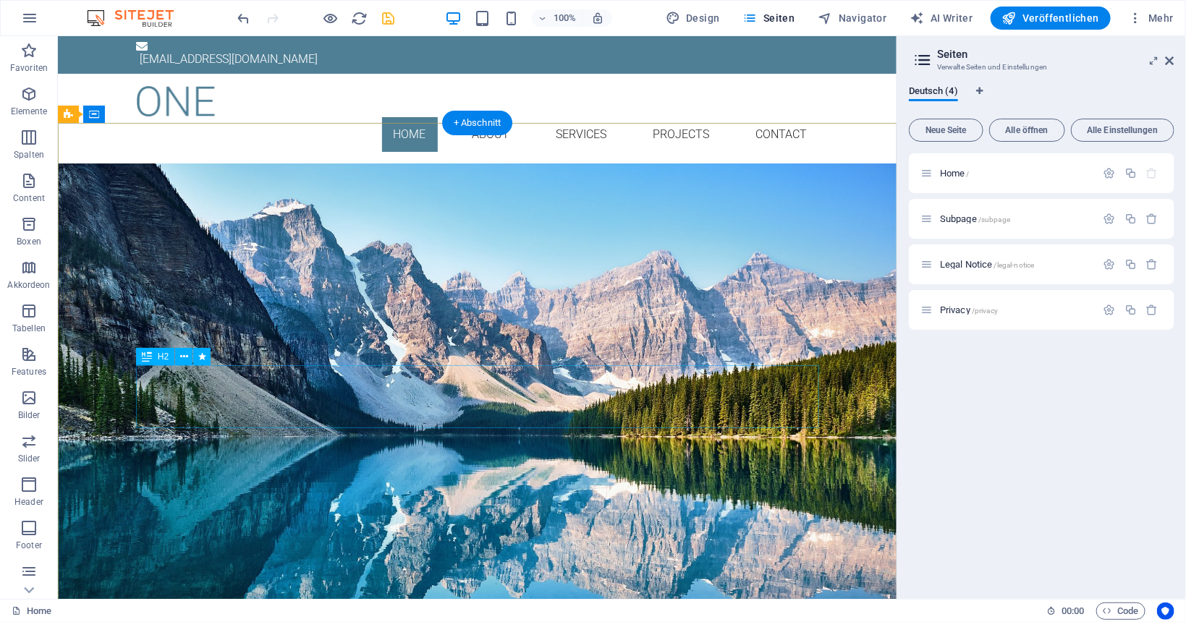
click at [648, 335] on div "Financing · Crypto · Asset Trading · Real Estate "Connecting Capital and Opport…" at bounding box center [476, 304] width 683 height 62
click at [667, 335] on div "Financing · Crypto · Asset Trading · Real Estate "Connecting Capital and Opport…" at bounding box center [476, 304] width 683 height 62
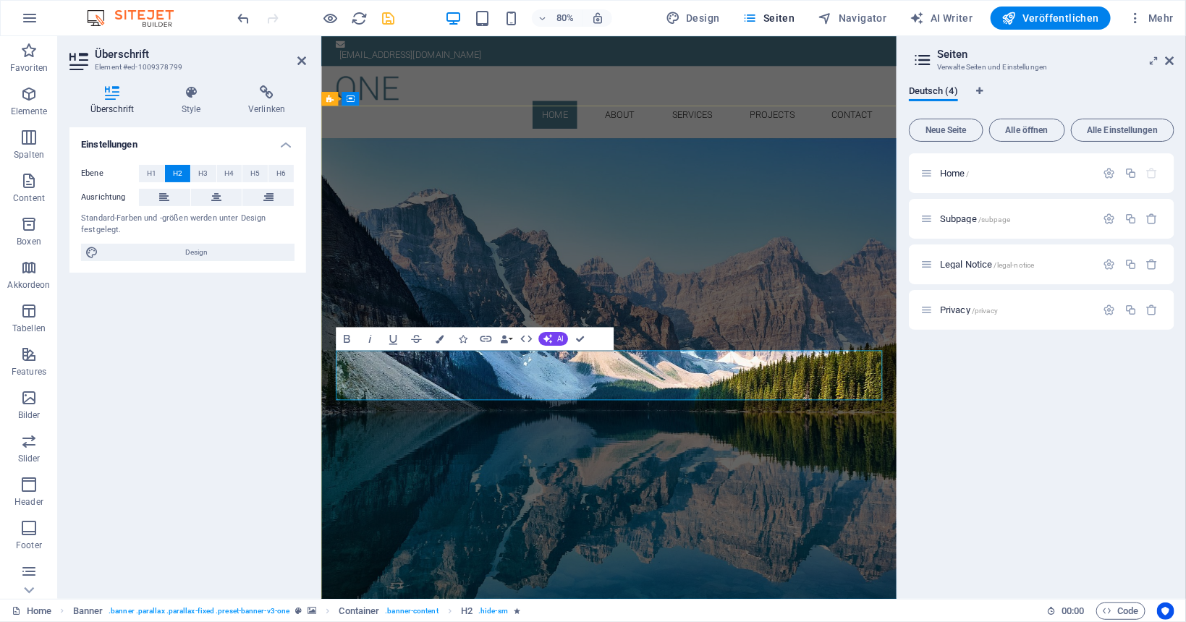
click at [825, 335] on h2 "Financing · Crypto · Asset Trading · Real Estate "Connecting Capital and Opport…" at bounding box center [680, 304] width 683 height 62
drag, startPoint x: 902, startPoint y: 446, endPoint x: 469, endPoint y: 445, distance: 432.7
click at [468, 335] on h2 "Financing · Crypto · Asset Trading · Real Estate "Connecting Capital and Opport…" at bounding box center [680, 304] width 683 height 62
copy span "Financing · Crypto · Asset Trading · Real Estate"
click at [562, 404] on div "LINK ALLIANCE LIMITED "Connecting Capital and Opportunities Worldwide" ‌Financi…" at bounding box center [680, 283] width 719 height 241
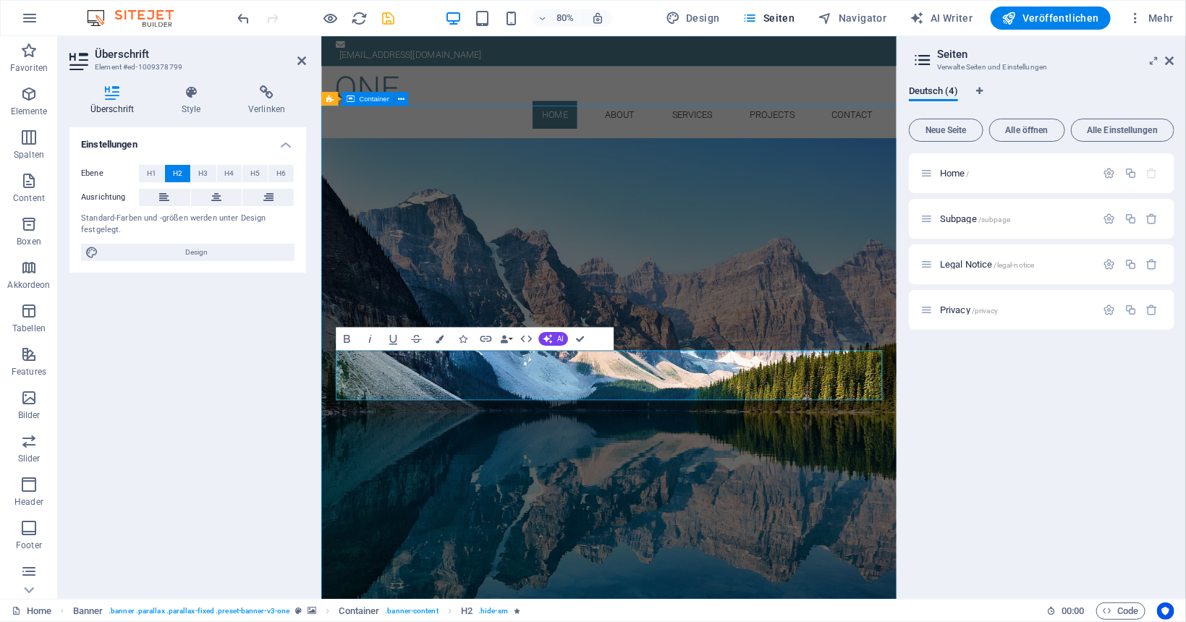
click at [562, 404] on div "LINK ALLIANCE LIMITED "Connecting Capital and Opportunities Worldwide" ‌Financi…" at bounding box center [680, 283] width 719 height 241
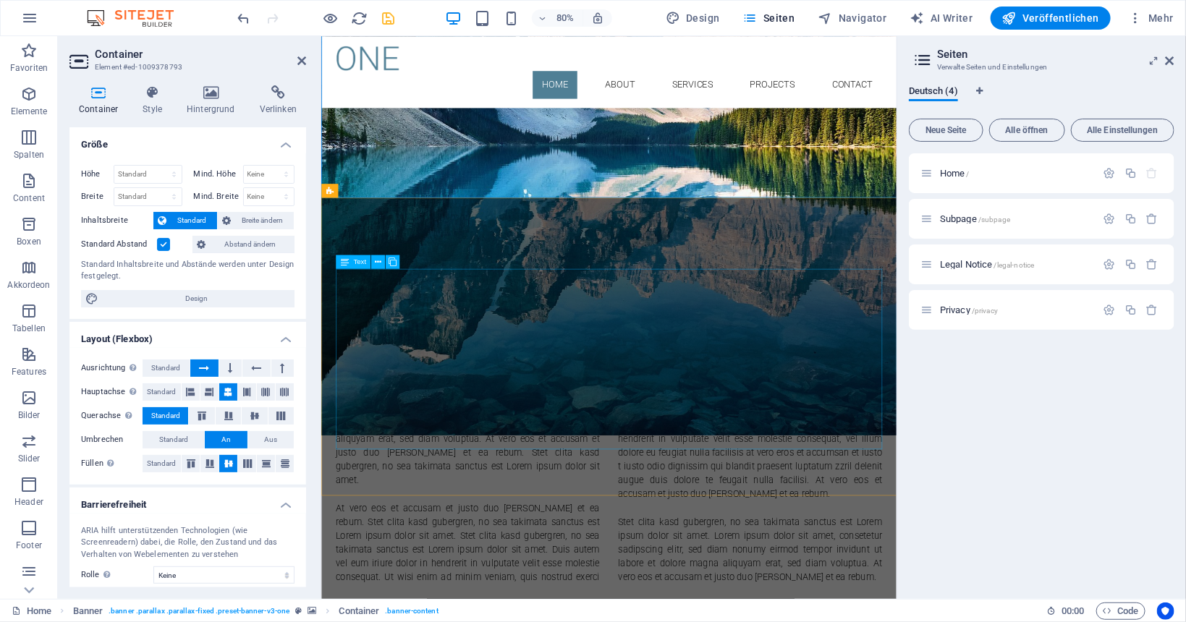
scroll to position [459, 0]
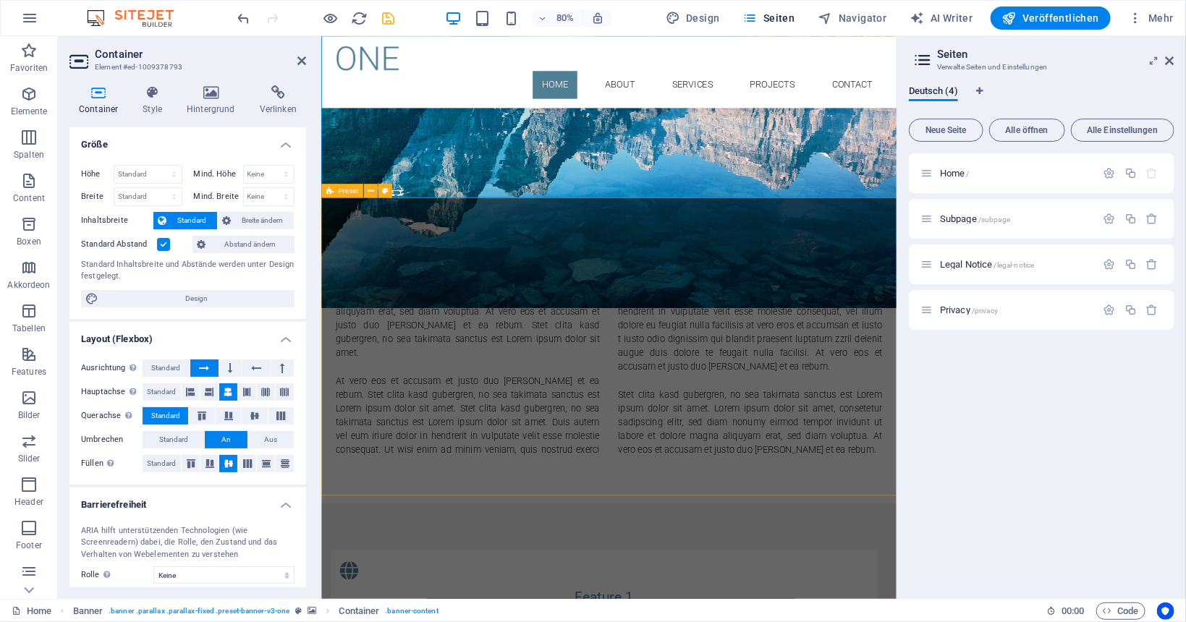
click at [683, 263] on div "About us Lorem ipsum dolor sit amet, consetetur sadipscing elitr, sed diam nonu…" at bounding box center [680, 433] width 719 height 373
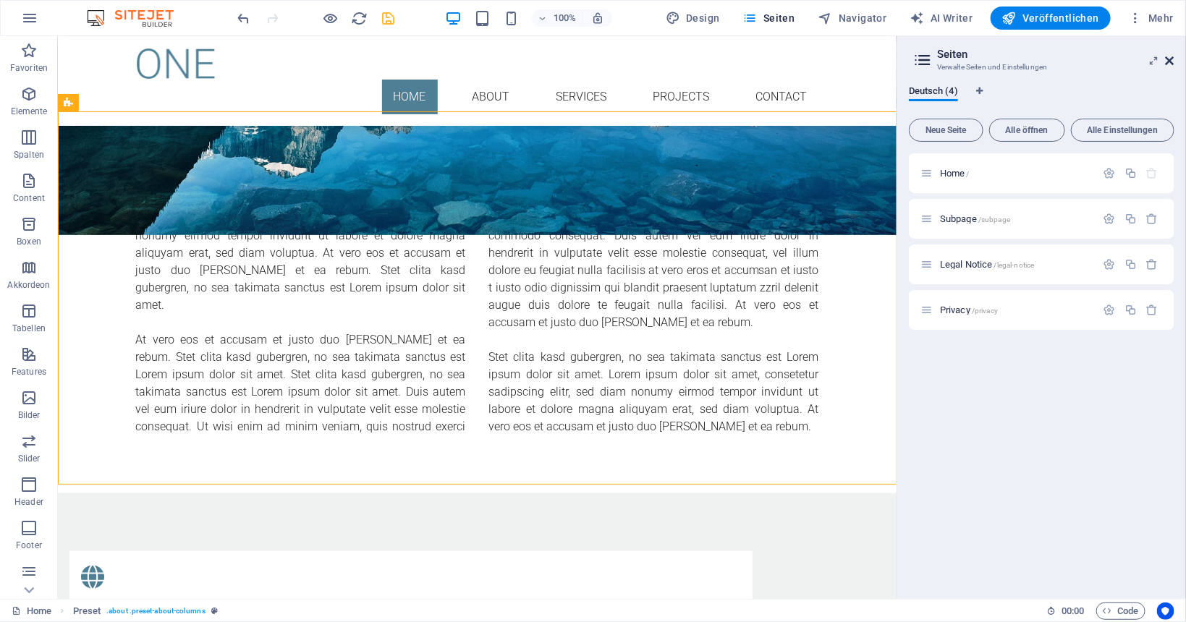
click at [1171, 56] on icon at bounding box center [1170, 61] width 9 height 12
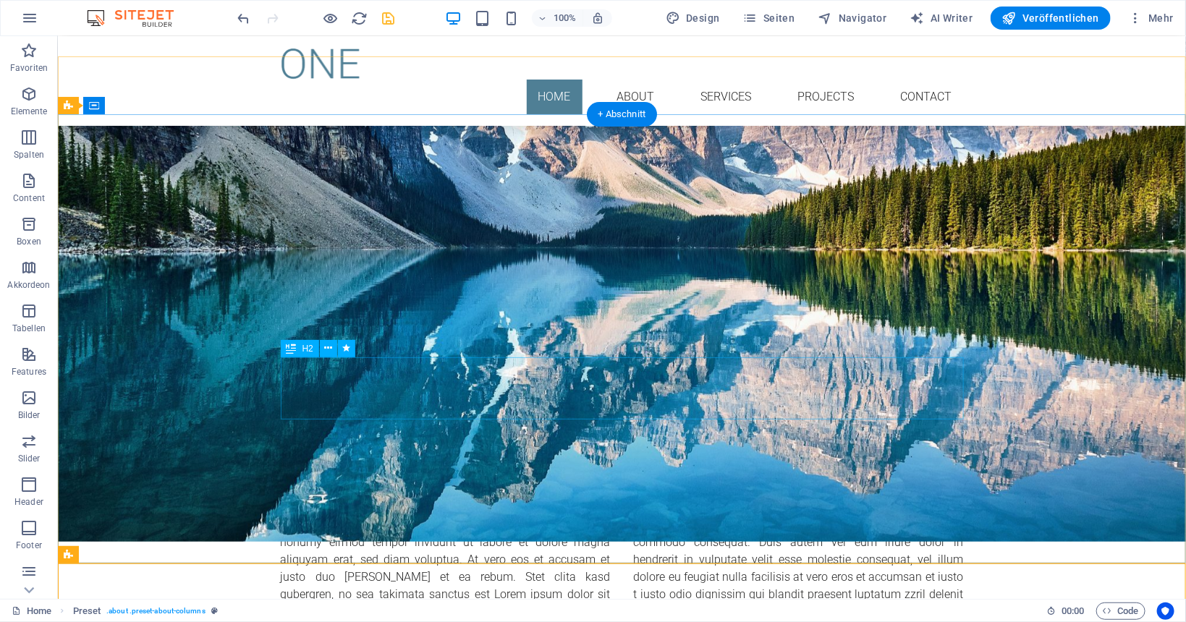
scroll to position [0, 0]
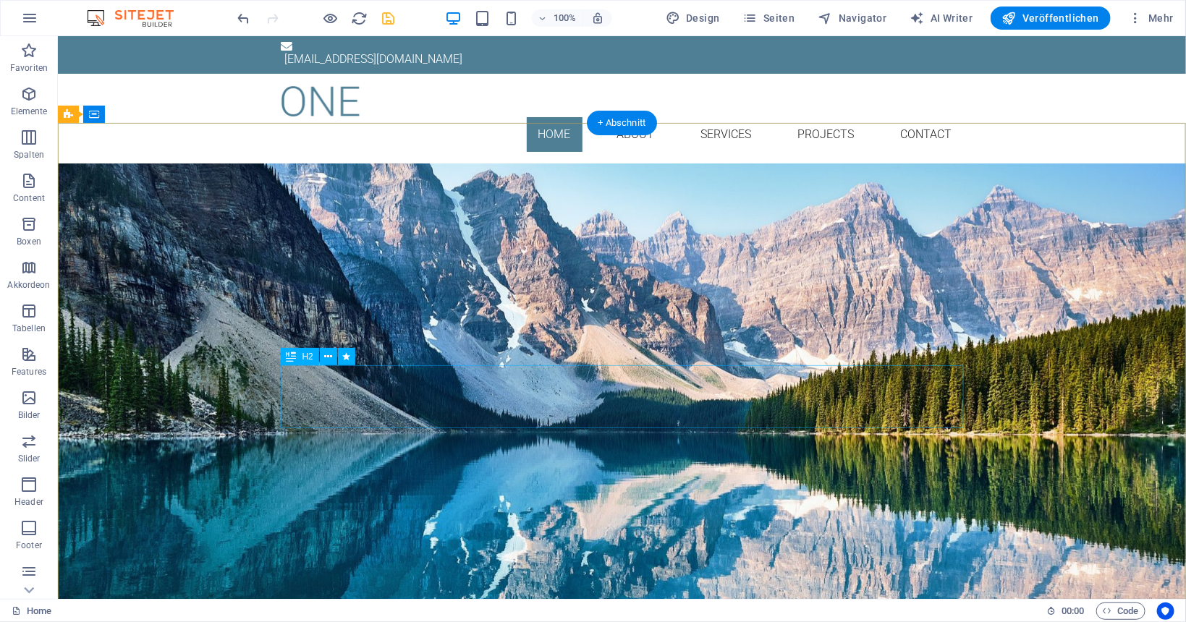
click at [643, 335] on div ""Connecting Capital and Opportunities Worldwide" Financing · Crypto · Asset Tra…" at bounding box center [621, 304] width 683 height 62
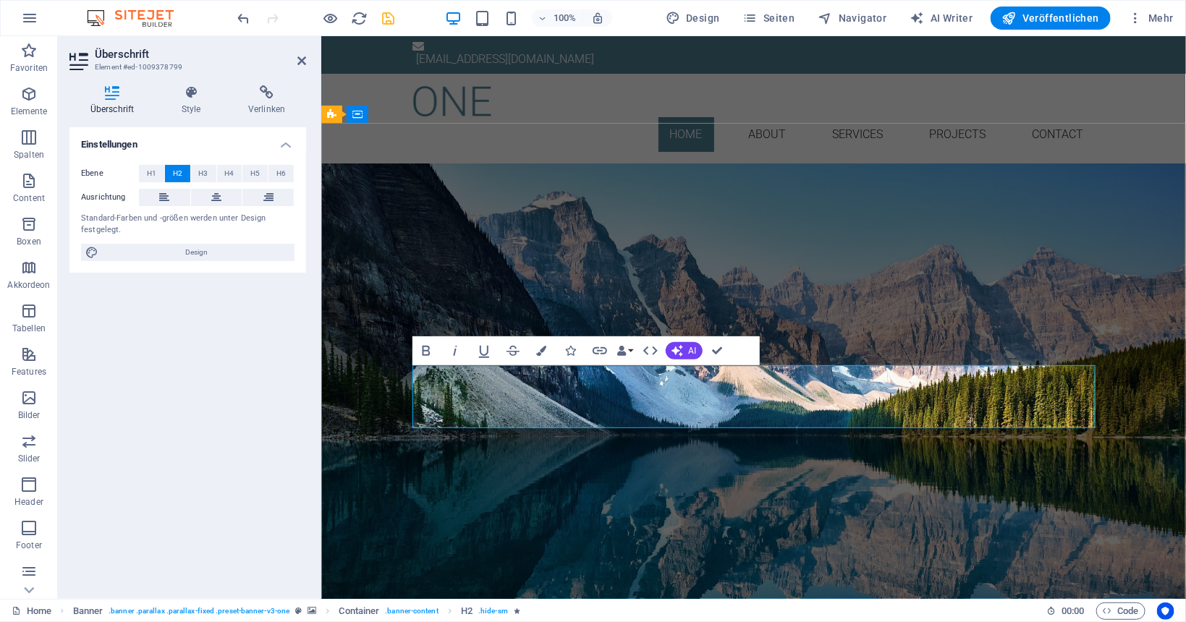
click at [728, 331] on span ""Connecting Capital and Opportunities Worldwide" Financing · Crypto · Asset Tra…" at bounding box center [752, 304] width 461 height 56
drag, startPoint x: 972, startPoint y: 379, endPoint x: 533, endPoint y: 386, distance: 439.2
click at [533, 331] on span ""Connecting Capital and Opportunities Worldwide" Financing · Crypto · Asset Tra…" at bounding box center [752, 304] width 461 height 56
click at [779, 254] on div "LINK ALLIANCE LIMITED "Building global connections in finance, digital assets, …" at bounding box center [753, 283] width 865 height 241
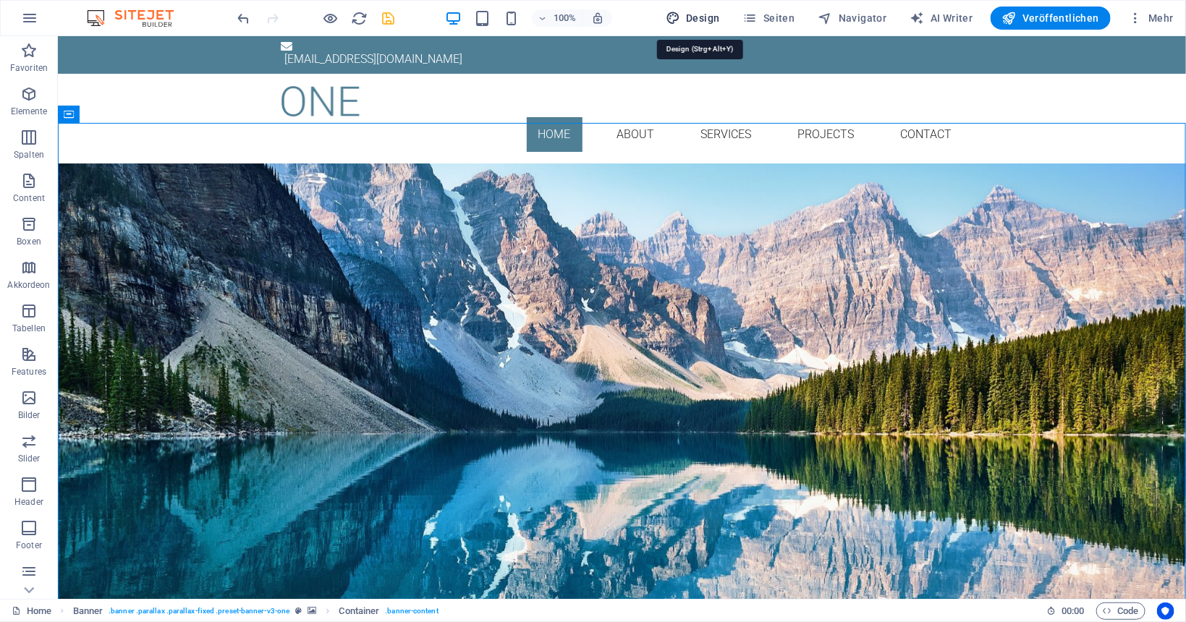
click at [707, 19] on span "Design" at bounding box center [693, 18] width 54 height 14
select select "px"
select select "300"
select select "px"
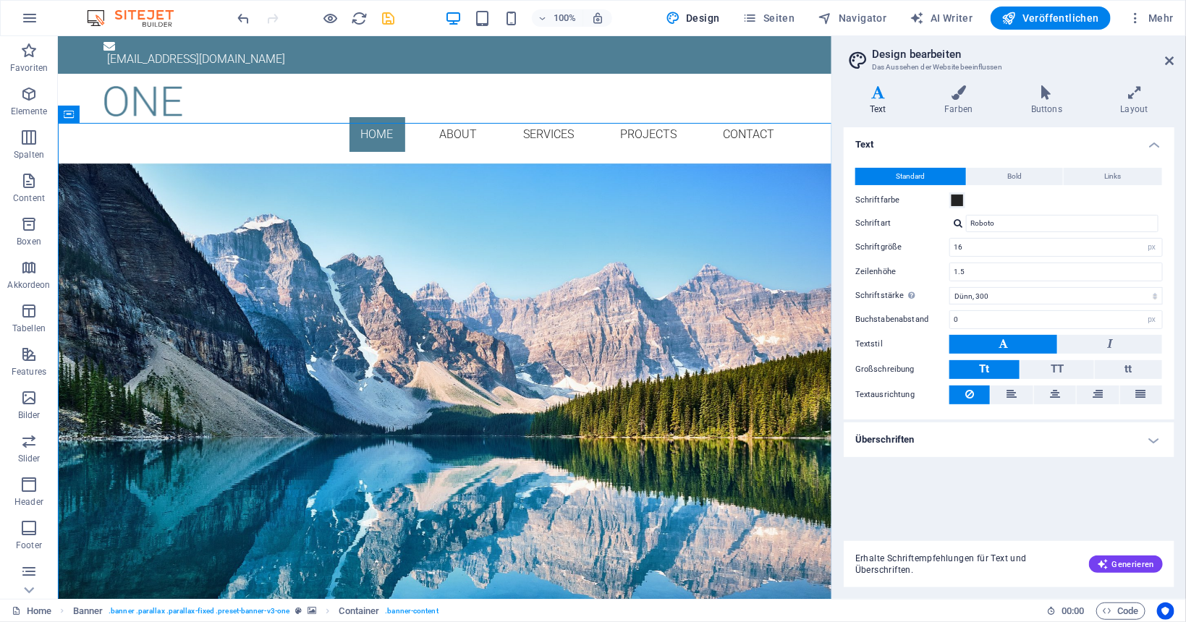
click at [1090, 436] on h4 "Überschriften" at bounding box center [1009, 440] width 331 height 35
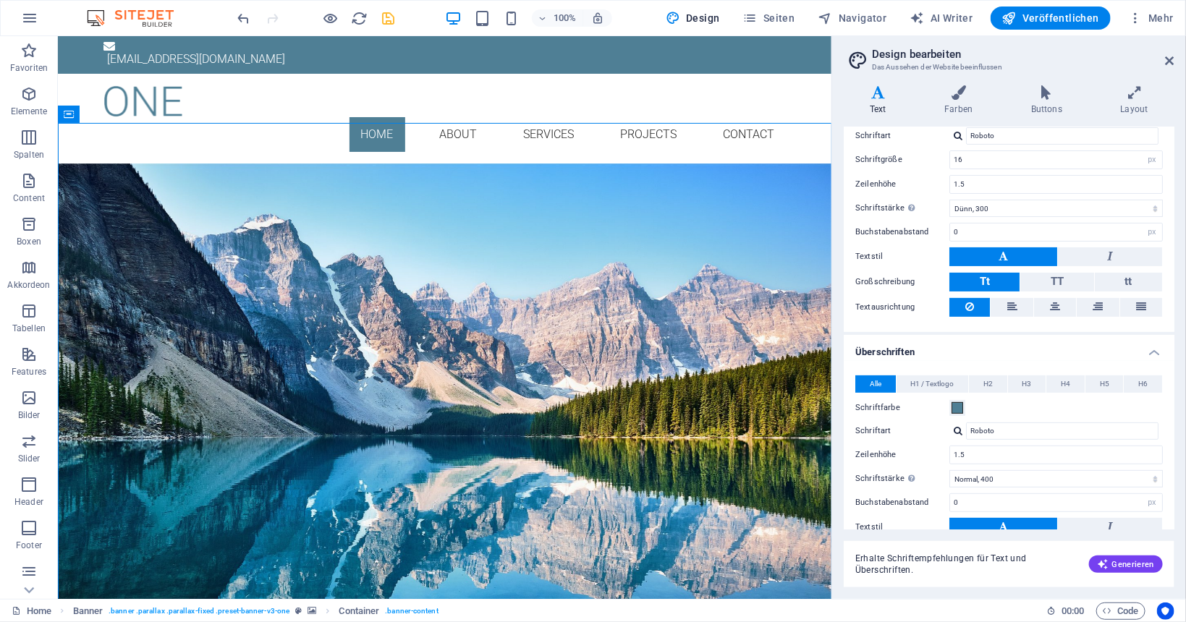
scroll to position [207, 0]
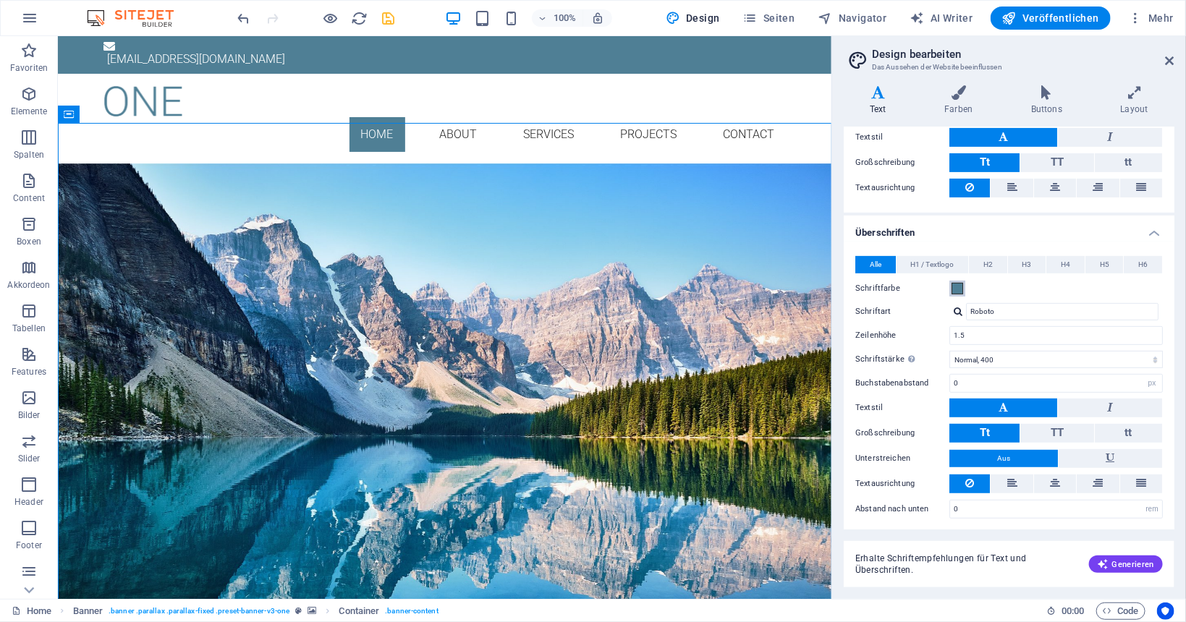
click at [956, 287] on span at bounding box center [957, 289] width 12 height 12
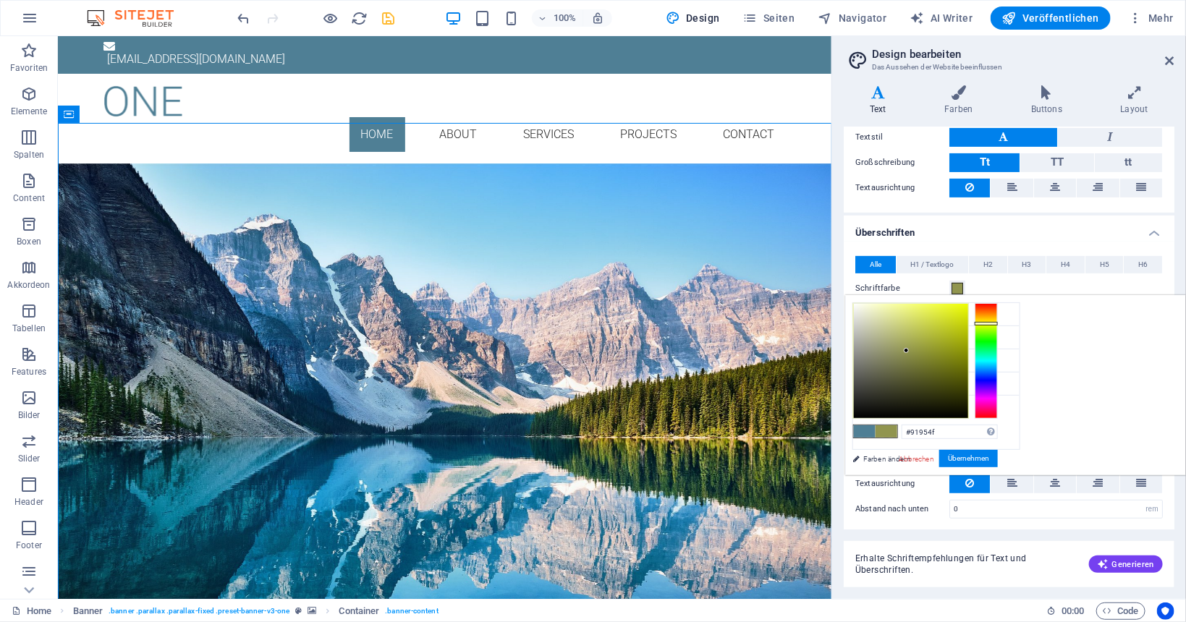
drag, startPoint x: 1169, startPoint y: 365, endPoint x: 1170, endPoint y: 323, distance: 42.0
click at [998, 323] on div at bounding box center [986, 324] width 23 height 4
type input "#c9d700"
drag, startPoint x: 1087, startPoint y: 348, endPoint x: 1153, endPoint y: 321, distance: 71.4
click at [998, 321] on div at bounding box center [925, 361] width 145 height 116
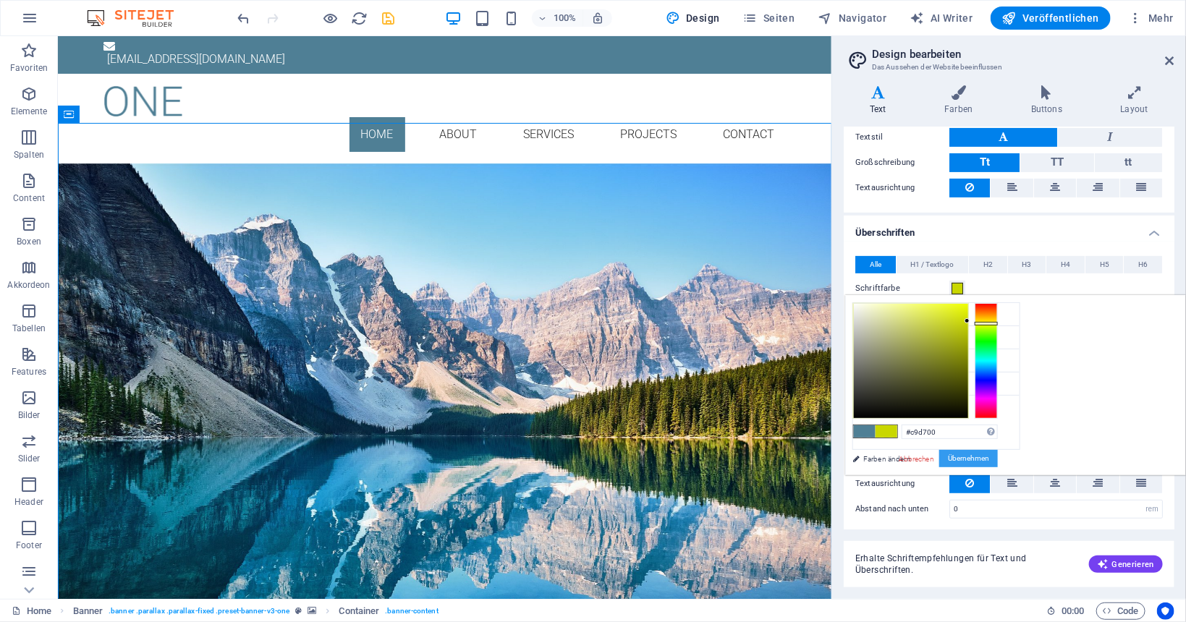
click at [998, 461] on button "Übernehmen" at bounding box center [968, 458] width 59 height 17
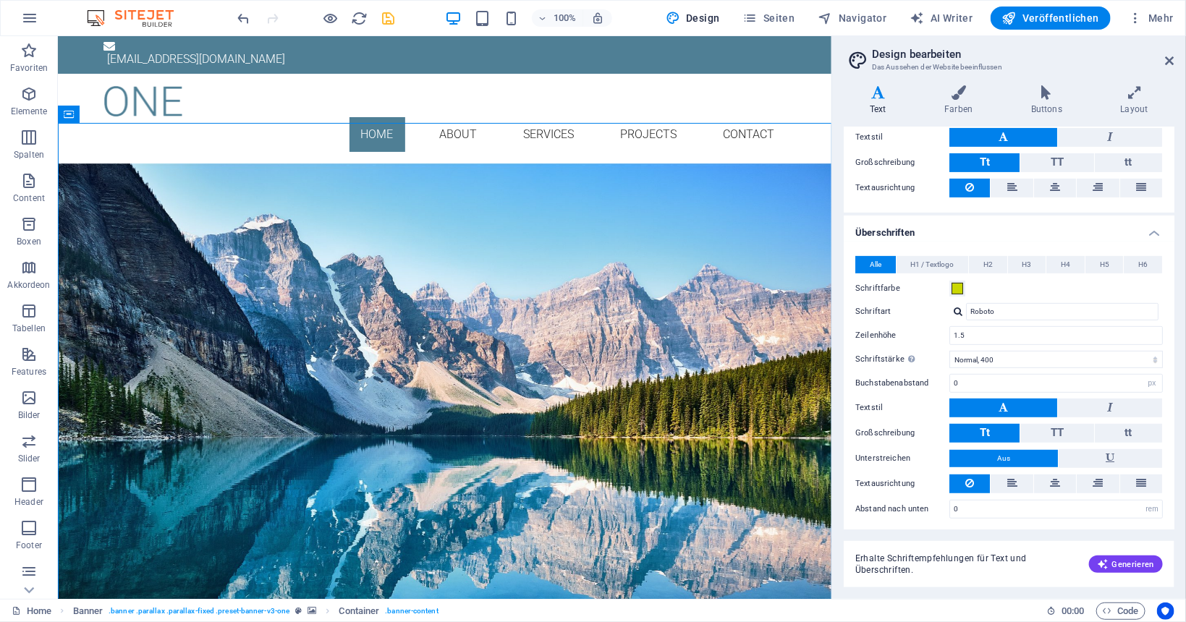
scroll to position [208, 0]
click at [1117, 561] on span "Generieren" at bounding box center [1126, 565] width 56 height 12
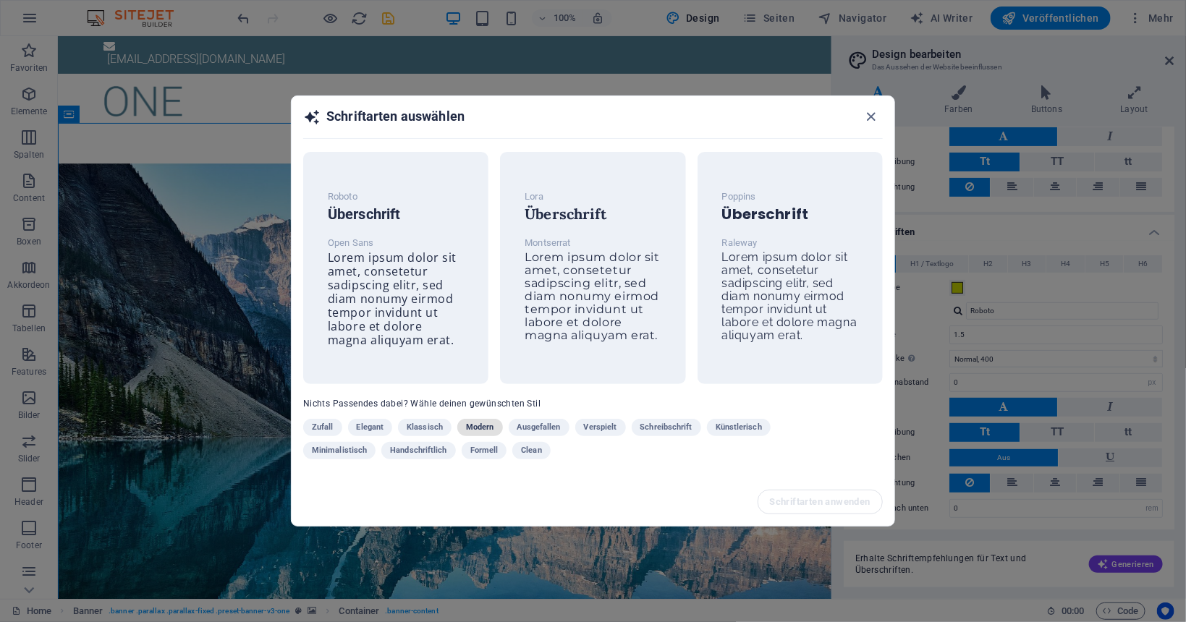
click at [479, 432] on span "Modern" at bounding box center [480, 427] width 28 height 17
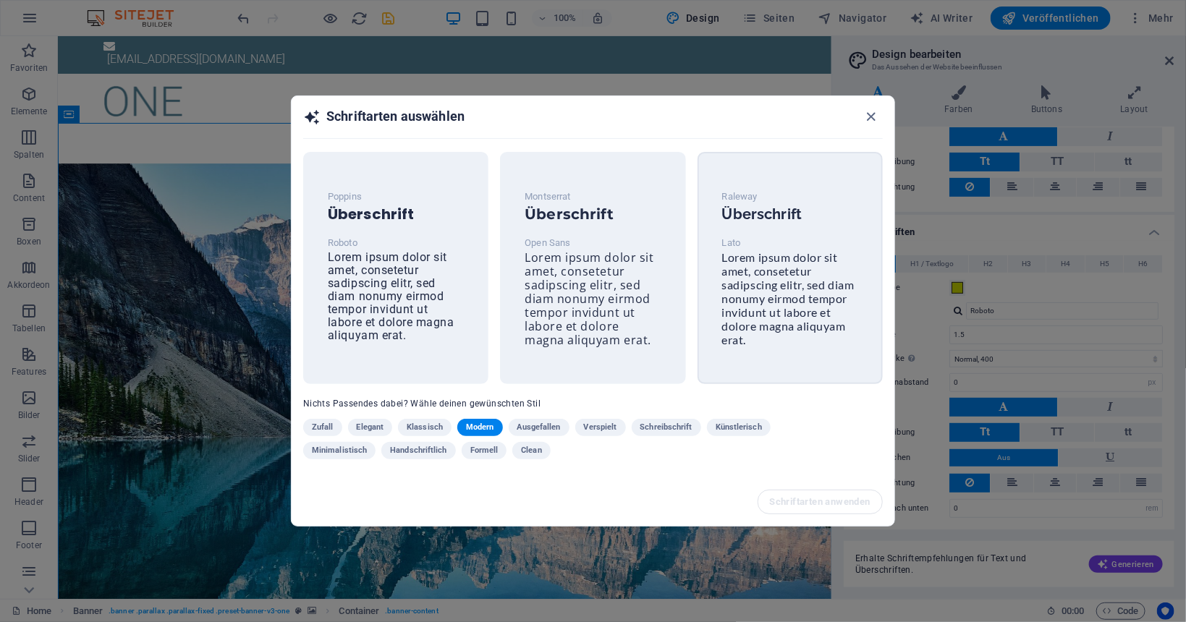
click at [808, 280] on span "Lorem ipsum dolor sit amet, consetetur sadipscing elitr, sed diam nonumy eirmod…" at bounding box center [788, 298] width 132 height 96
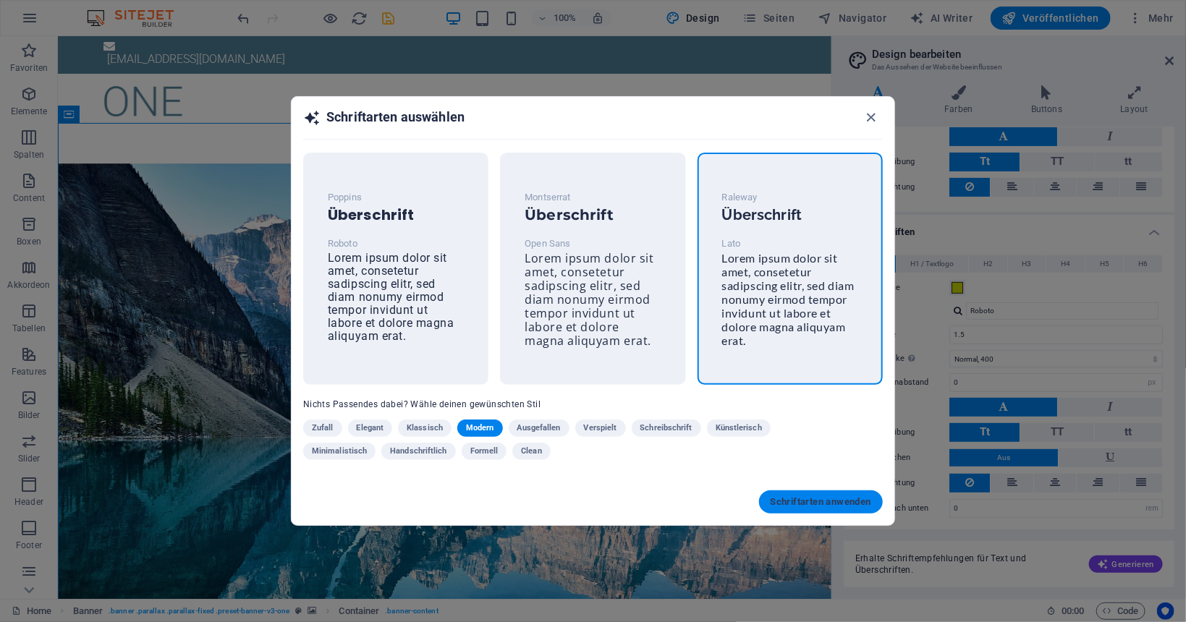
click at [842, 502] on span "Schriftarten anwenden" at bounding box center [821, 502] width 101 height 12
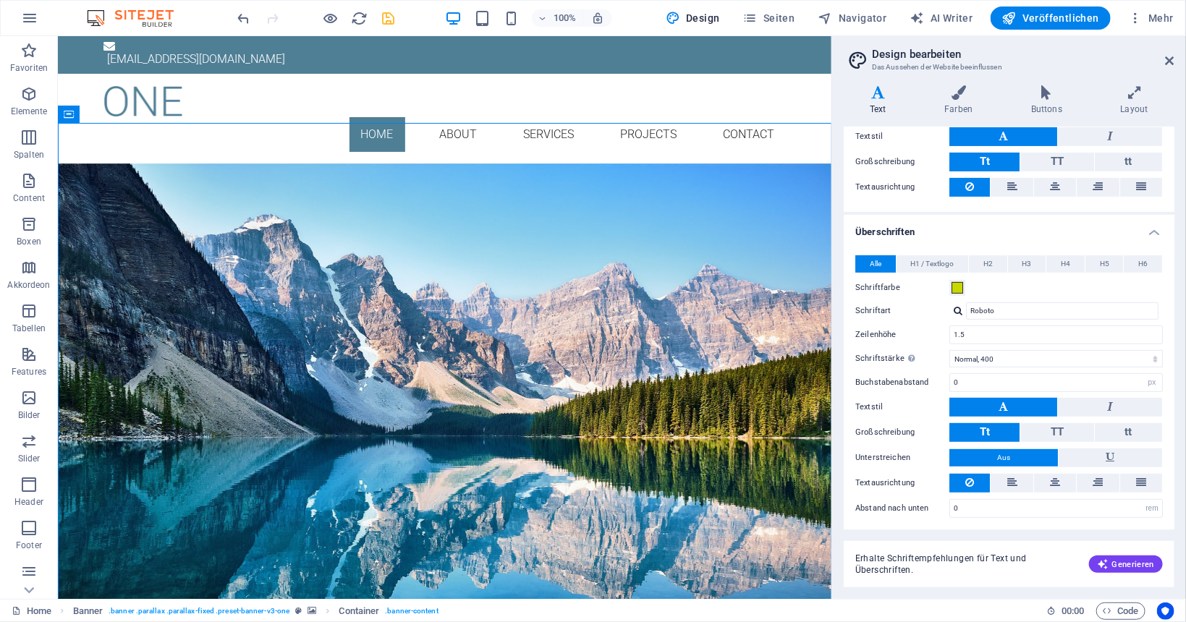
type input "Lato"
select select "400"
type input "Raleway"
click at [242, 14] on icon "undo" at bounding box center [244, 18] width 17 height 17
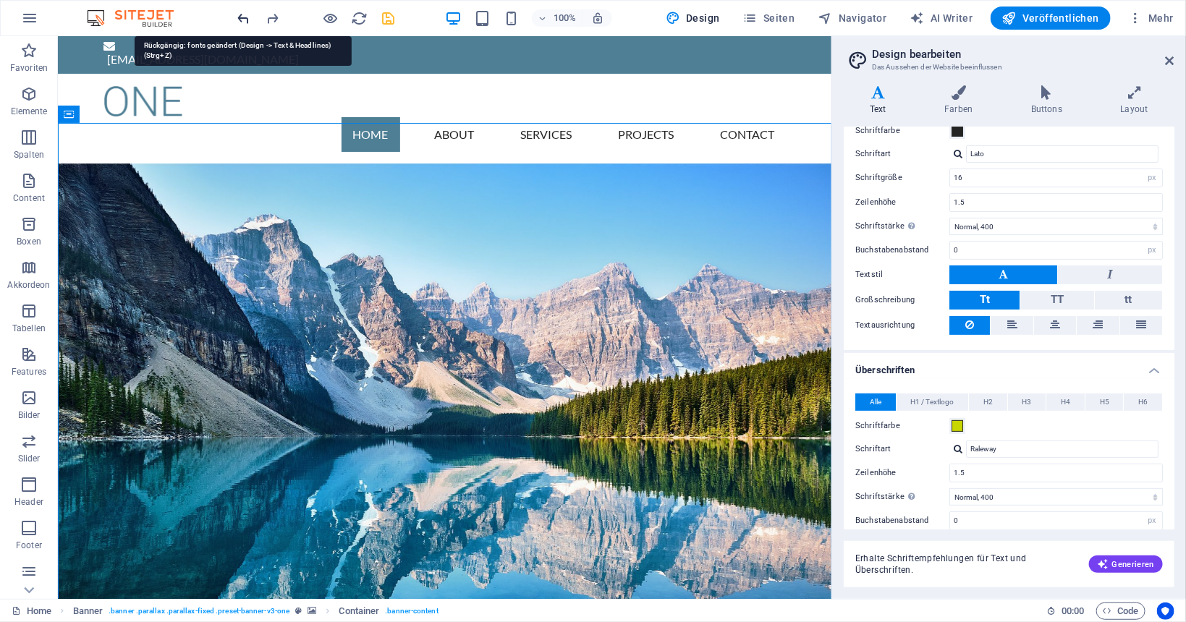
click at [238, 18] on icon "undo" at bounding box center [244, 18] width 17 height 17
type input "Roboto"
select select "300"
type input "Roboto"
click at [238, 18] on icon "undo" at bounding box center [244, 18] width 17 height 17
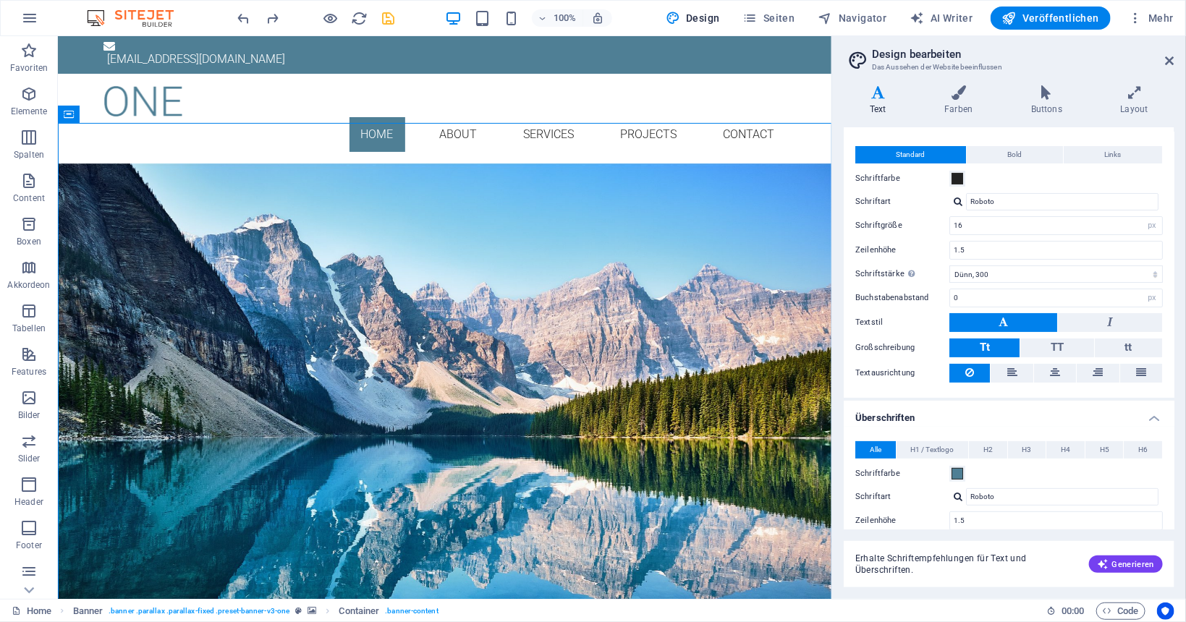
scroll to position [0, 0]
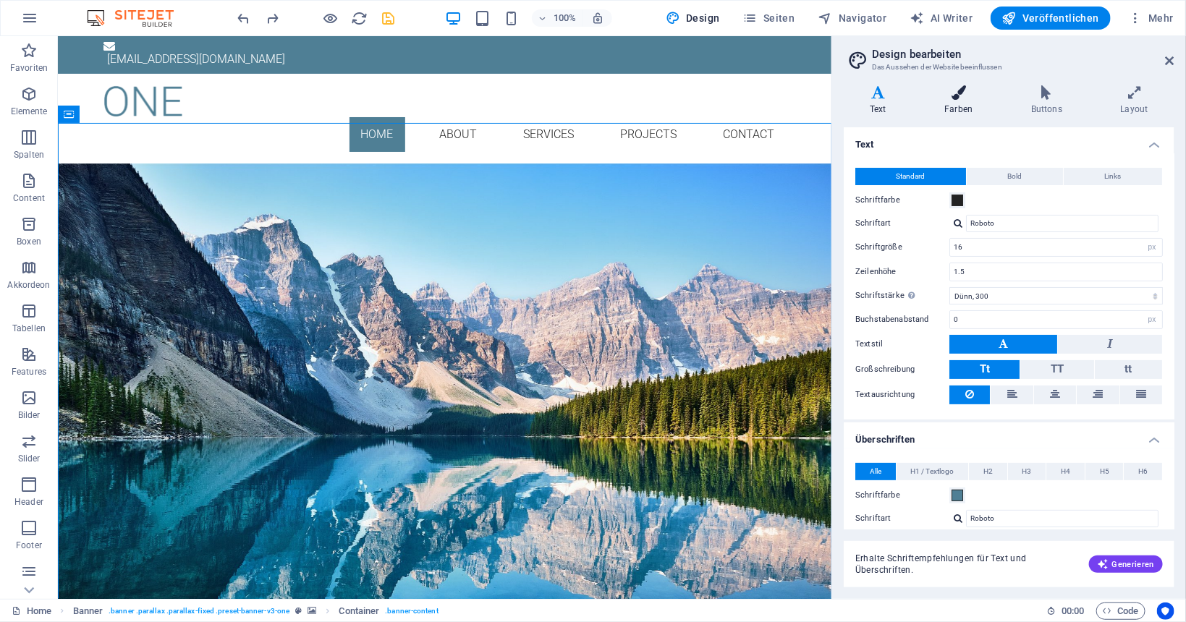
click at [951, 96] on icon at bounding box center [958, 92] width 81 height 14
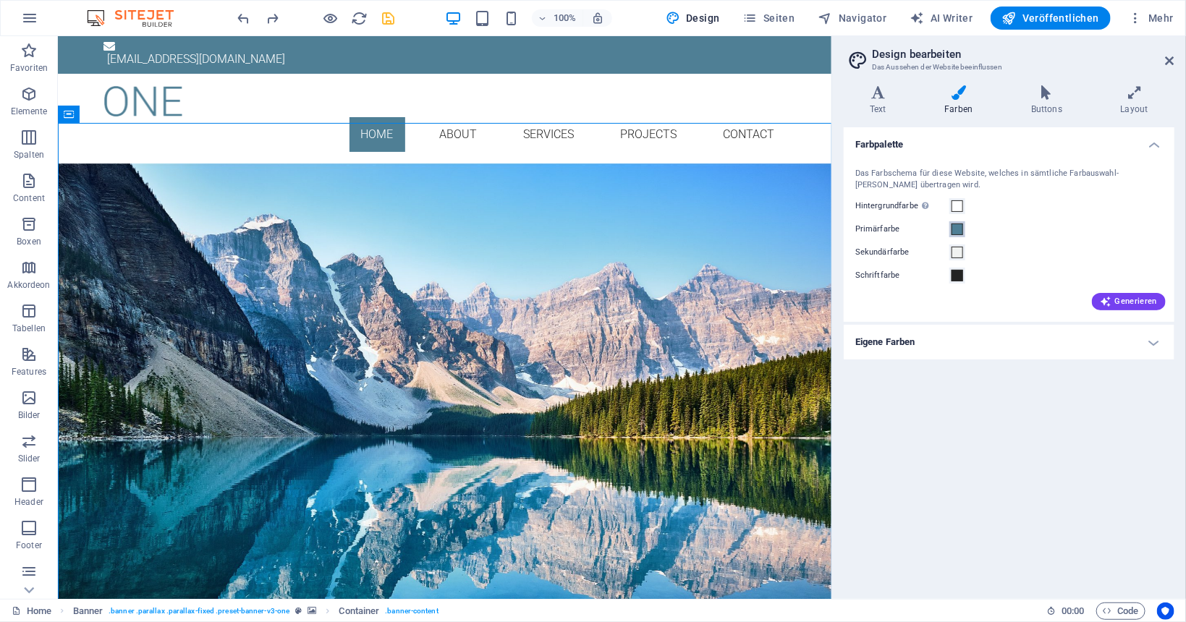
click at [964, 232] on button "Primärfarbe" at bounding box center [957, 229] width 16 height 16
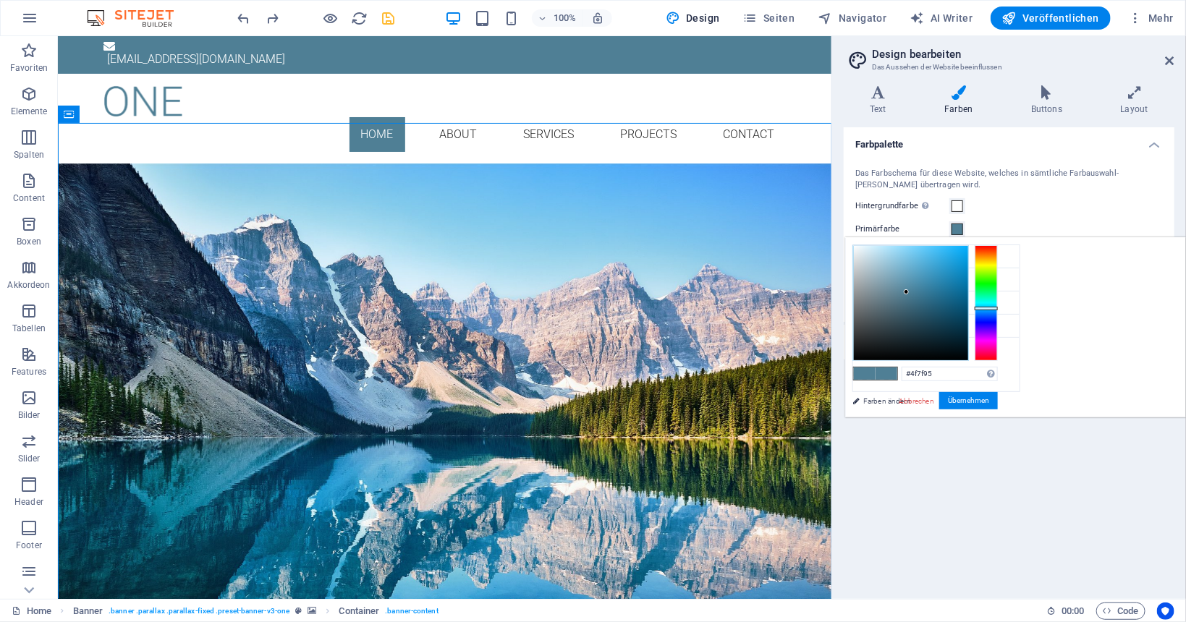
click at [1035, 192] on div "Das Farbschema für diese Website, welches in sämtliche Farbauswahl-Felder übert…" at bounding box center [1009, 237] width 336 height 169
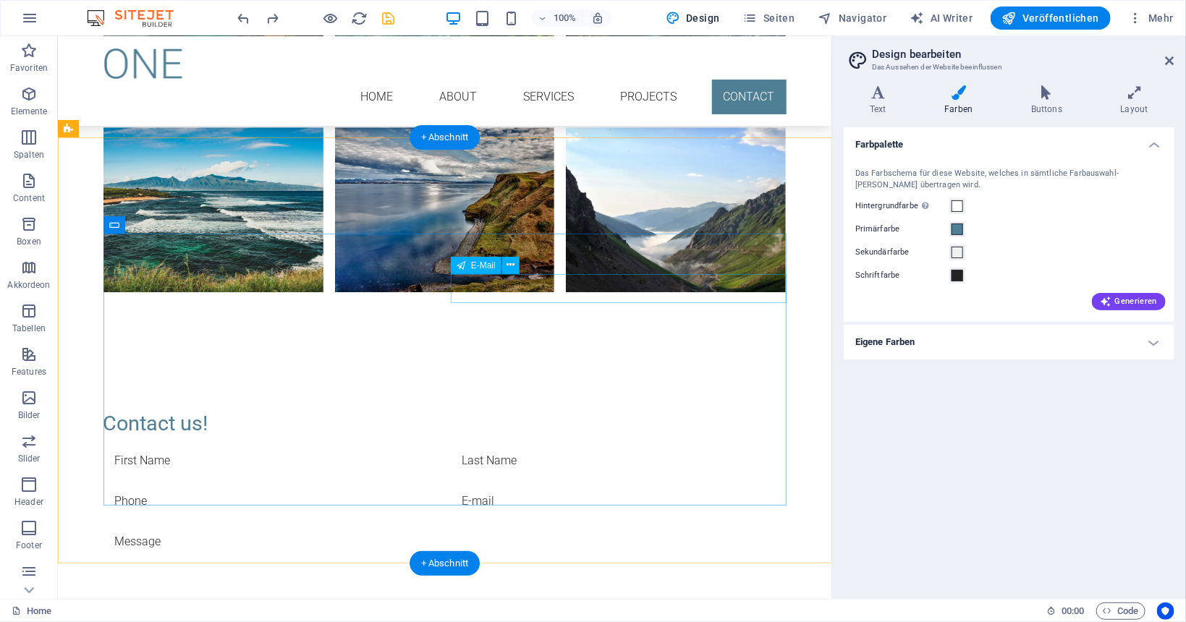
scroll to position [2224, 0]
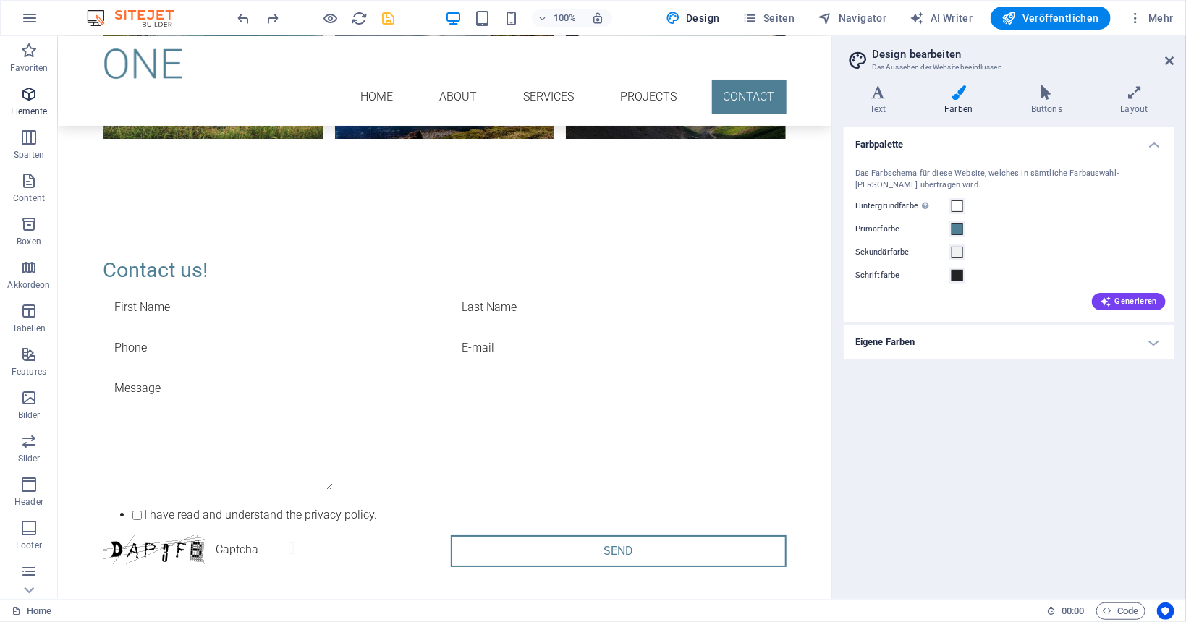
click at [17, 102] on span "Elemente" at bounding box center [29, 102] width 58 height 35
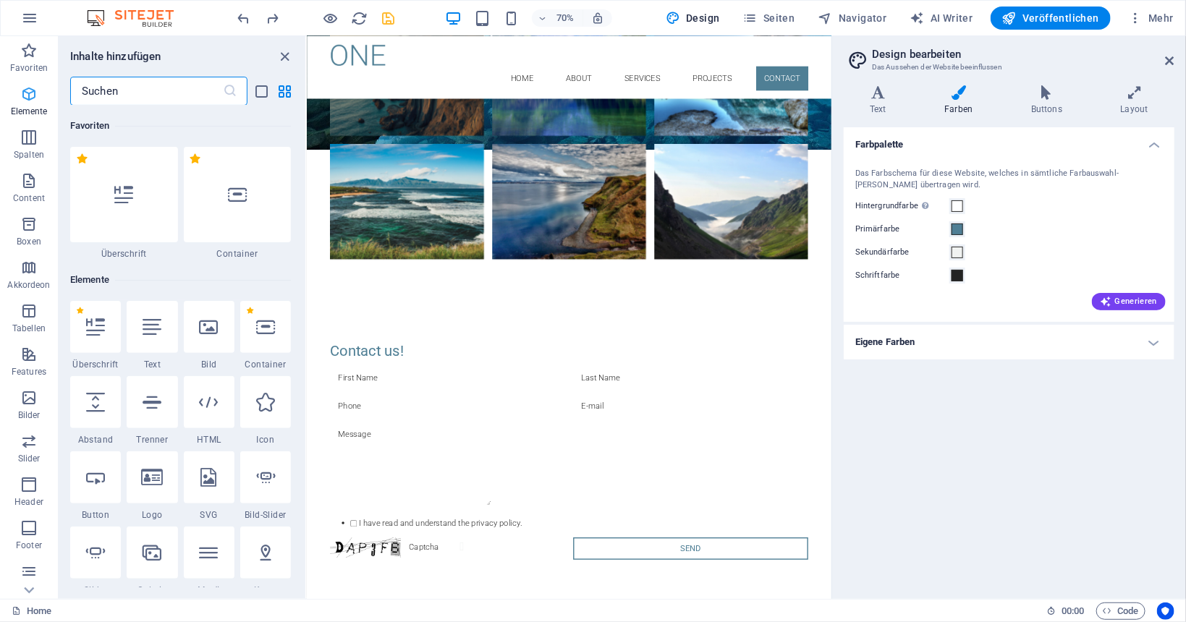
scroll to position [153, 0]
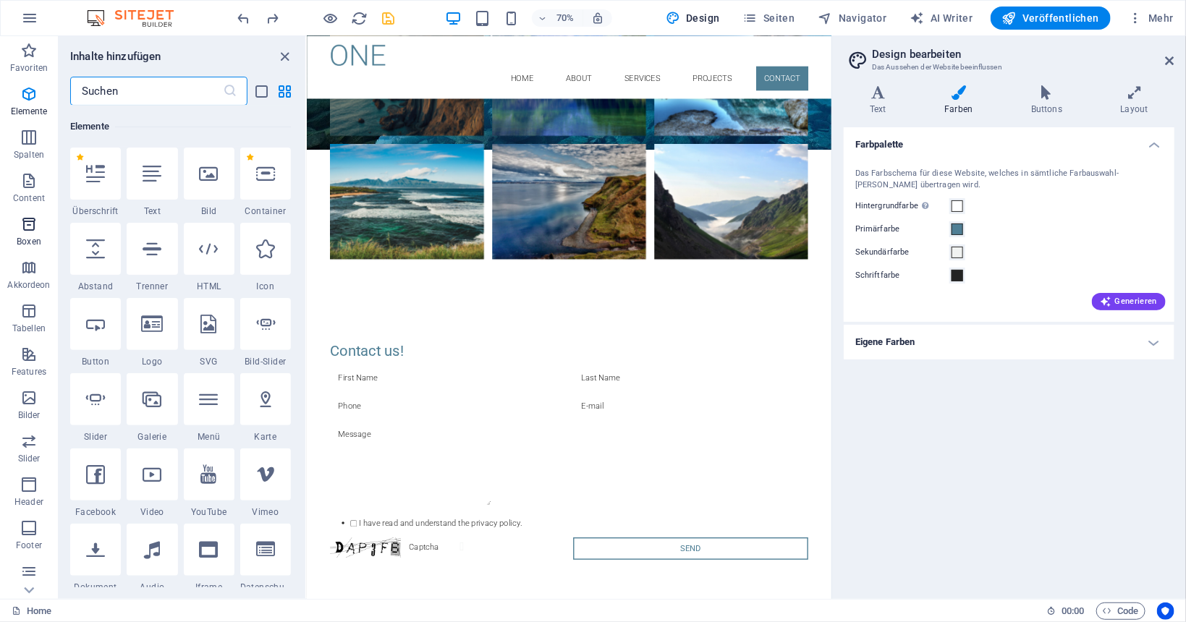
click at [23, 227] on icon "button" at bounding box center [28, 224] width 17 height 17
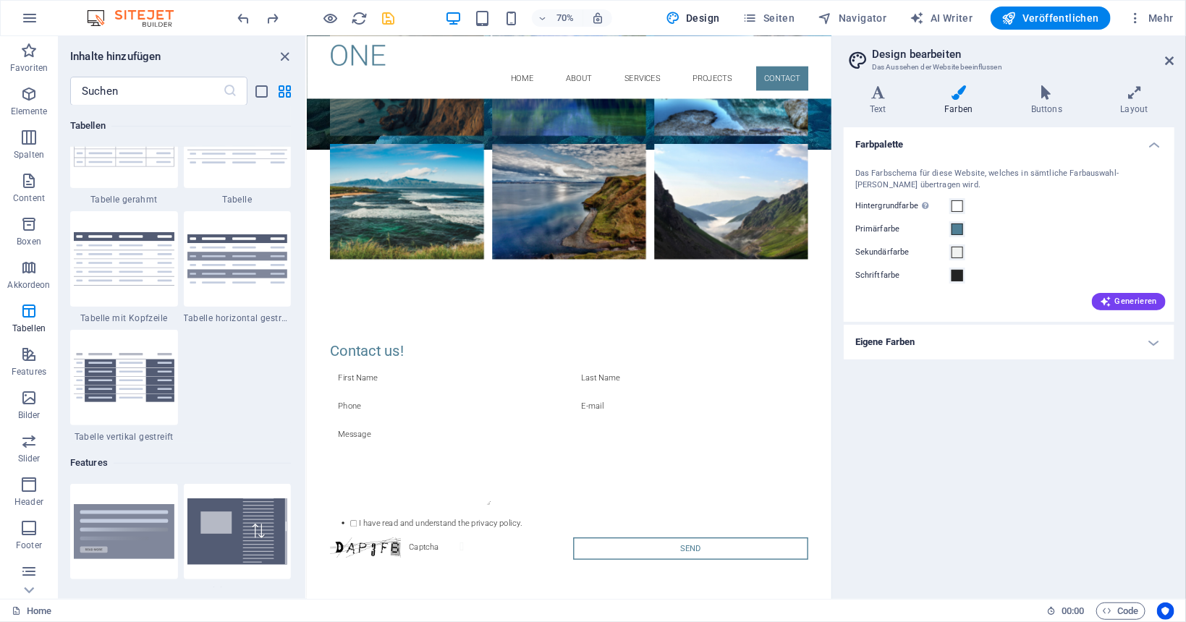
scroll to position [5371, 0]
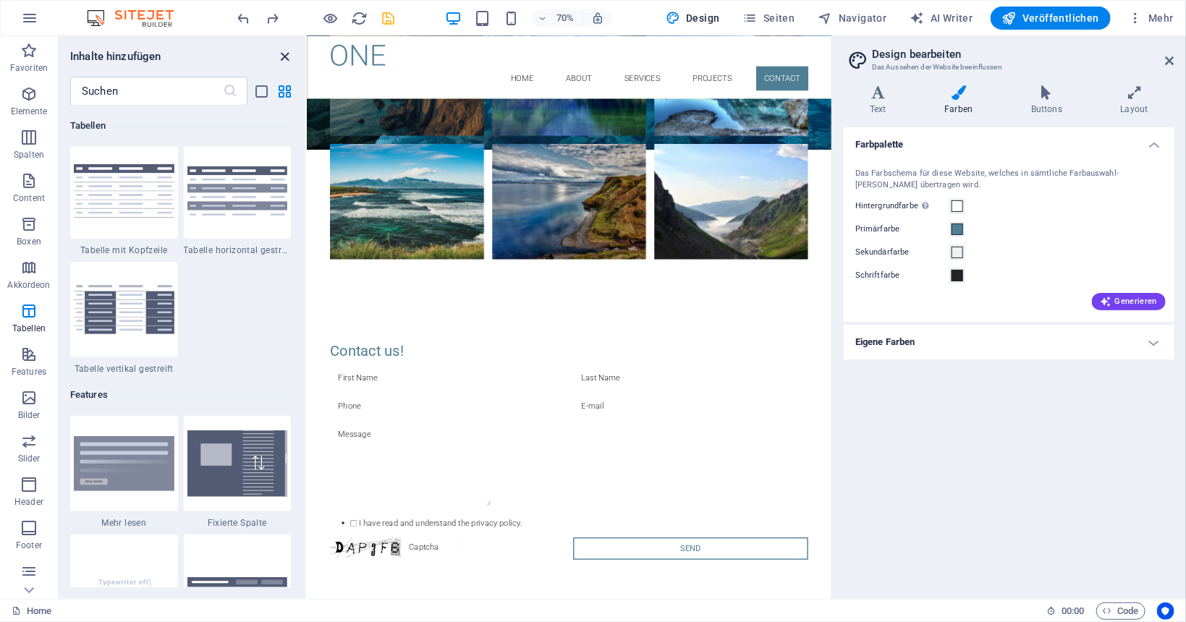
drag, startPoint x: 288, startPoint y: 52, endPoint x: 449, endPoint y: 20, distance: 164.6
click at [288, 52] on icon "close panel" at bounding box center [285, 56] width 17 height 17
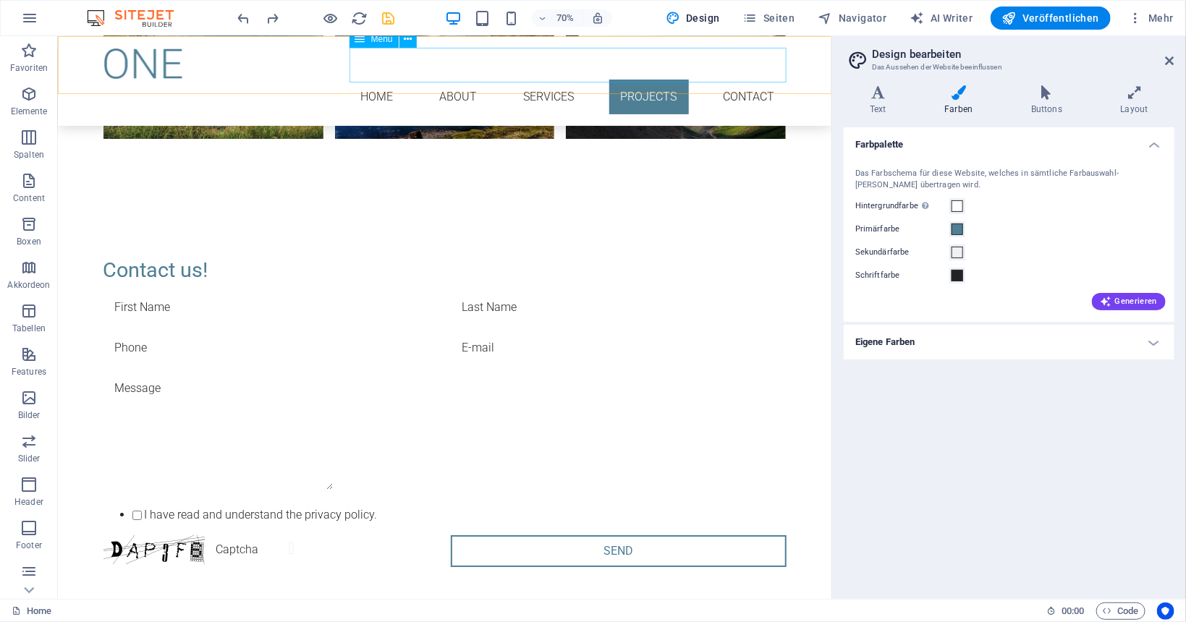
scroll to position [2006, 0]
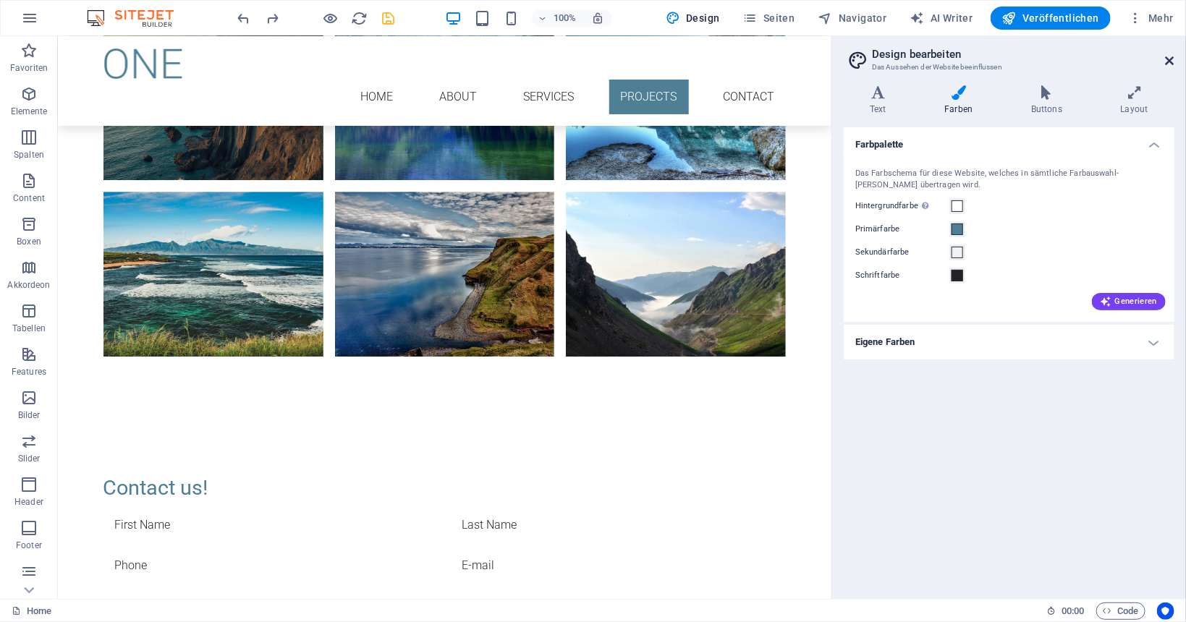
click at [1168, 58] on icon at bounding box center [1170, 61] width 9 height 12
